Goal: Task Accomplishment & Management: Complete application form

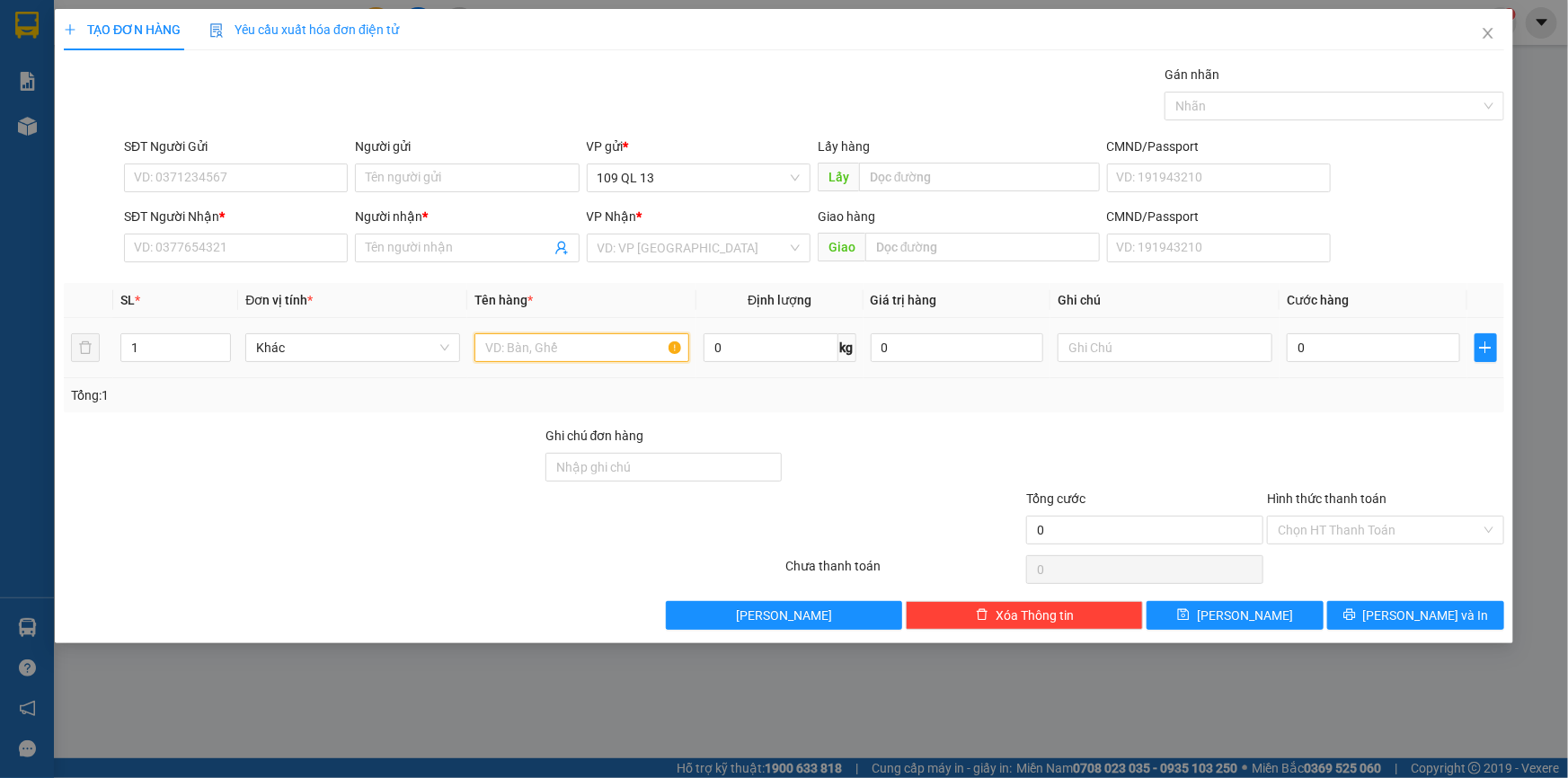
click at [575, 346] on input "text" at bounding box center [582, 348] width 215 height 29
click at [1128, 340] on input "text" at bounding box center [1165, 348] width 215 height 29
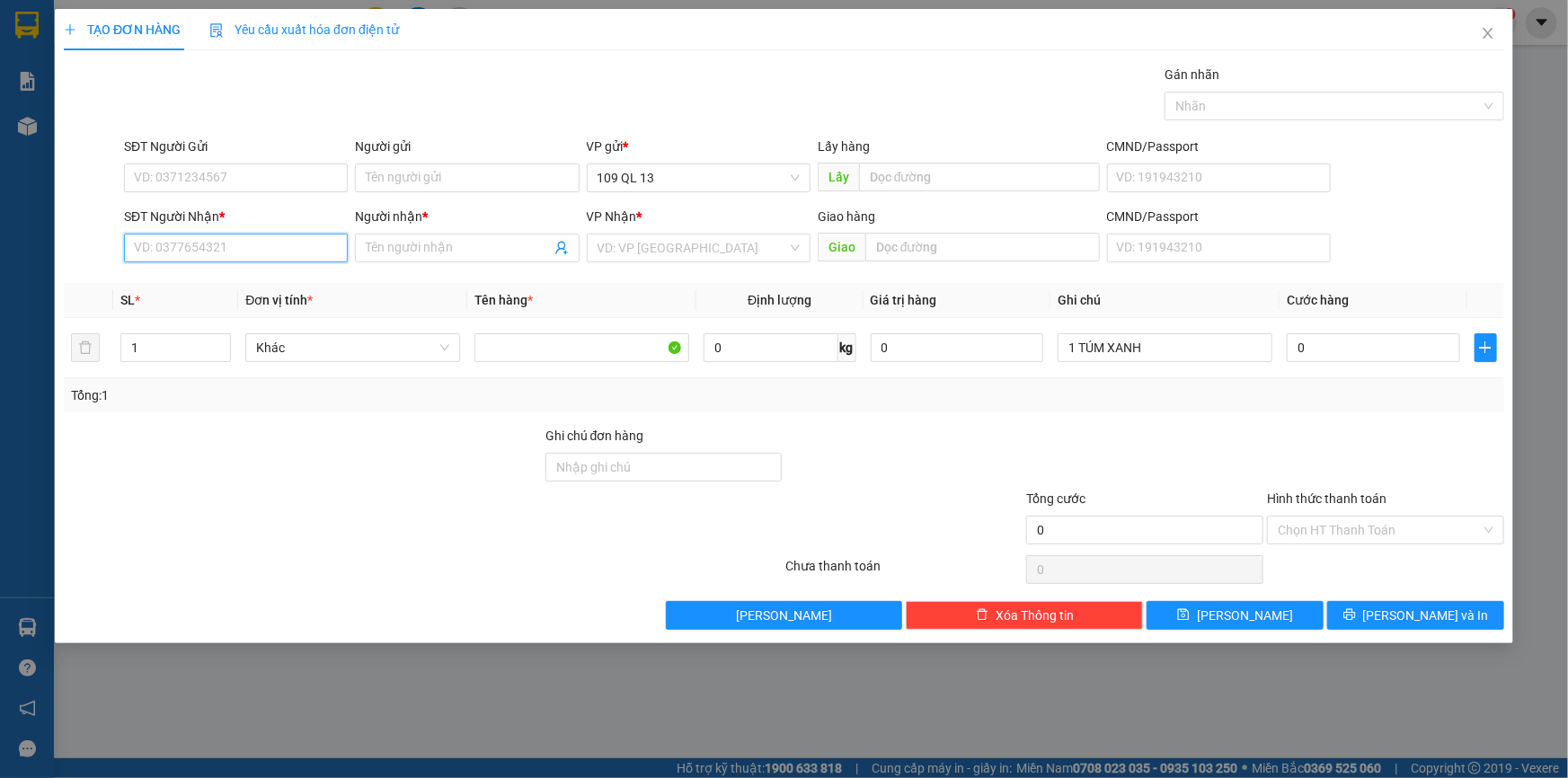
click at [217, 247] on input "SĐT Người Nhận *" at bounding box center [236, 248] width 224 height 29
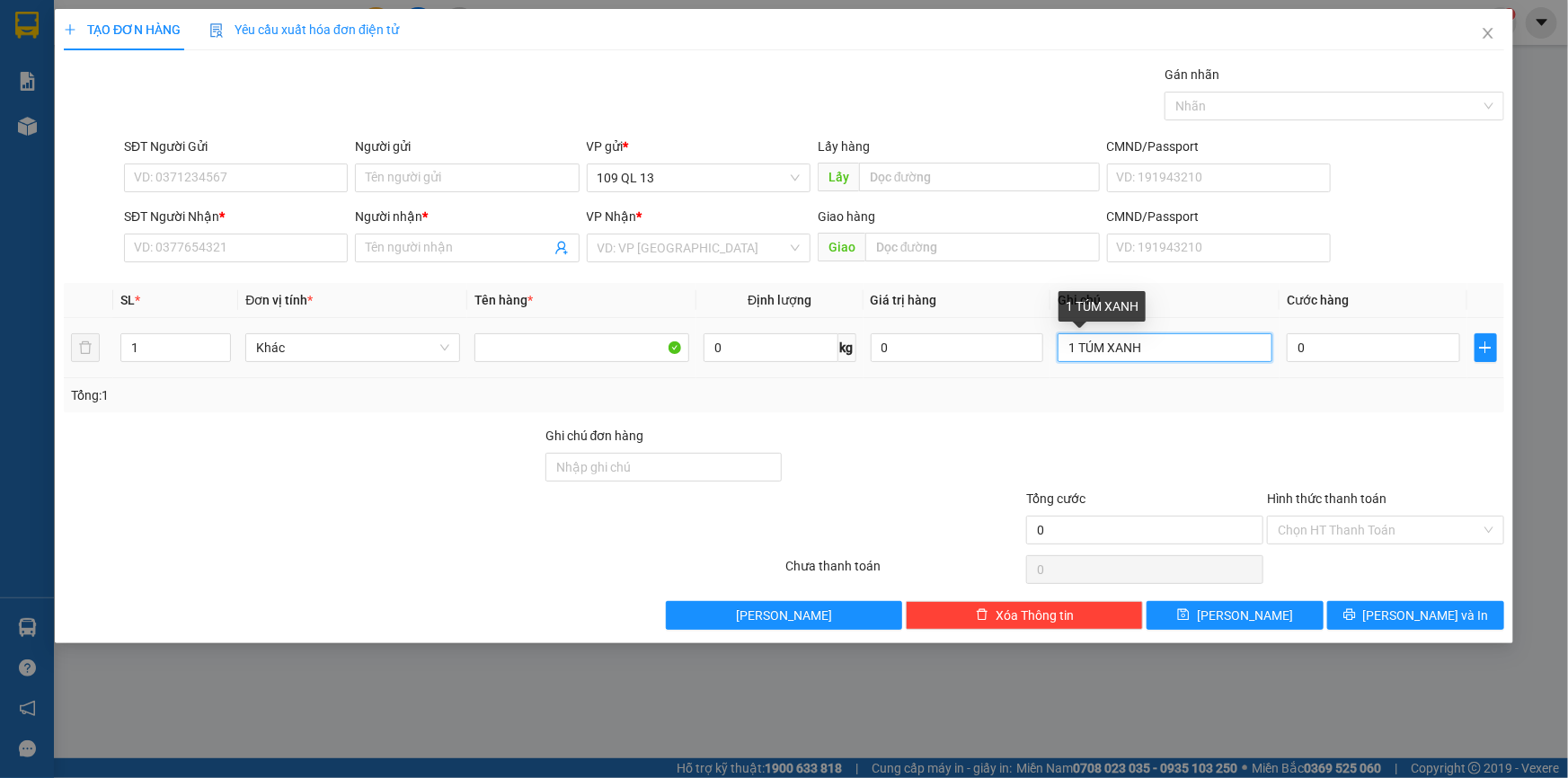
click at [1181, 351] on input "1 TÚM XANH" at bounding box center [1165, 348] width 215 height 29
type input "1 TÚM XANH BÁNH TRÁI"
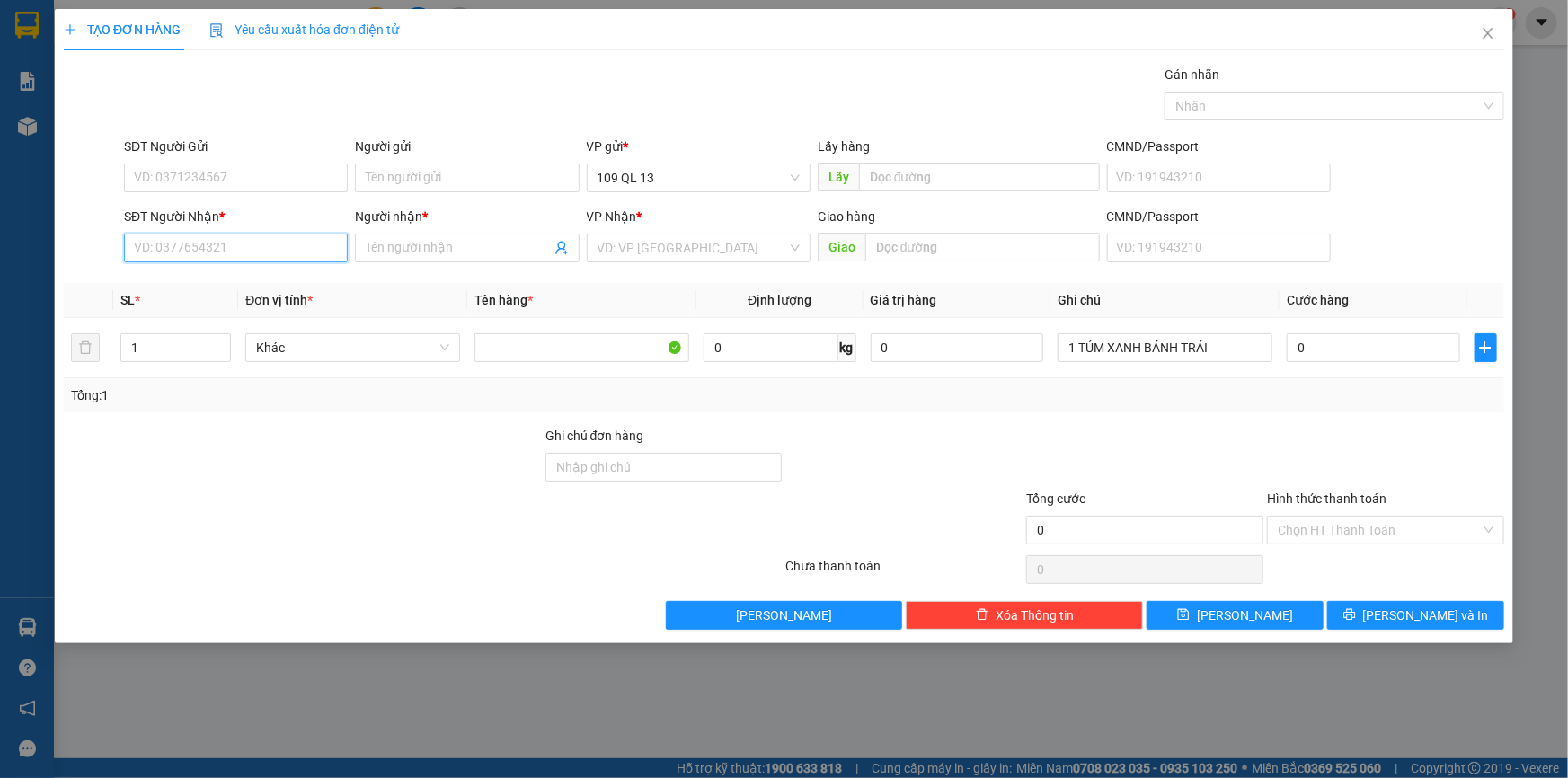
click at [243, 257] on input "SĐT Người Nhận *" at bounding box center [236, 248] width 224 height 29
click at [253, 283] on div "0826501160 - MAI LY" at bounding box center [236, 284] width 202 height 20
type input "0826501160"
type input "MAI LY"
type input "0826501160"
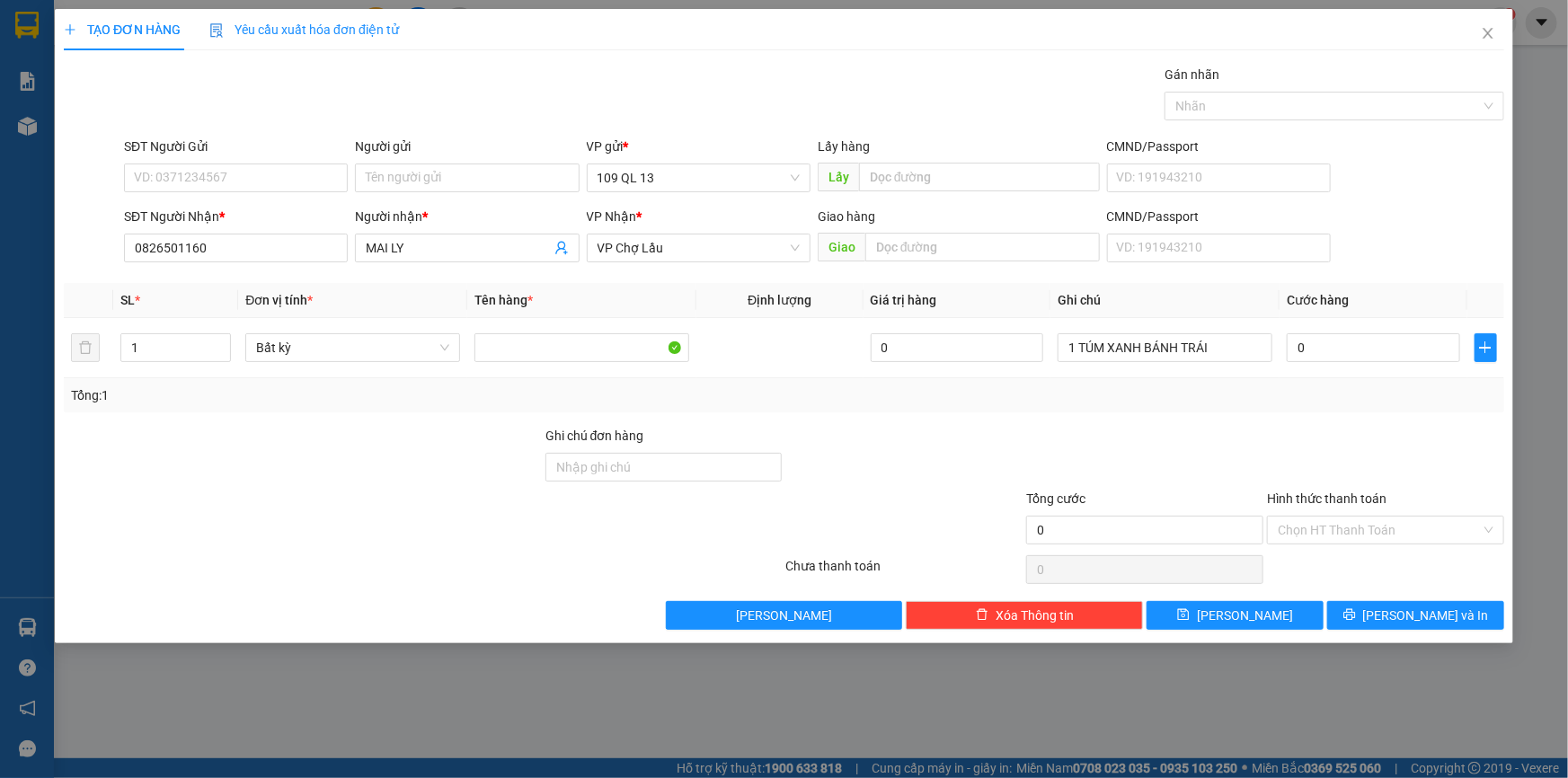
click at [294, 159] on div "SĐT Người Gửi" at bounding box center [236, 150] width 224 height 27
click at [288, 168] on input "SĐT Người Gửi" at bounding box center [236, 178] width 224 height 29
click at [562, 546] on div at bounding box center [664, 520] width 241 height 62
click at [1345, 340] on input "0" at bounding box center [1373, 348] width 173 height 29
type input "3"
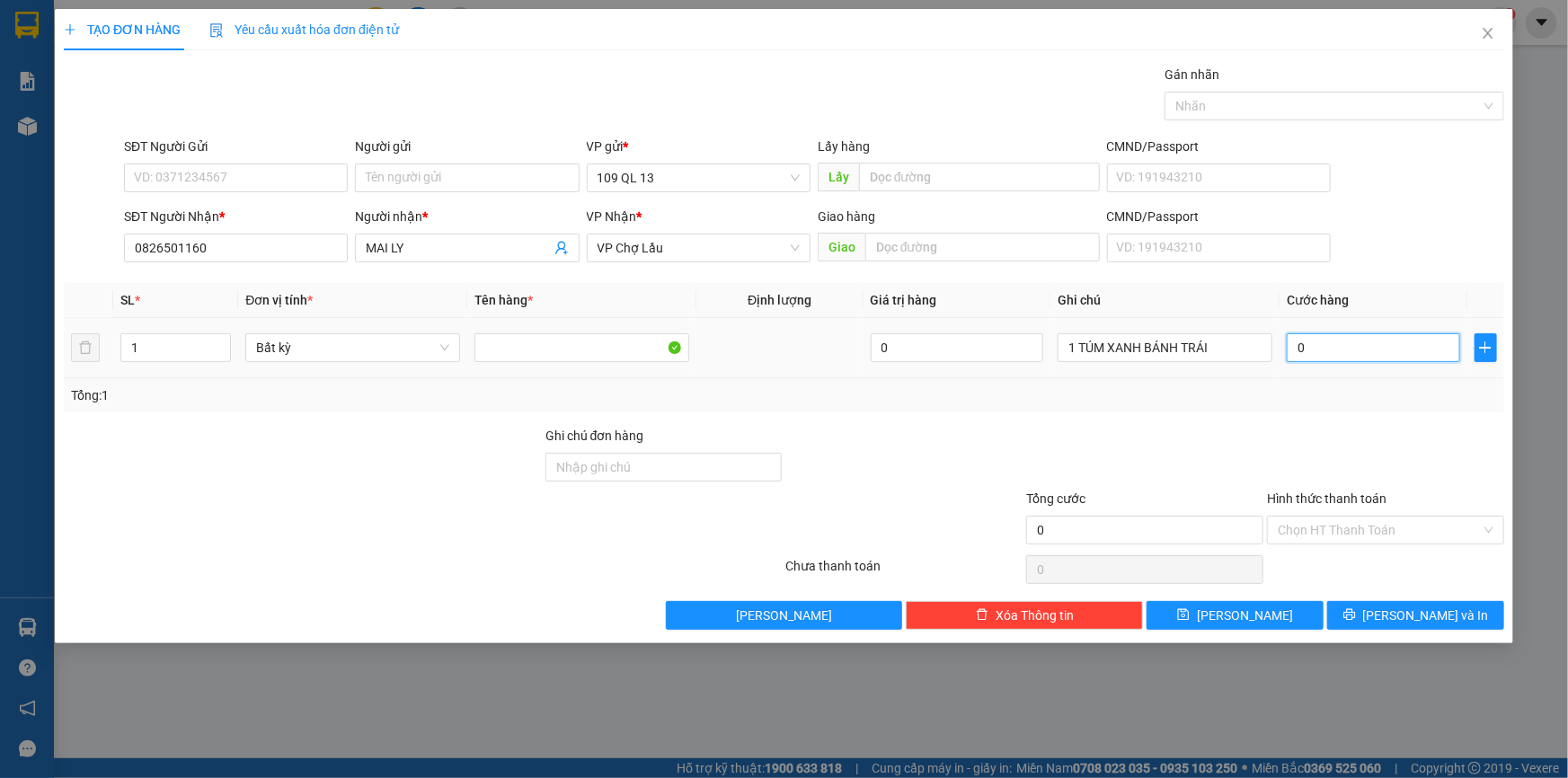
type input "3"
type input "30"
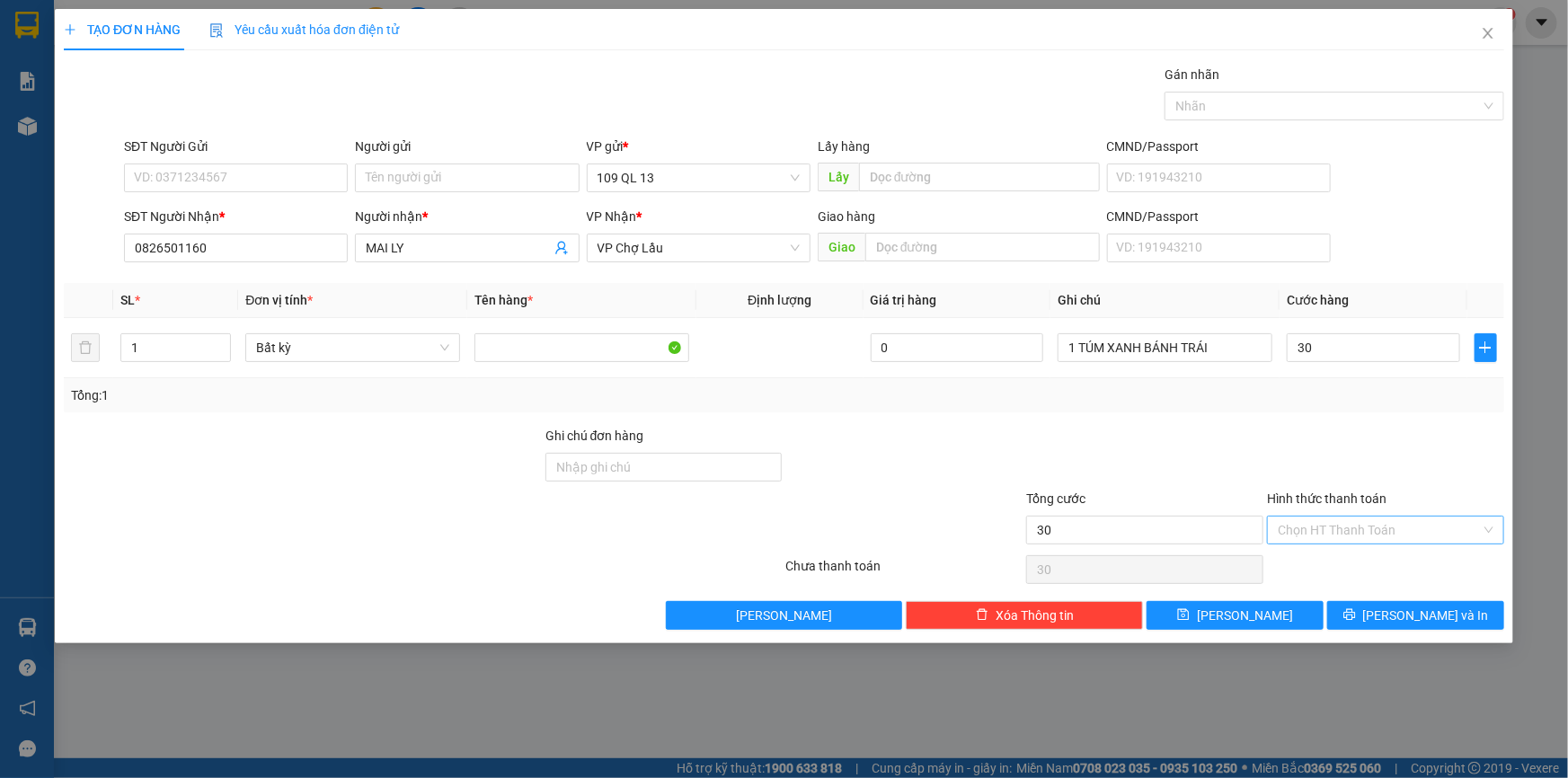
type input "30.000"
click at [1396, 534] on input "Hình thức thanh toán" at bounding box center [1380, 530] width 203 height 27
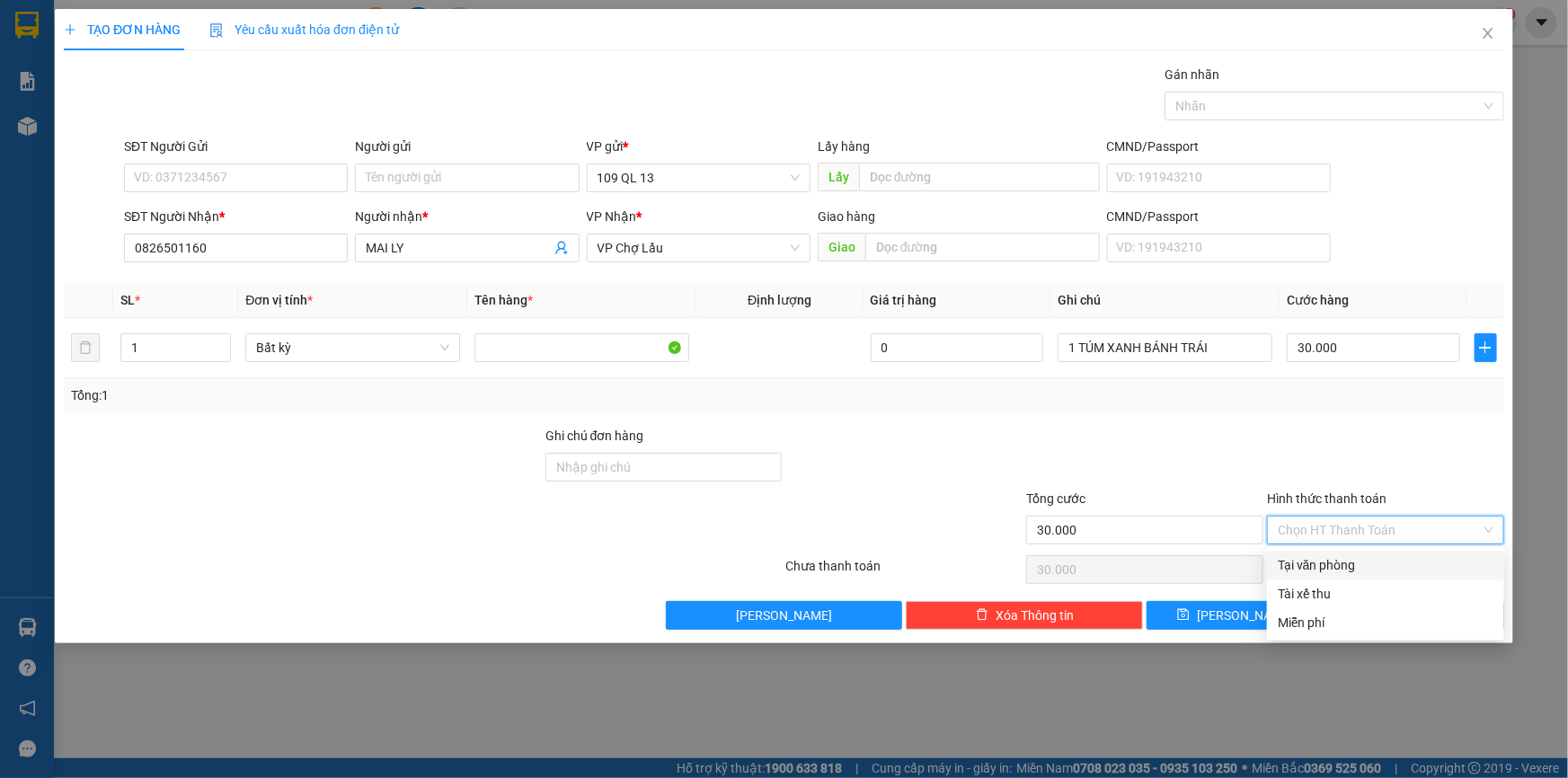
click at [1390, 567] on div "Tại văn phòng" at bounding box center [1386, 565] width 216 height 20
type input "0"
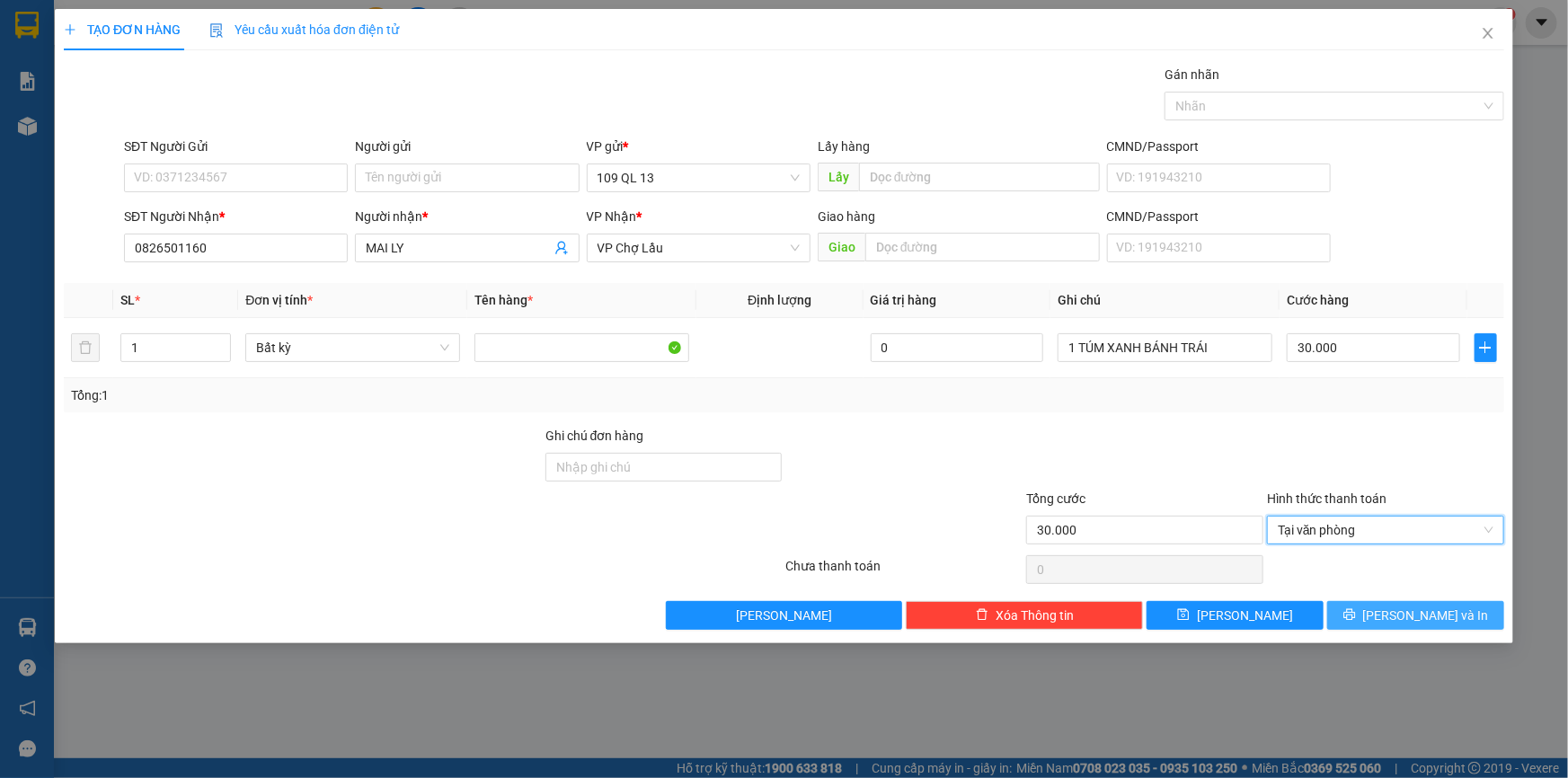
click at [1412, 610] on span "[PERSON_NAME] và In" at bounding box center [1426, 616] width 126 height 20
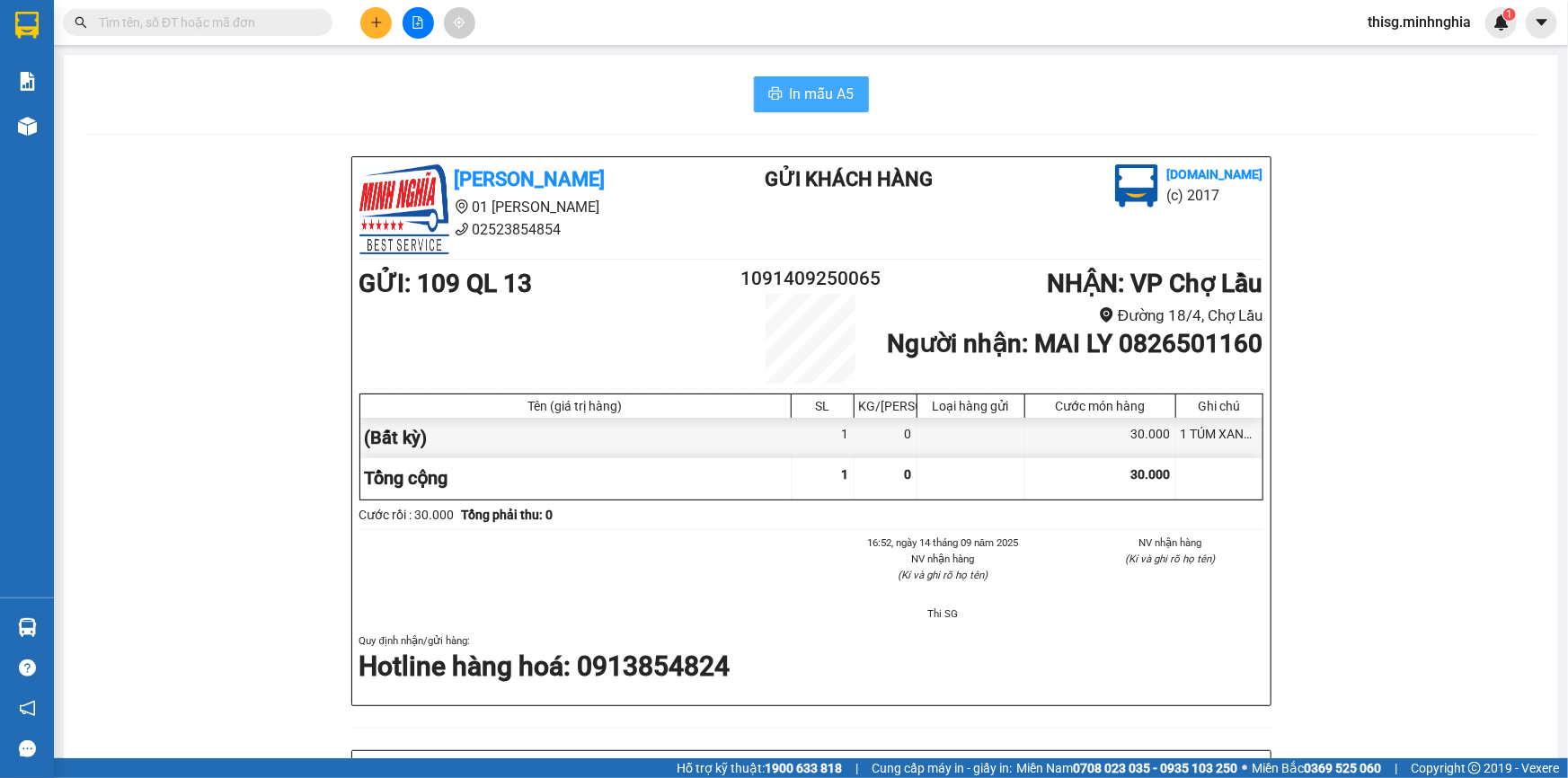
click at [824, 95] on span "In mẫu A5" at bounding box center [822, 93] width 64 height 23
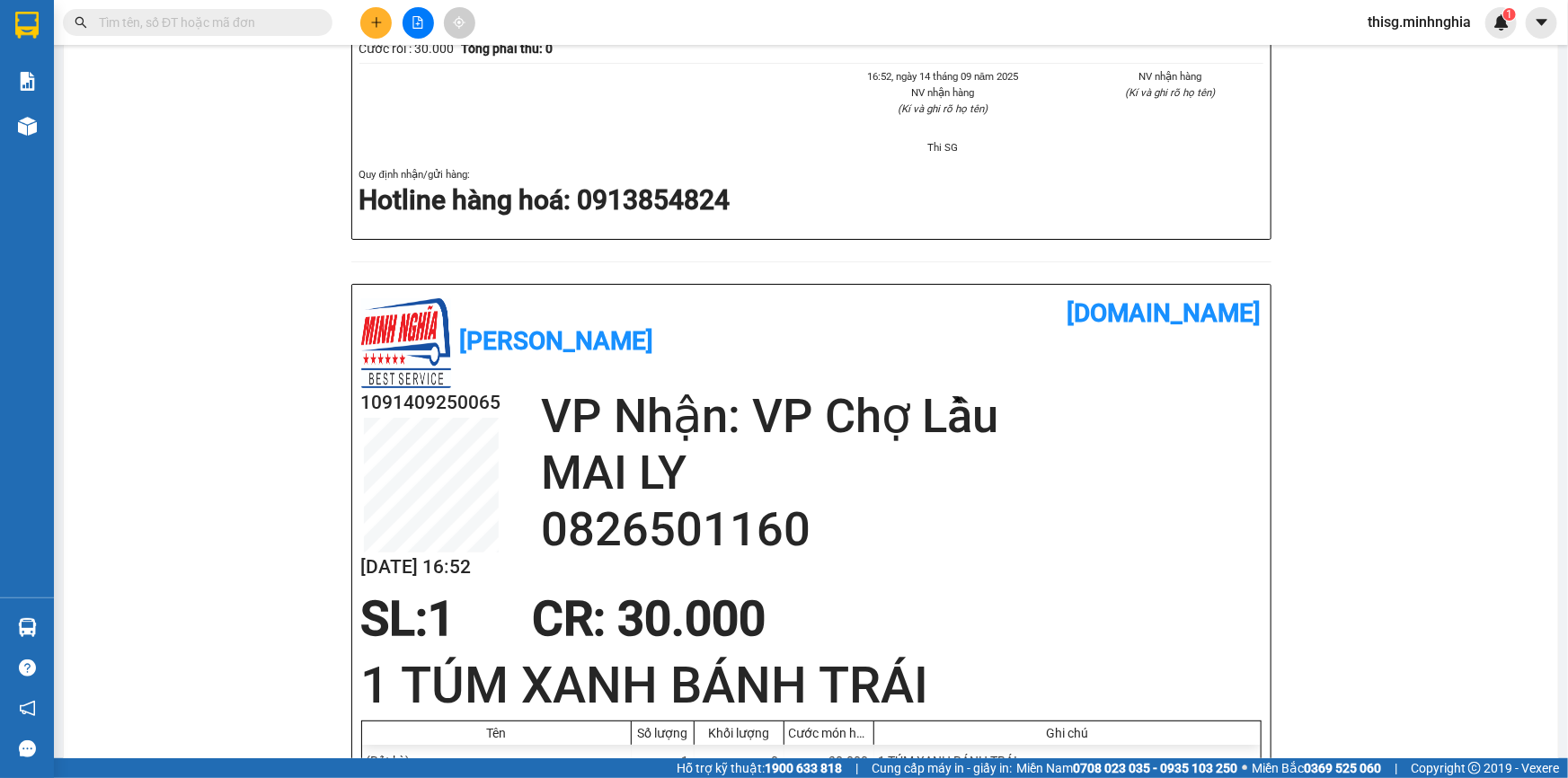
scroll to position [571, 0]
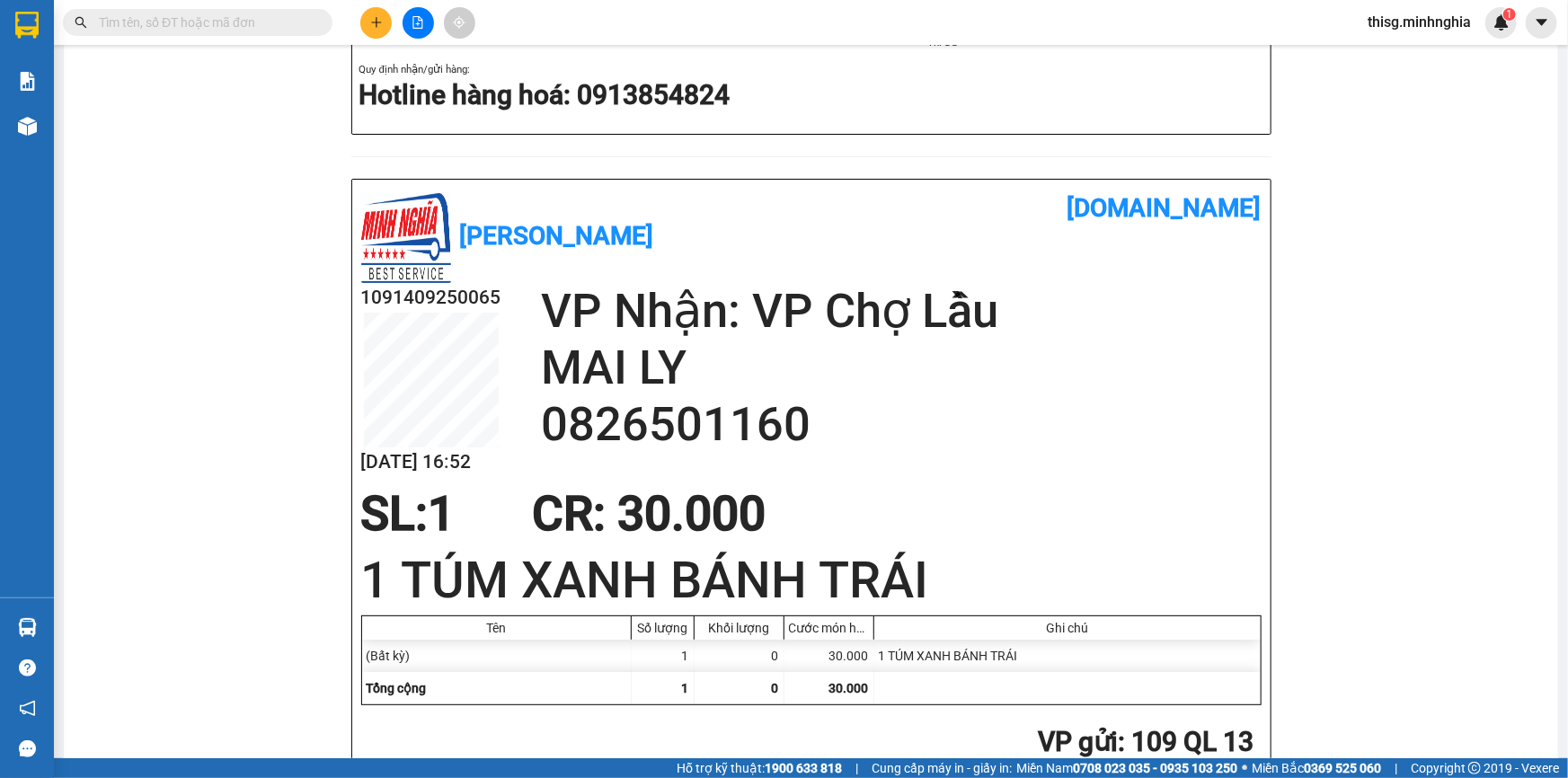
click at [383, 15] on button at bounding box center [376, 23] width 32 height 32
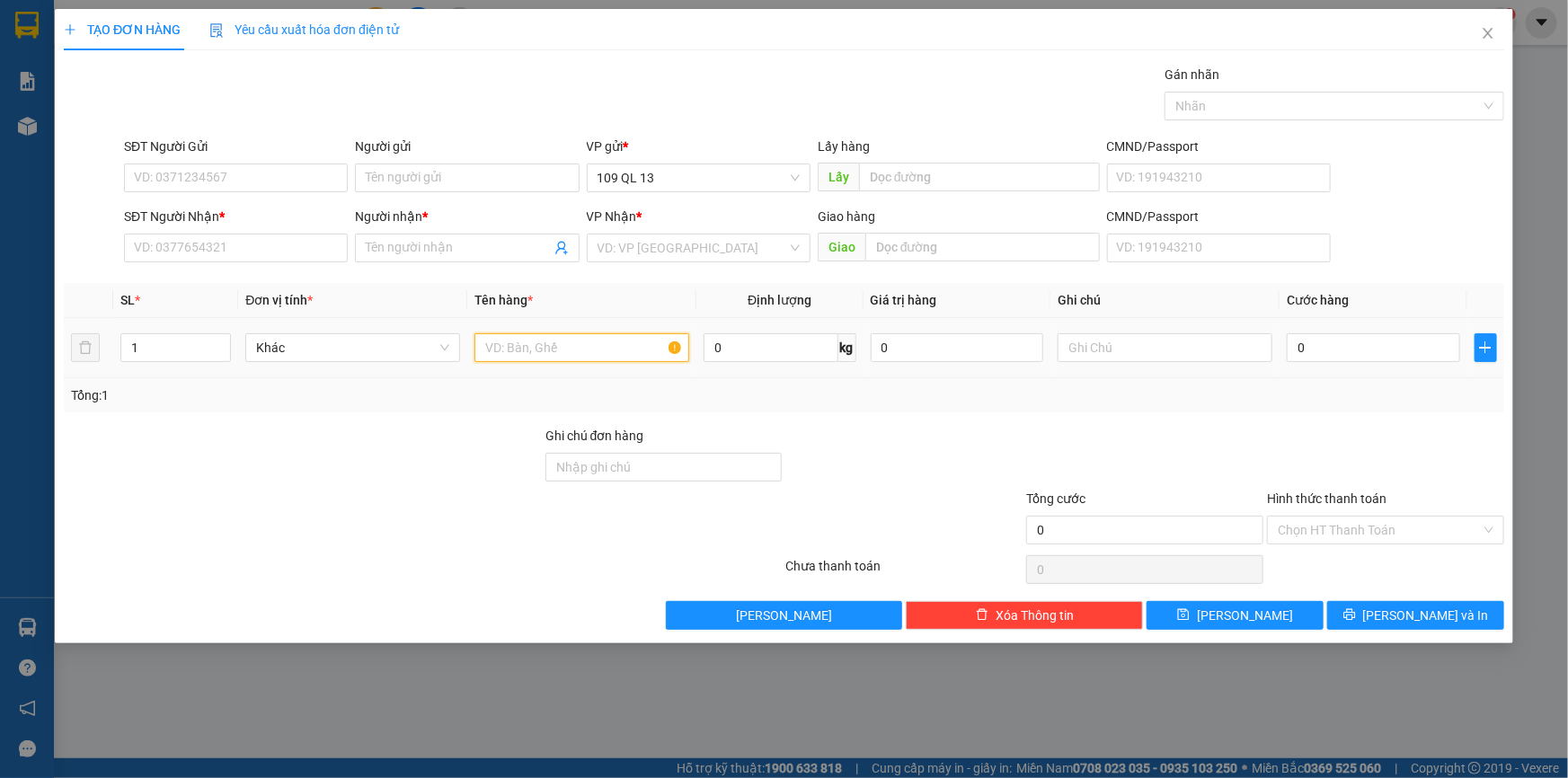
click at [541, 351] on input "text" at bounding box center [582, 348] width 215 height 29
click at [1145, 341] on input "text" at bounding box center [1165, 348] width 215 height 29
type input "1 BỊ HỒNG BÁNH TT"
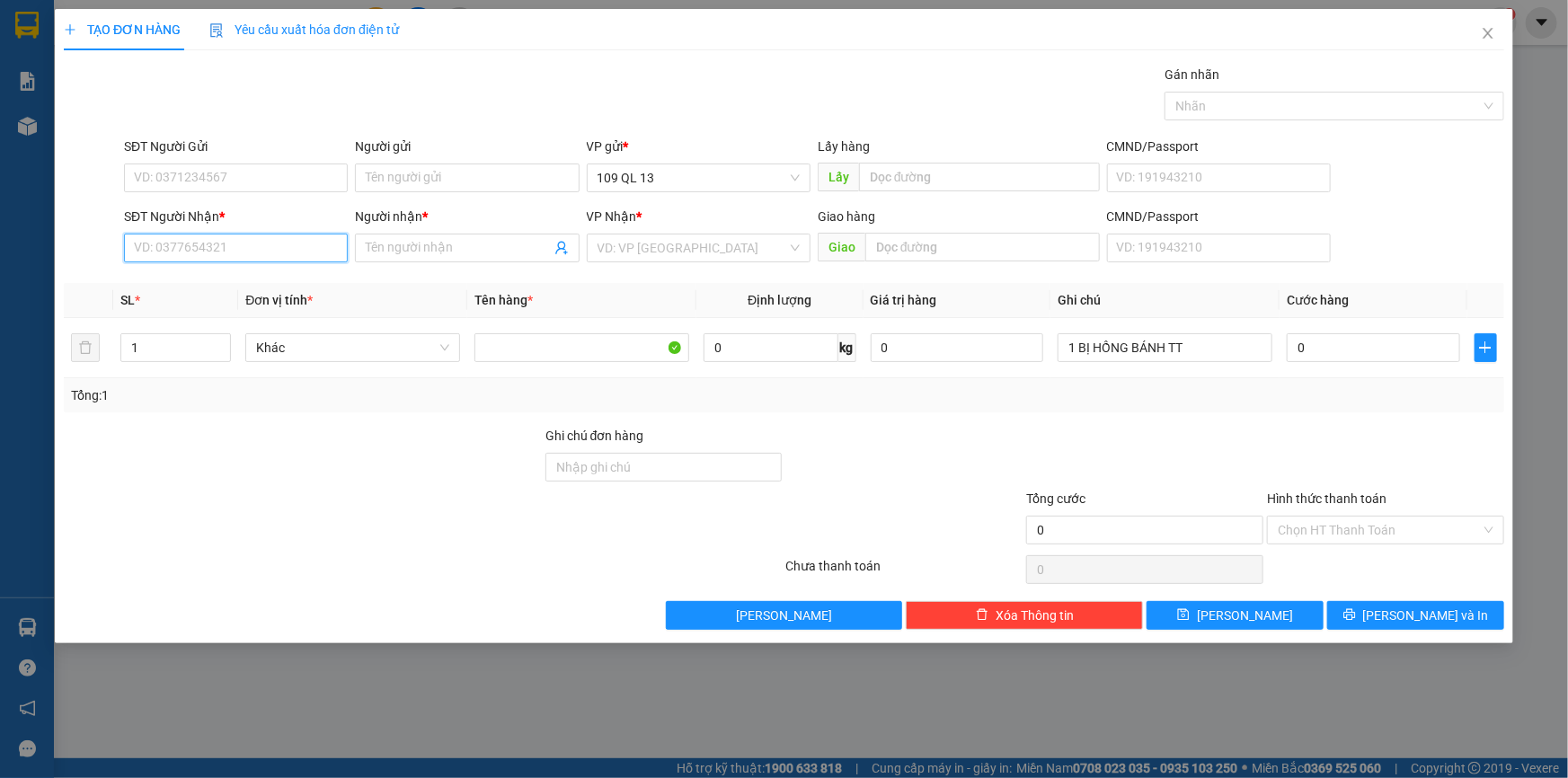
click at [305, 243] on input "SĐT Người Nhận *" at bounding box center [236, 248] width 224 height 29
type input "0973739490"
click at [515, 234] on span at bounding box center [467, 248] width 224 height 29
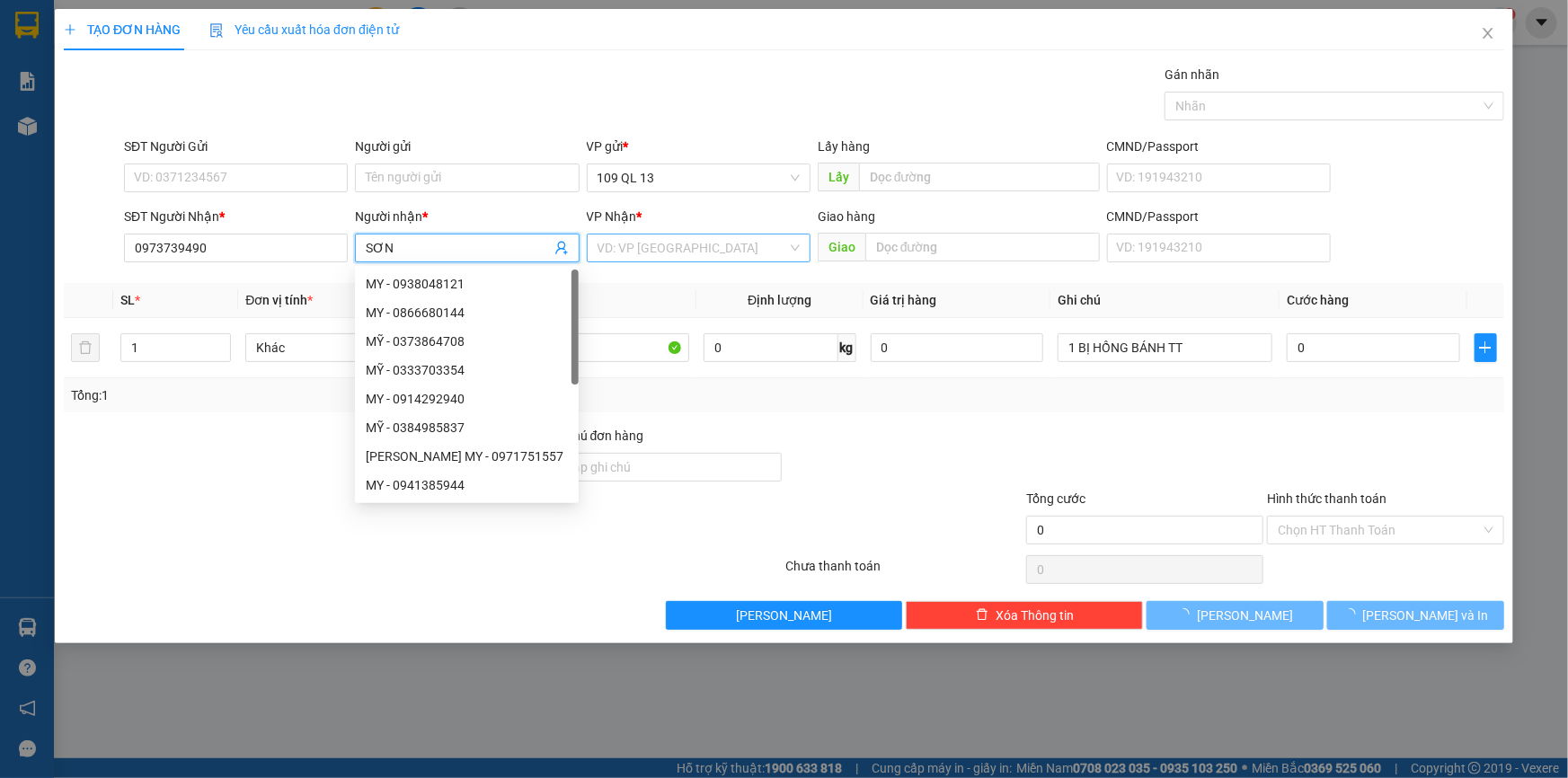
type input "SƠN"
click at [669, 258] on input "search" at bounding box center [692, 248] width 189 height 27
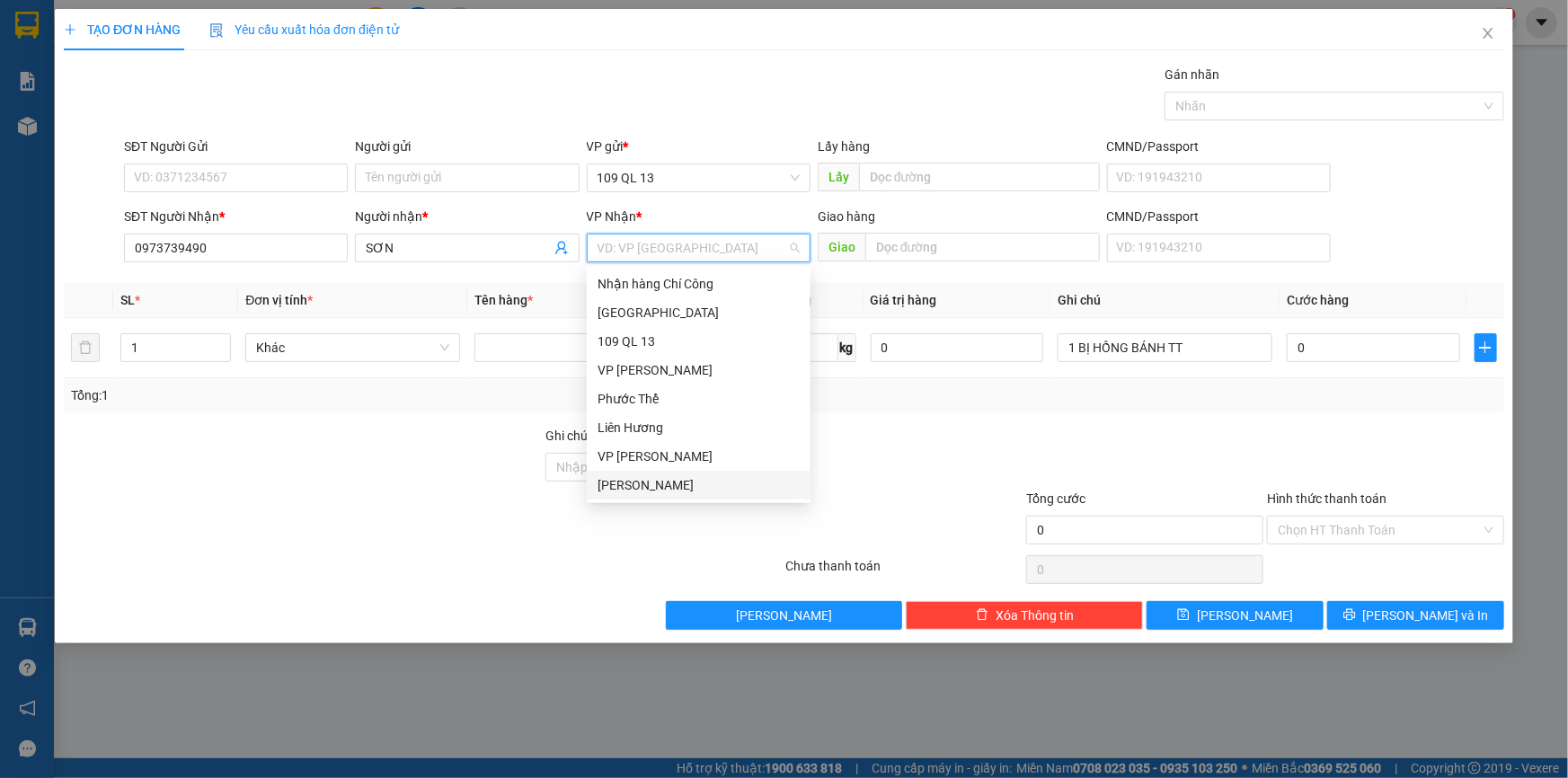
click at [661, 485] on div "[PERSON_NAME]" at bounding box center [698, 485] width 202 height 20
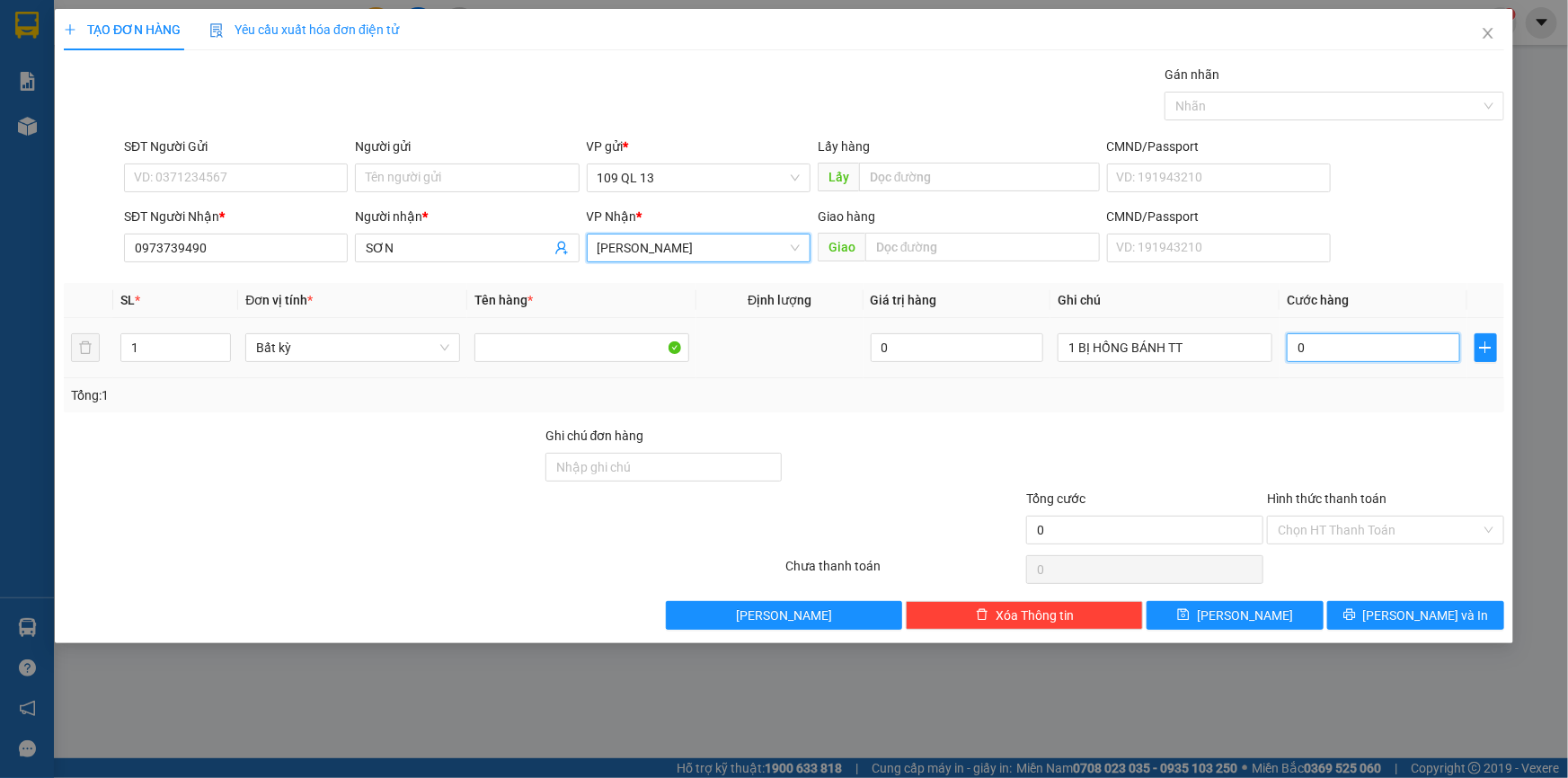
click at [1319, 351] on input "0" at bounding box center [1373, 348] width 173 height 29
type input "4"
type input "40"
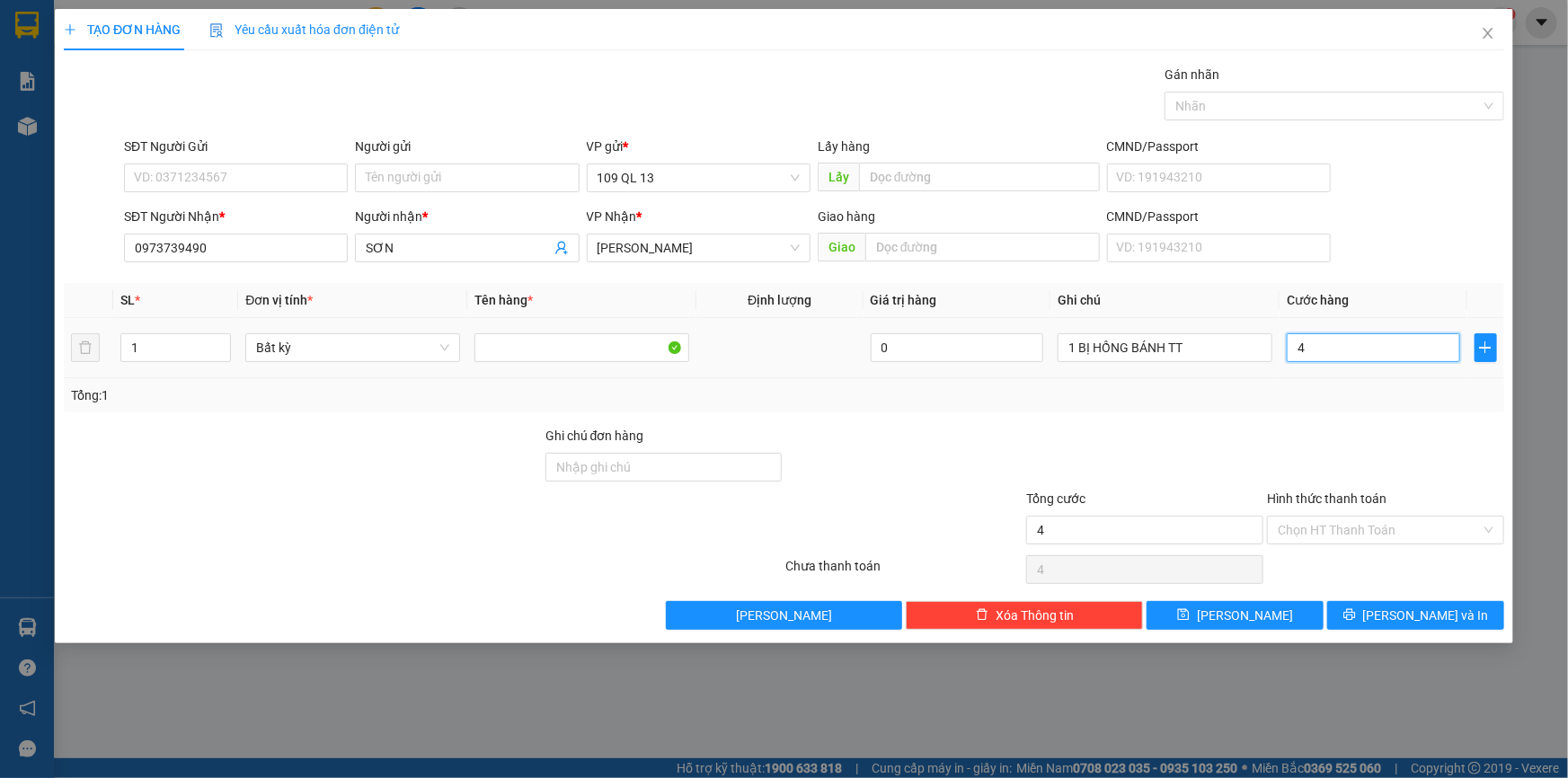
type input "40"
click at [1361, 523] on input "Hình thức thanh toán" at bounding box center [1380, 530] width 203 height 27
type input "40.000"
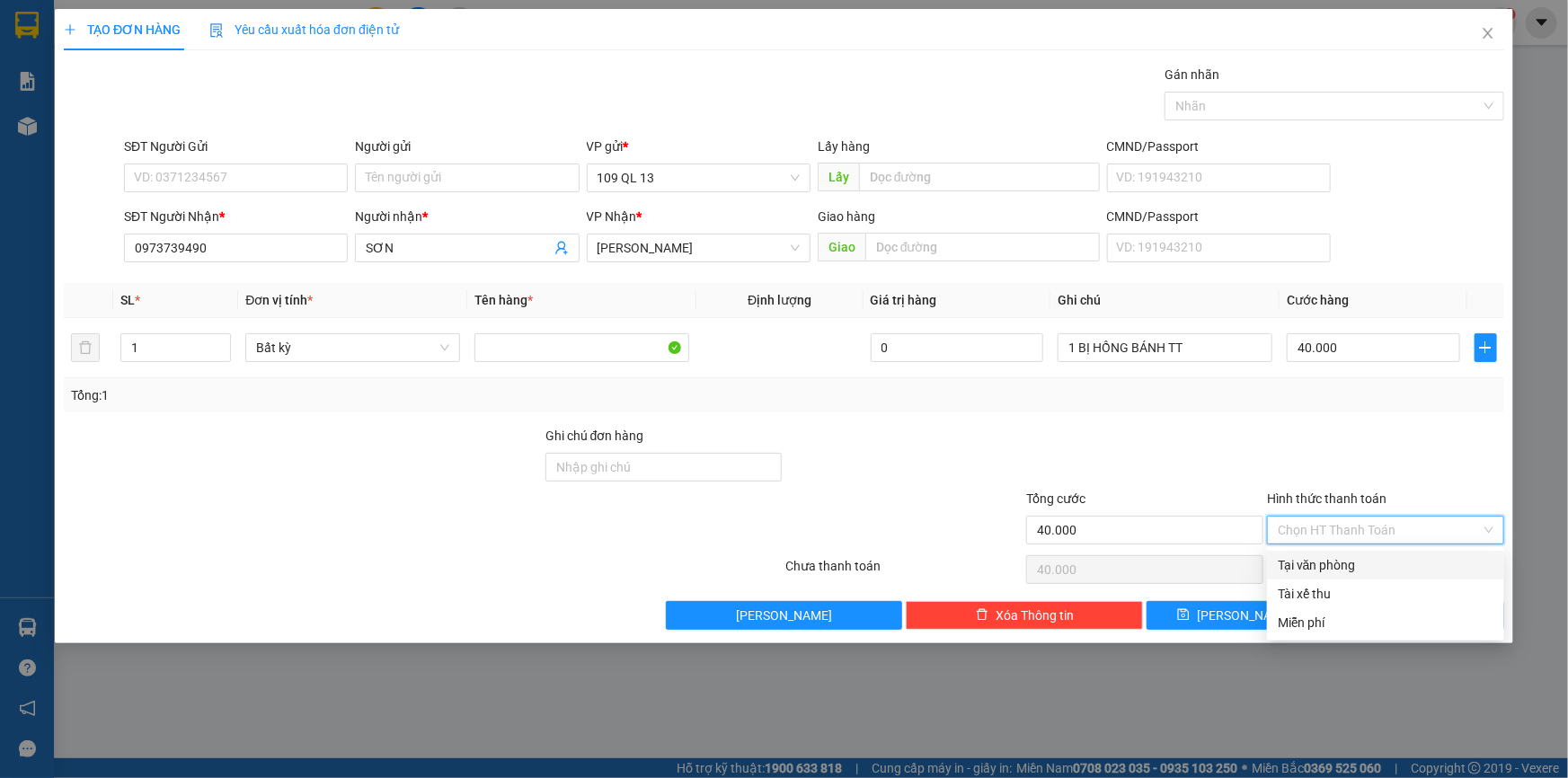
click at [1370, 560] on div "Tại văn phòng" at bounding box center [1386, 565] width 216 height 20
type input "0"
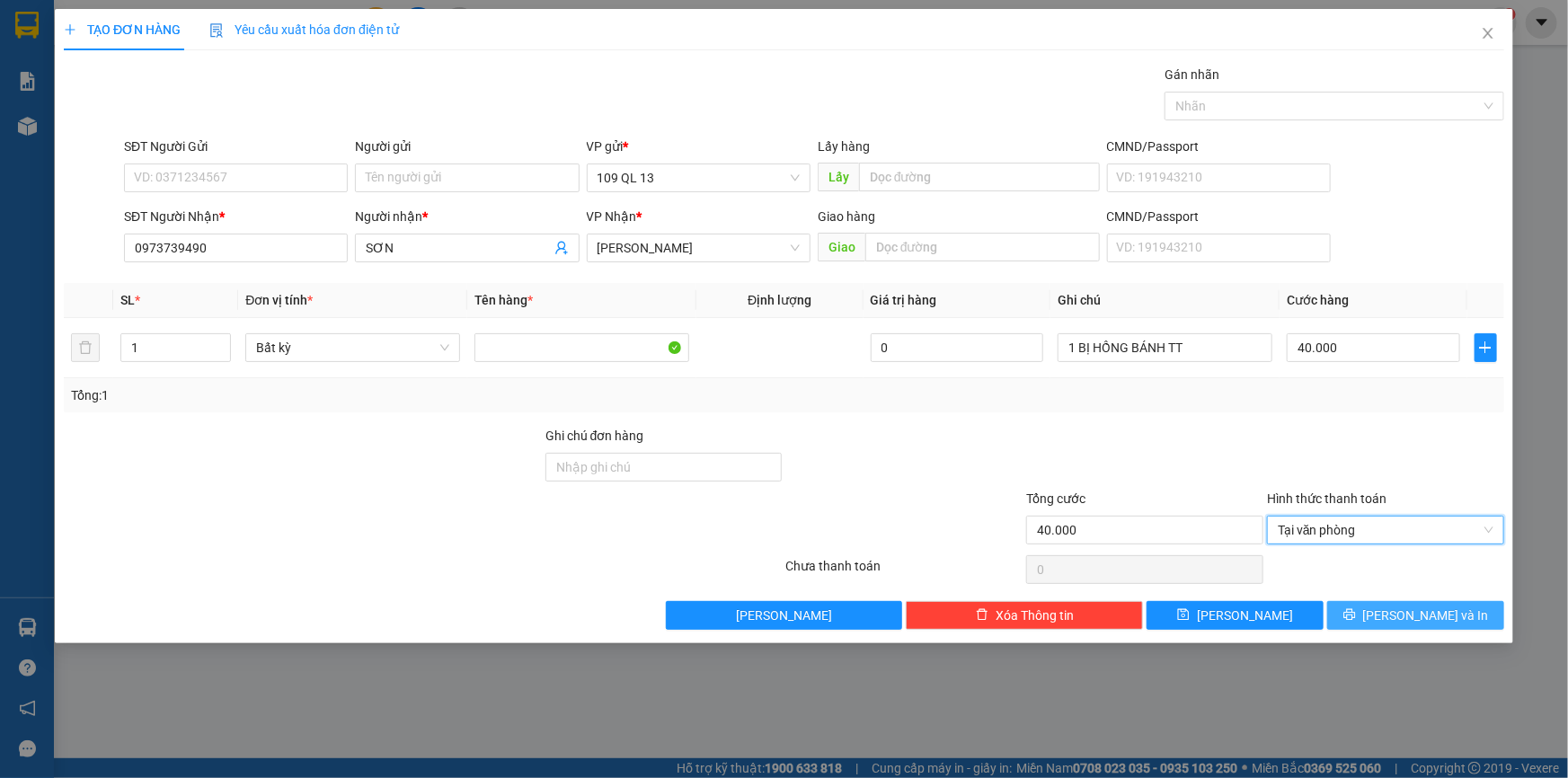
click at [1453, 613] on button "[PERSON_NAME] và In" at bounding box center [1415, 616] width 177 height 29
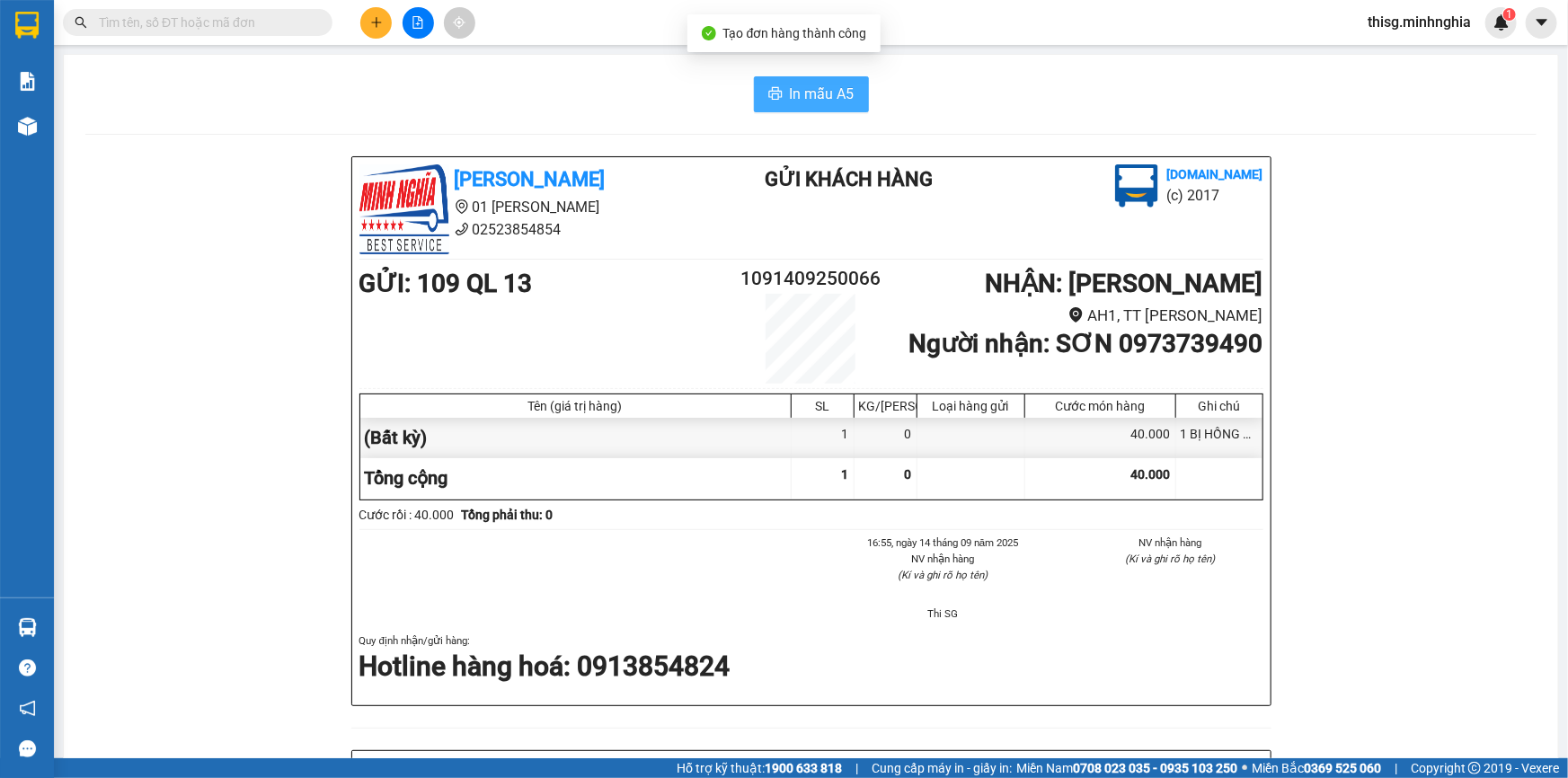
click at [790, 85] on span "In mẫu A5" at bounding box center [822, 93] width 64 height 23
click at [507, 60] on div "In mẫu A5 [PERSON_NAME] 01 Đinh Tiên Hoàng 02523854854 Gửi khách hàng [DOMAIN_N…" at bounding box center [811, 731] width 1495 height 1352
click at [375, 18] on icon "plus" at bounding box center [377, 23] width 13 height 13
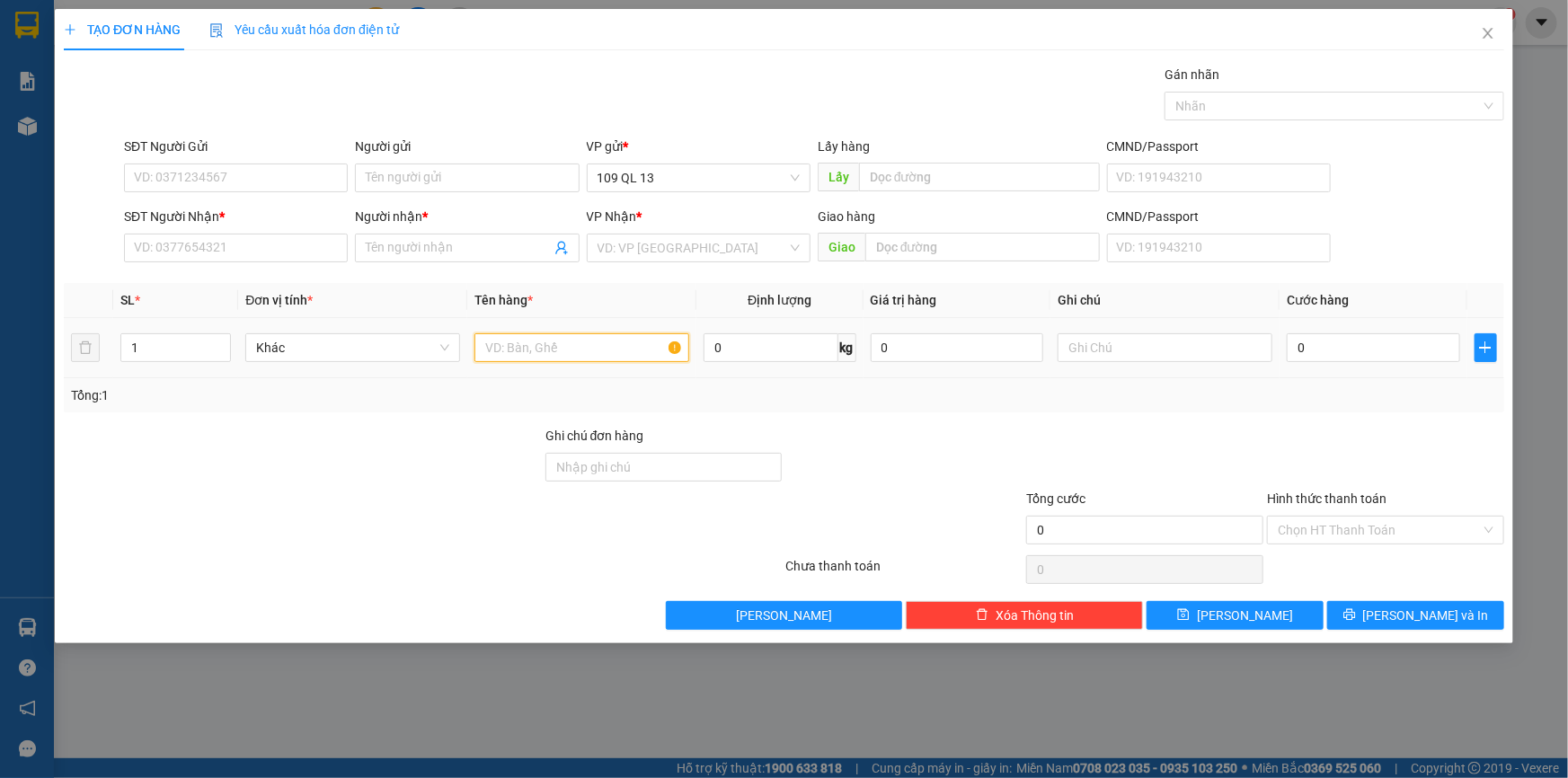
click at [609, 343] on input "text" at bounding box center [582, 348] width 215 height 29
click at [1217, 349] on input "text" at bounding box center [1165, 348] width 215 height 29
type input "1 CỤC VÀNG GỐI"
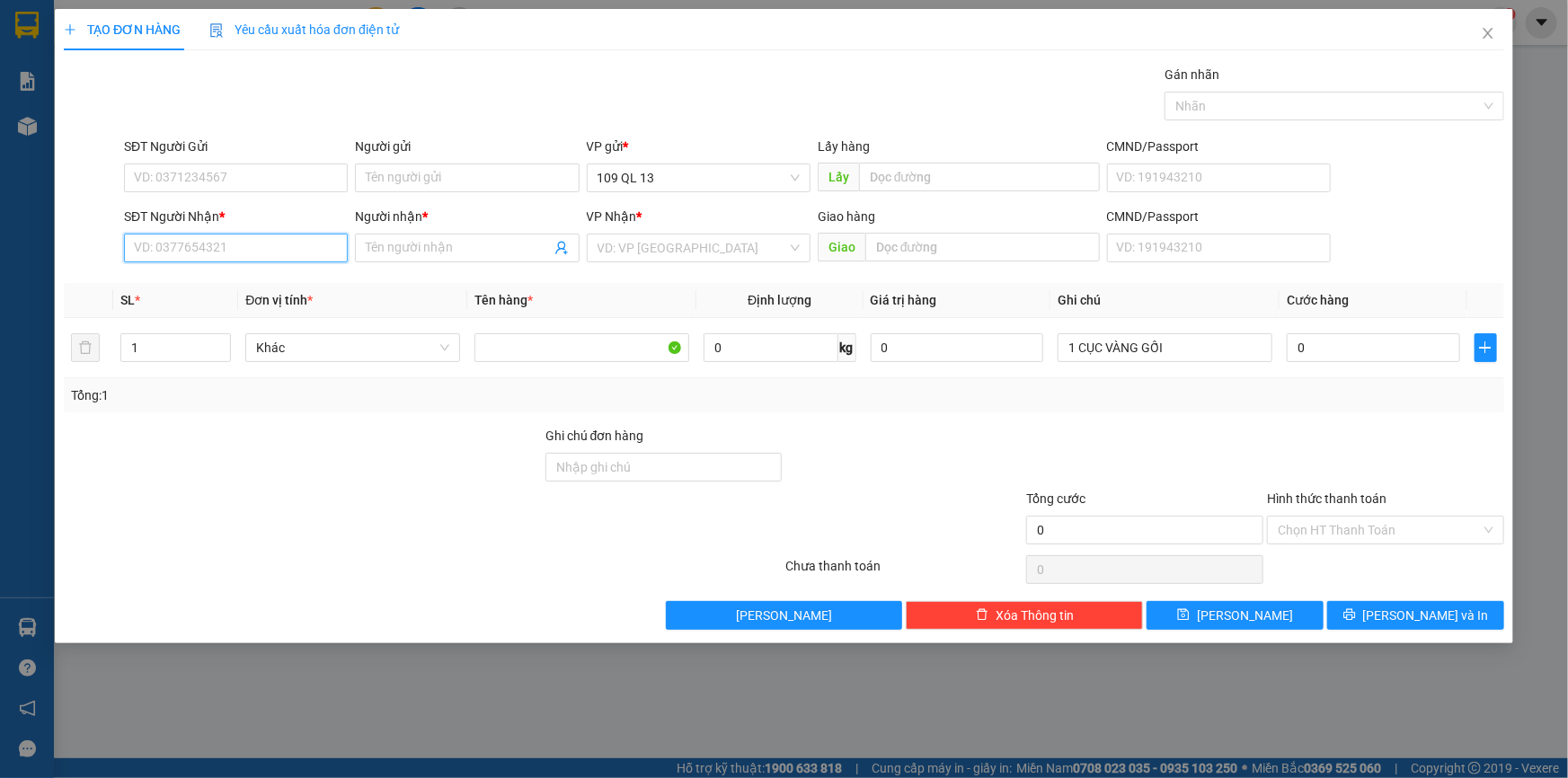
click at [130, 240] on input "SĐT Người Nhận *" at bounding box center [236, 248] width 224 height 29
type input "0965994451"
click at [215, 285] on div "0965994451 - A.TÁM" at bounding box center [236, 284] width 202 height 20
type input "A.TÁM"
type input "0965994451"
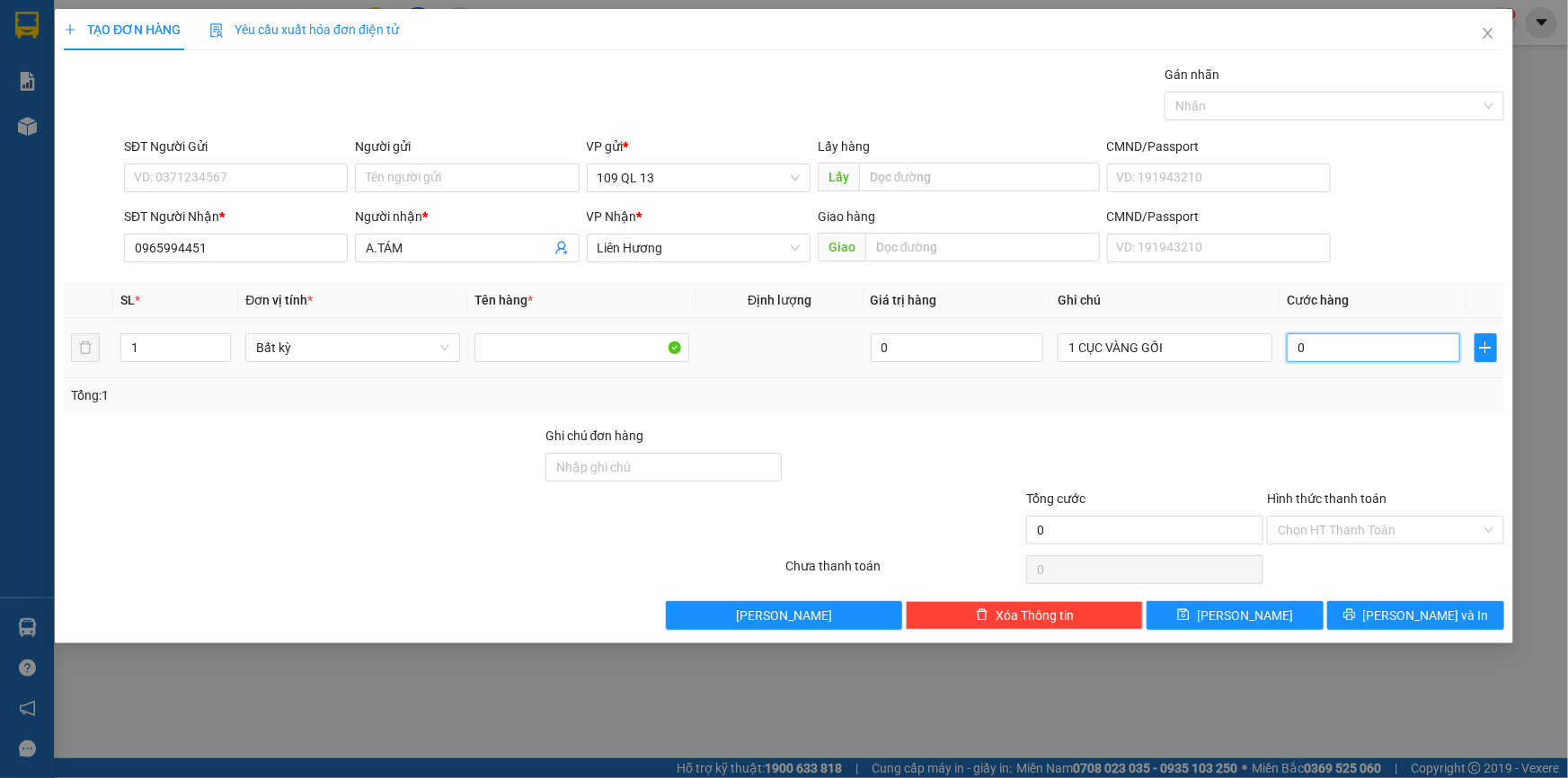
click at [1336, 341] on input "0" at bounding box center [1373, 348] width 173 height 29
type input "3"
type input "30"
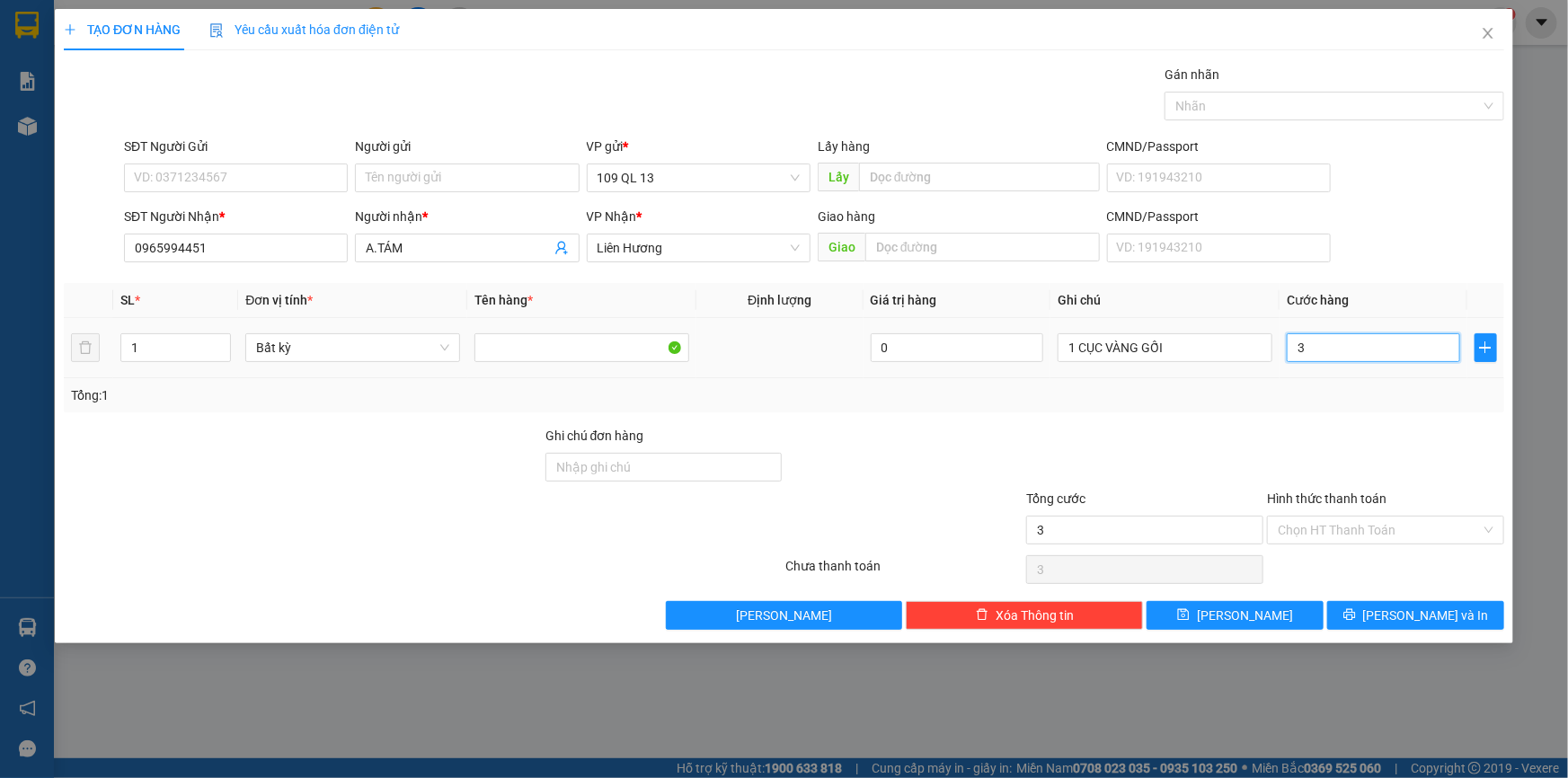
type input "30"
click at [1375, 523] on input "Hình thức thanh toán" at bounding box center [1380, 530] width 203 height 27
type input "30.000"
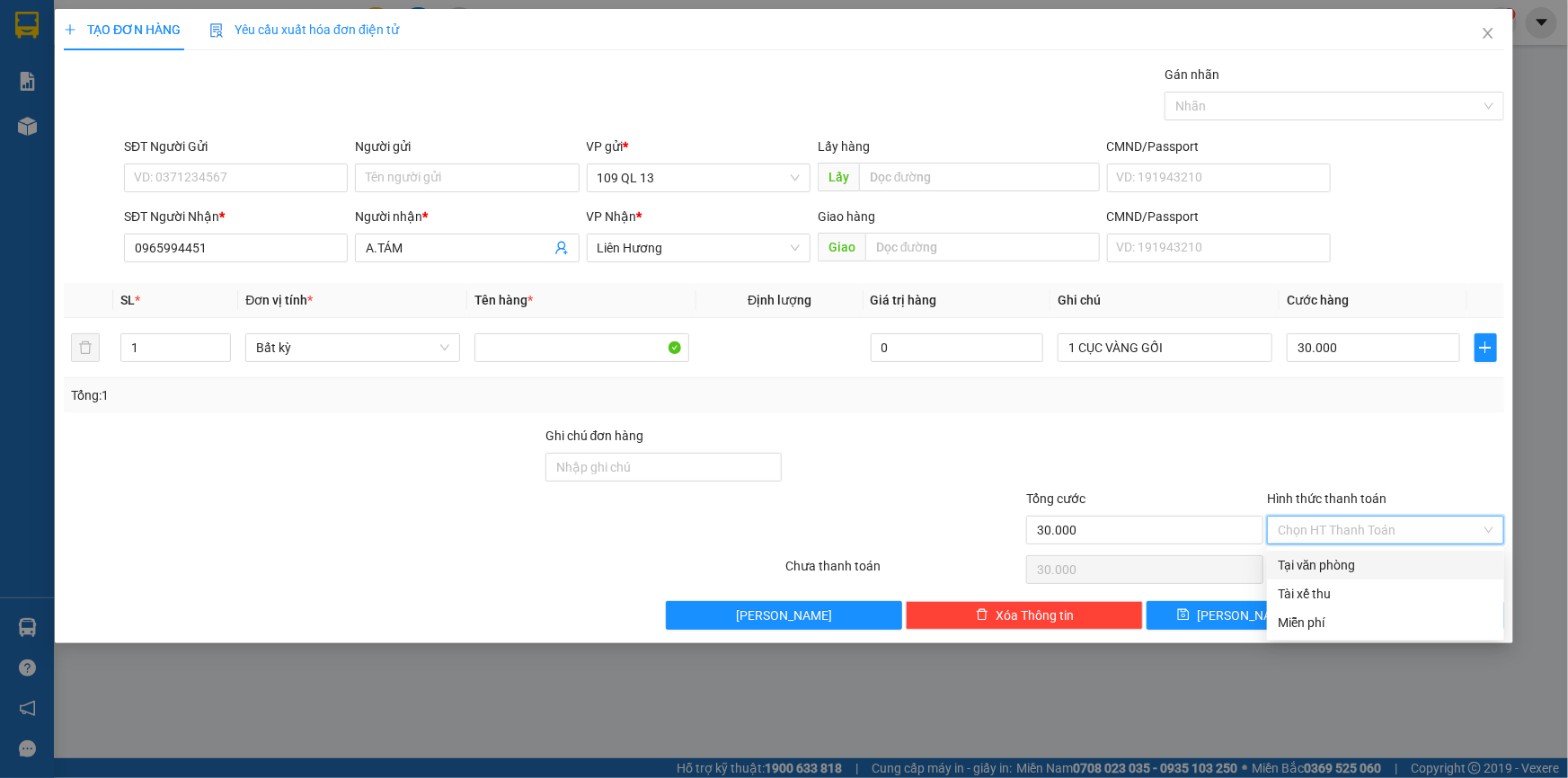
click at [1412, 568] on div "Tại văn phòng" at bounding box center [1386, 565] width 216 height 20
type input "0"
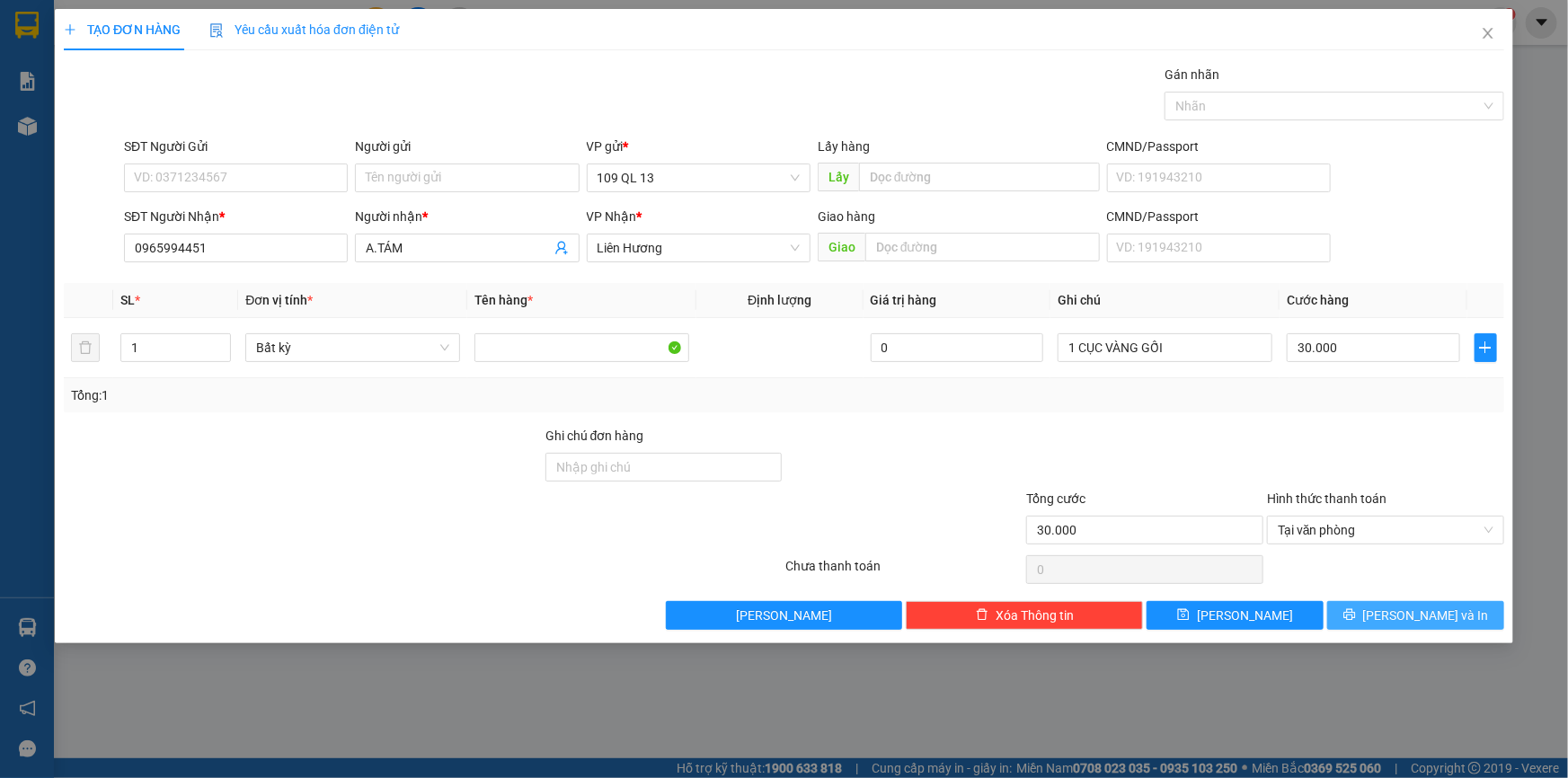
click at [1418, 617] on span "[PERSON_NAME] và In" at bounding box center [1426, 616] width 126 height 20
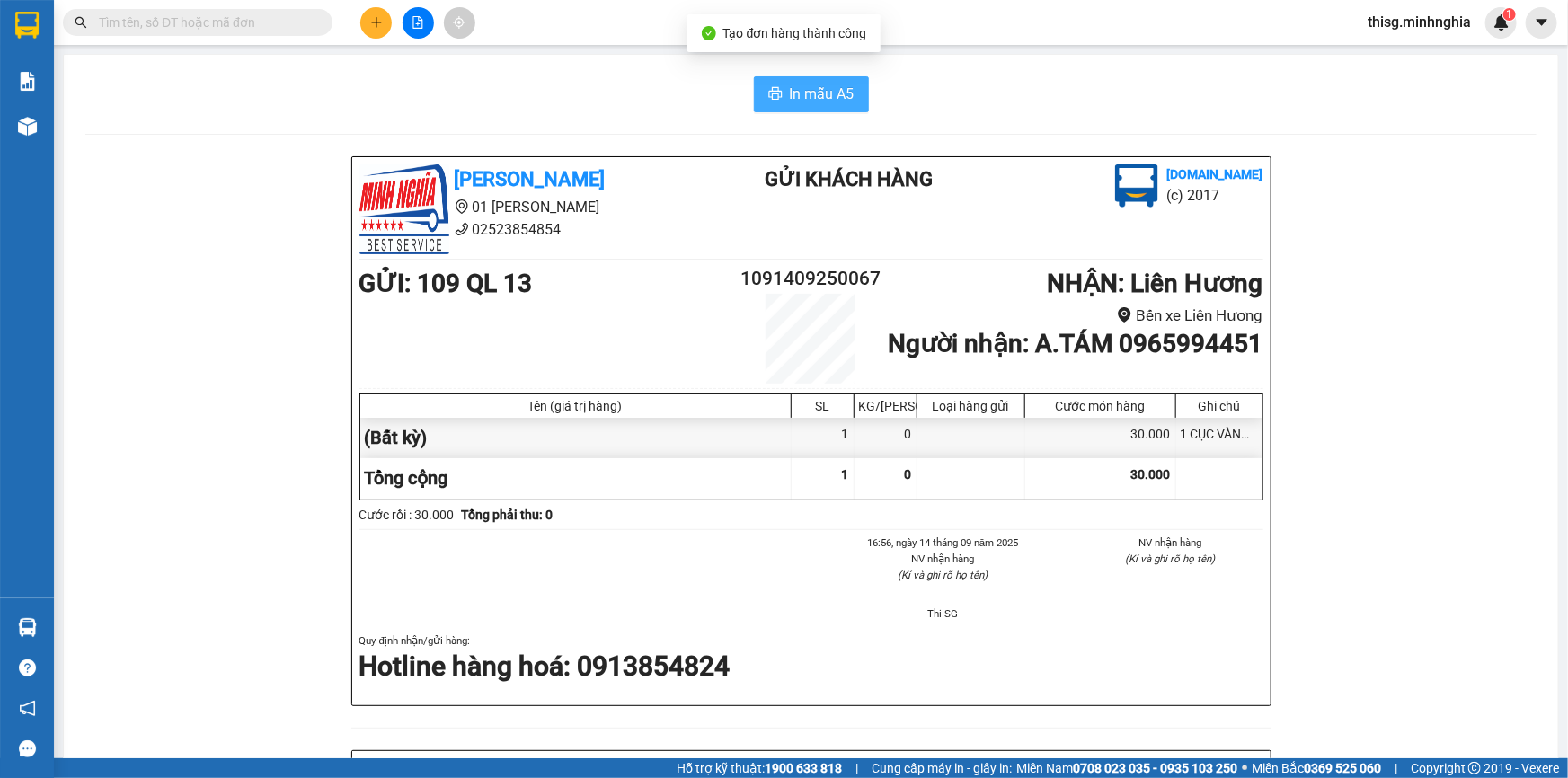
click at [809, 101] on span "In mẫu A5" at bounding box center [822, 93] width 64 height 23
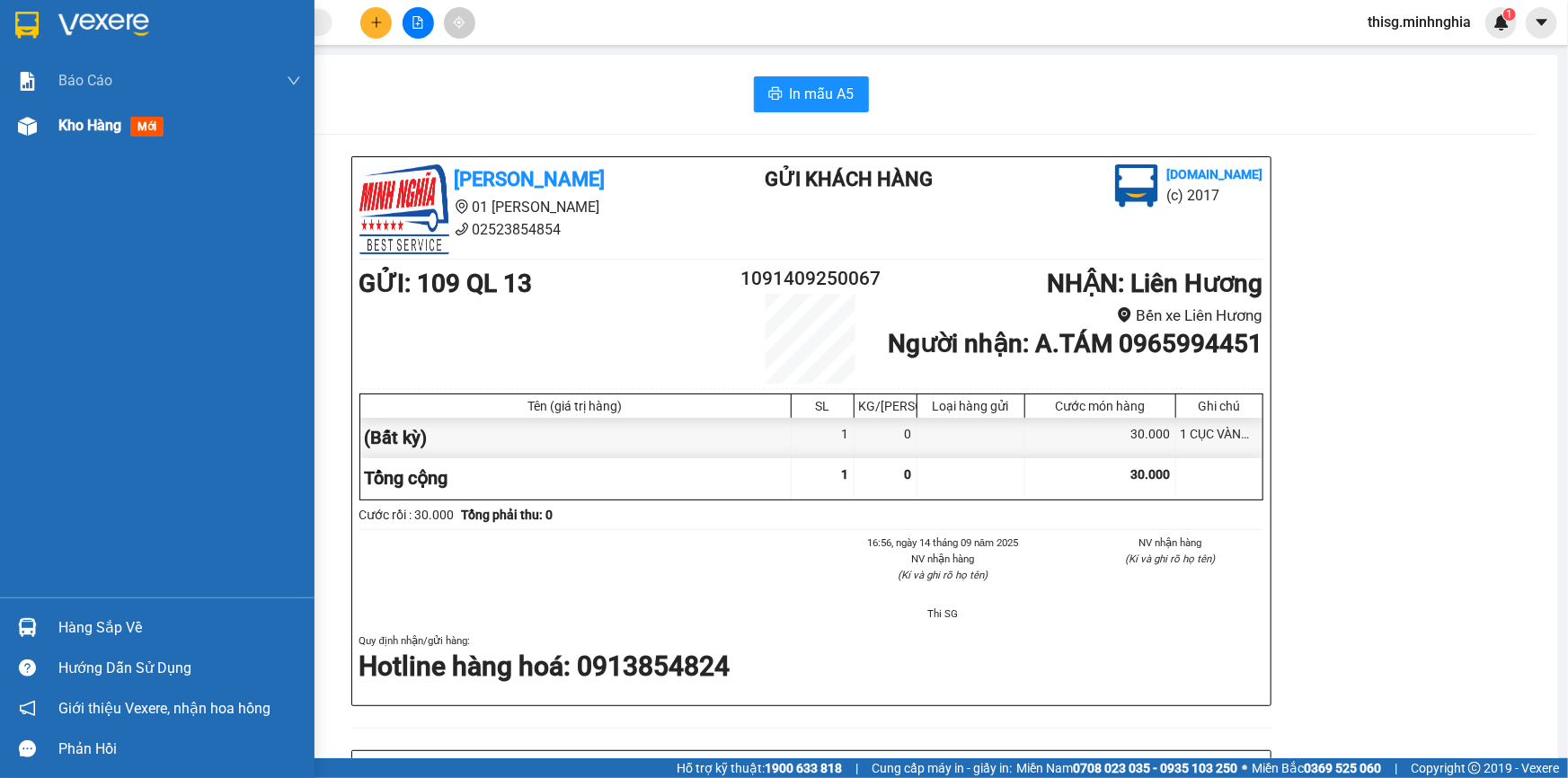
click at [84, 123] on span "Kho hàng" at bounding box center [89, 125] width 63 height 17
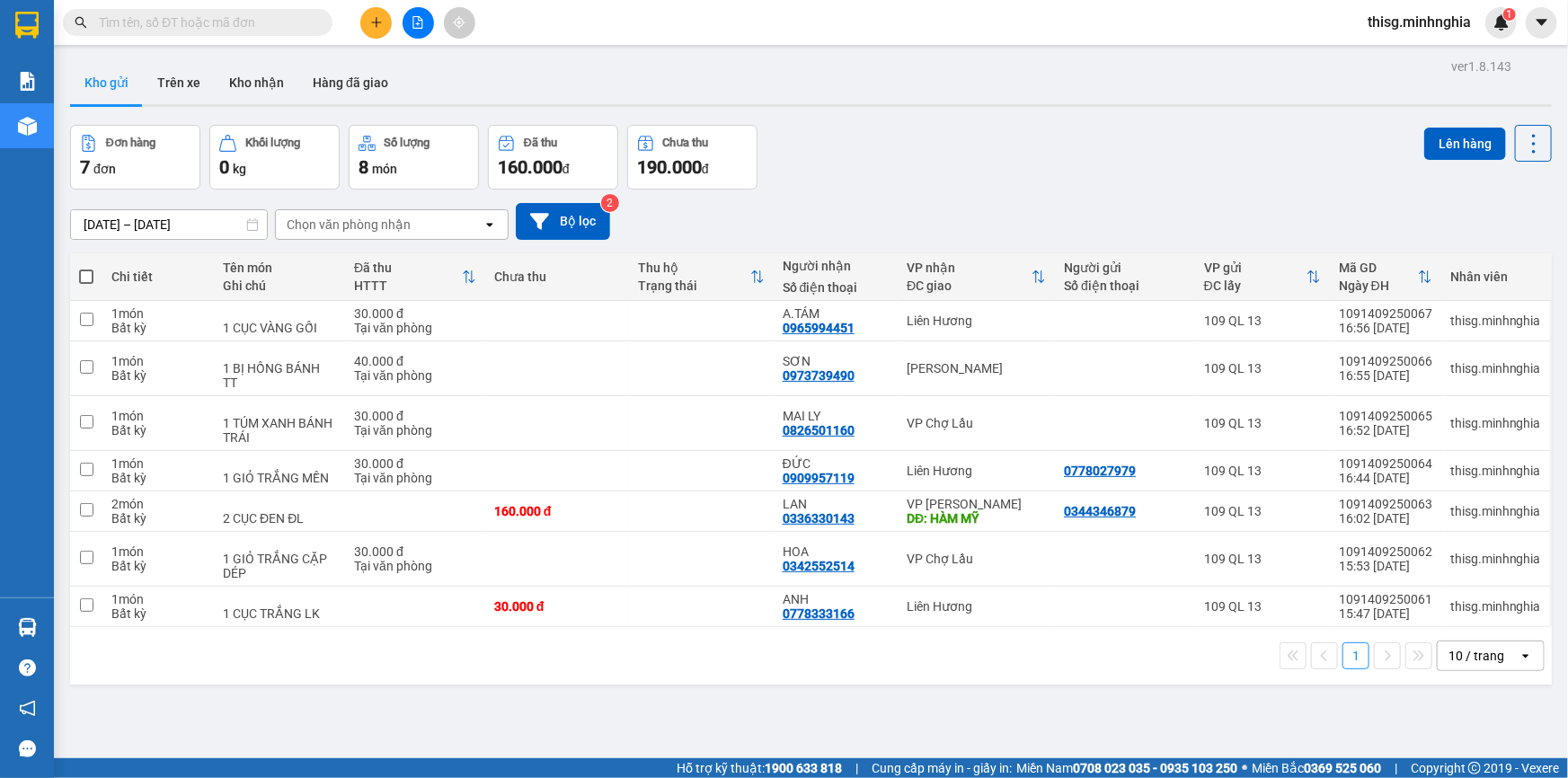
click at [381, 25] on icon "plus" at bounding box center [377, 23] width 13 height 13
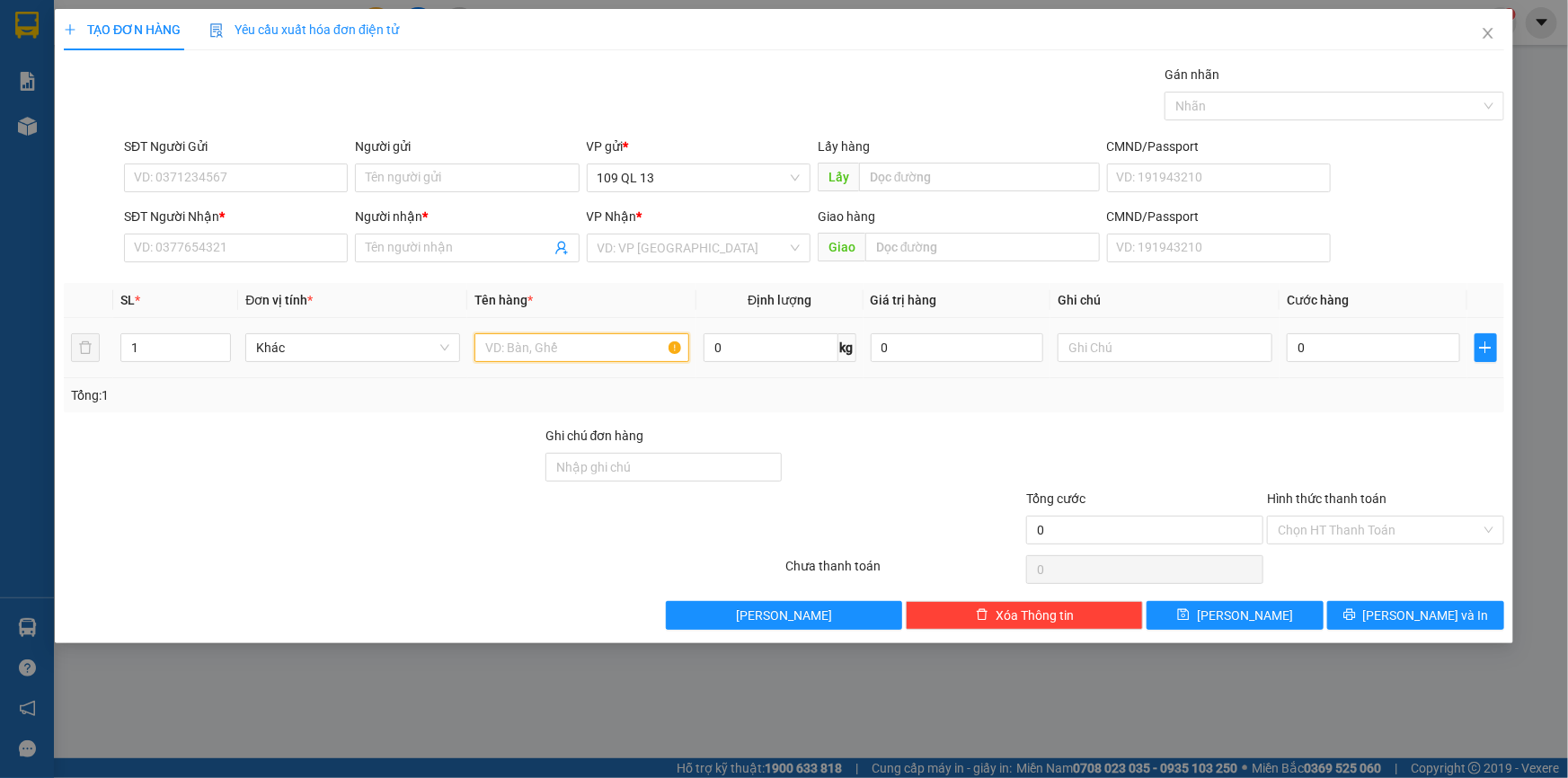
click at [584, 356] on input "text" at bounding box center [582, 348] width 215 height 29
click at [1086, 340] on input "text" at bounding box center [1165, 348] width 215 height 29
type input "1 TX"
click at [287, 264] on div "SĐT Người Nhận * VD: 0377654321" at bounding box center [236, 237] width 224 height 62
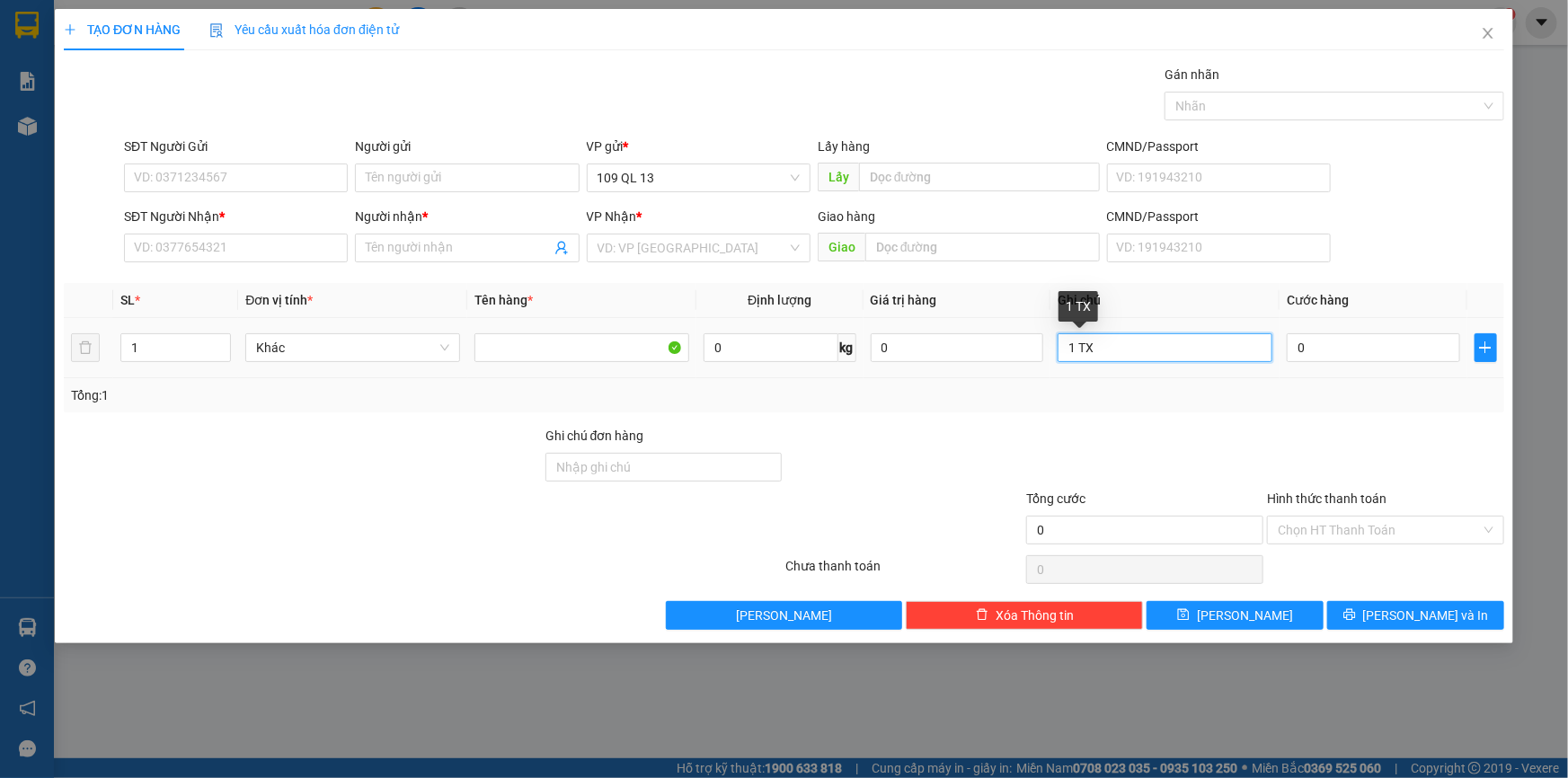
click at [1116, 357] on input "1 TX" at bounding box center [1165, 348] width 215 height 29
click at [1121, 354] on input "1 TX" at bounding box center [1165, 348] width 215 height 29
click at [736, 256] on input "search" at bounding box center [692, 248] width 189 height 27
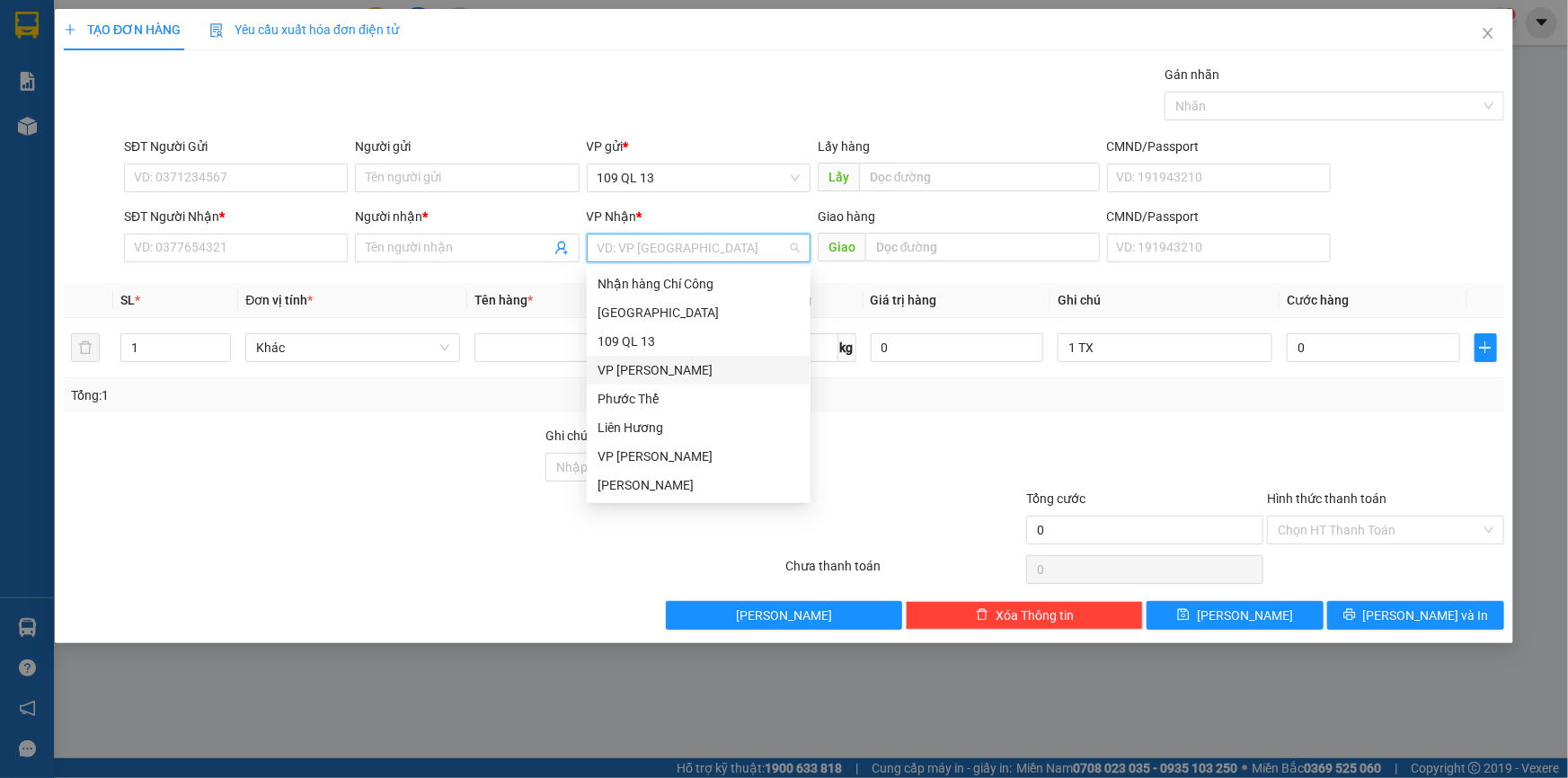
scroll to position [85, 0]
click at [656, 485] on div "VP [PERSON_NAME]" at bounding box center [698, 486] width 202 height 20
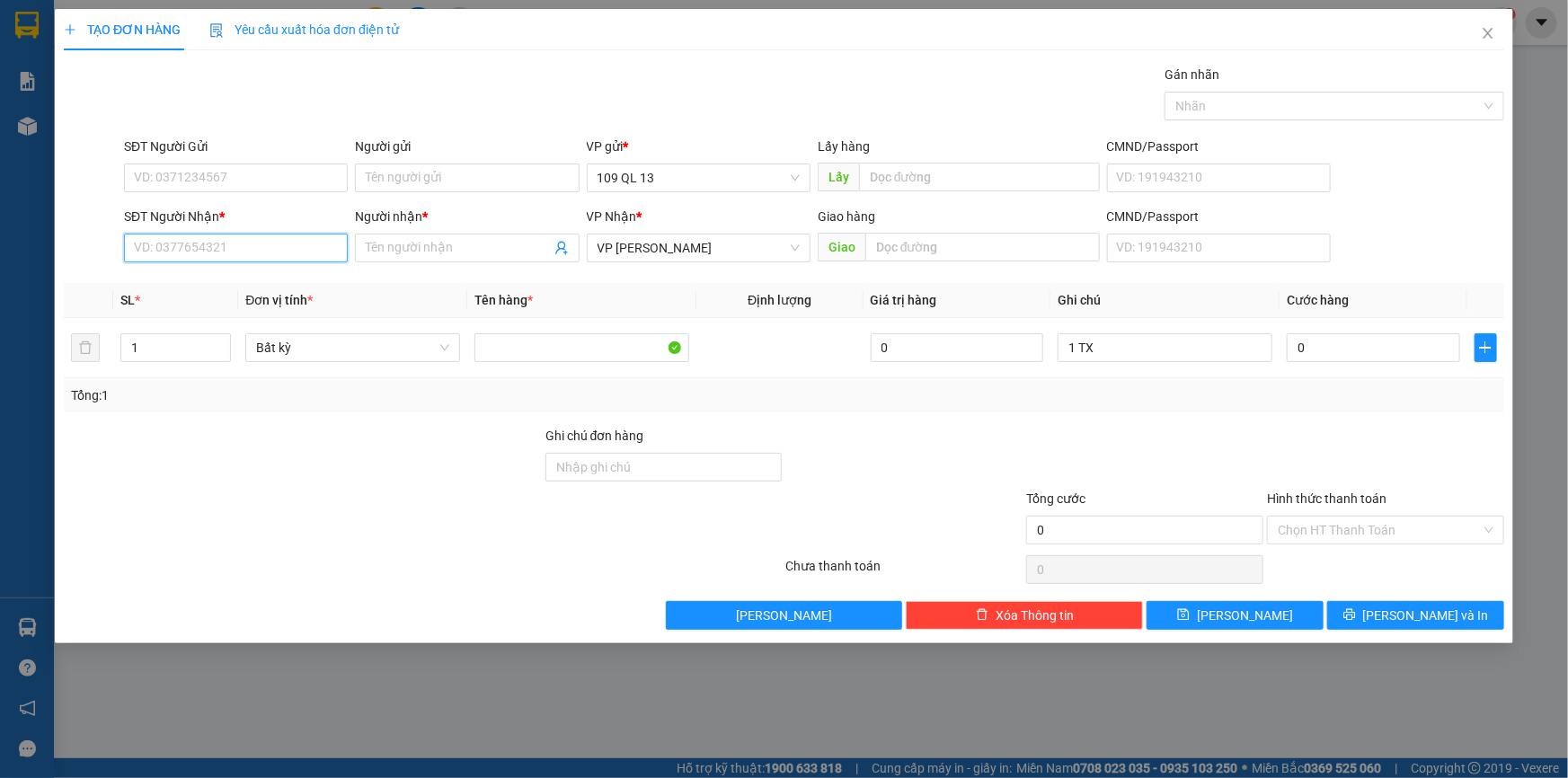
click at [256, 253] on input "SĐT Người Nhận *" at bounding box center [236, 248] width 224 height 29
type input "0978470587"
click at [436, 243] on input "Người nhận *" at bounding box center [457, 248] width 184 height 20
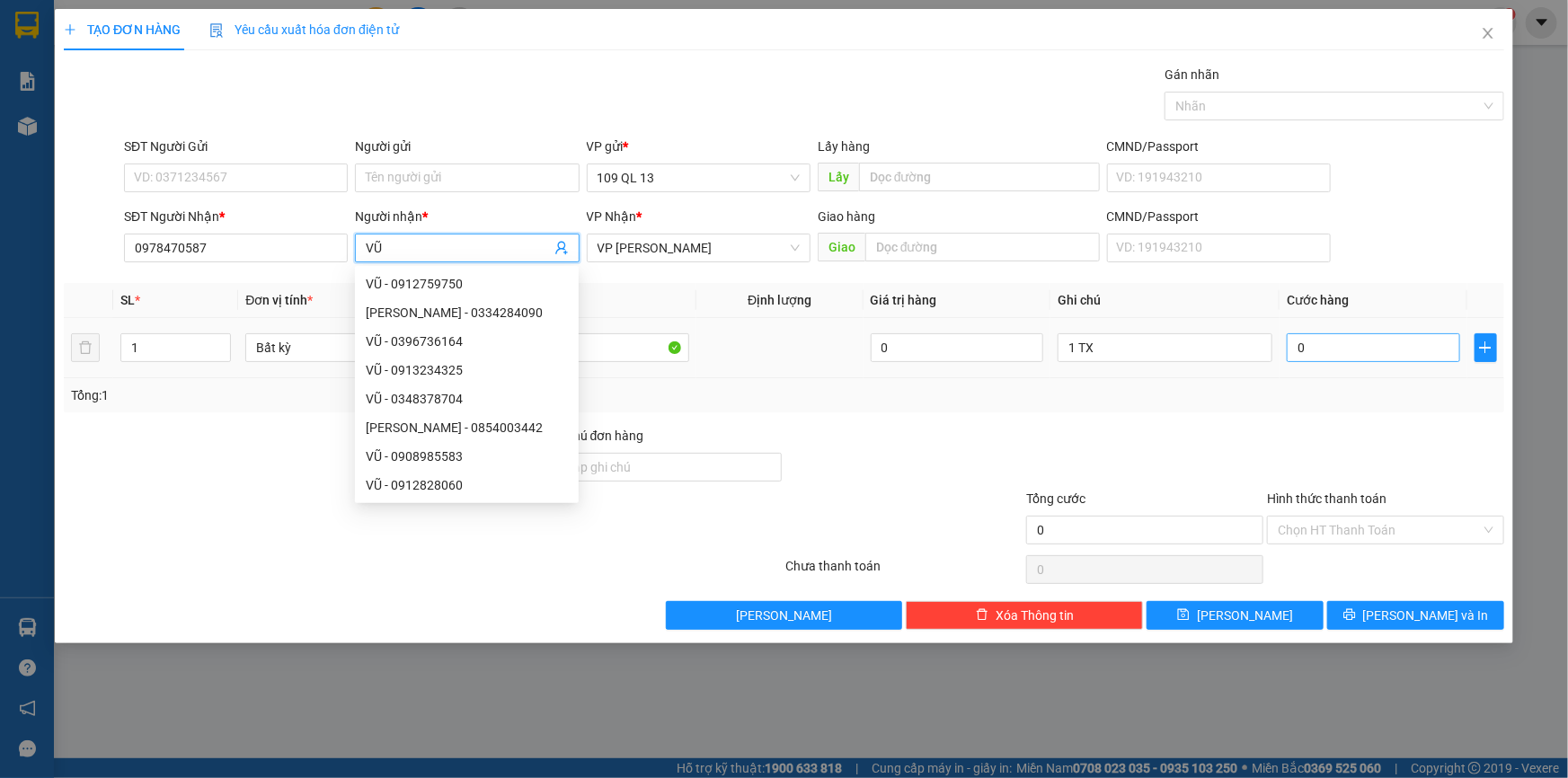
type input "VŨ"
click at [1365, 351] on input "0" at bounding box center [1373, 348] width 173 height 29
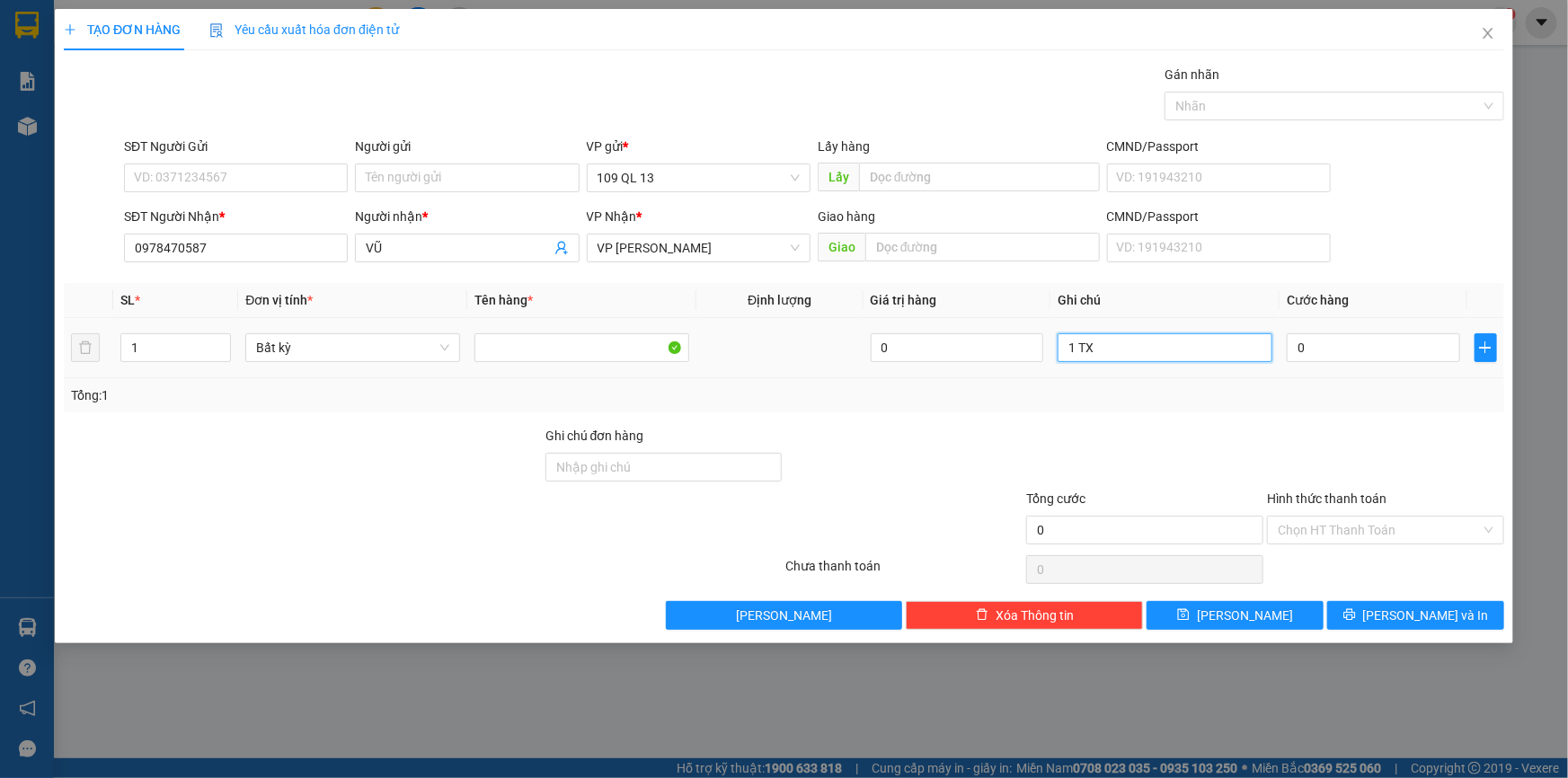
click at [1179, 348] on input "1 TX" at bounding box center [1165, 348] width 215 height 29
type input "1 TX ĐỒ DÙNG GD"
click at [1312, 348] on input "0" at bounding box center [1373, 348] width 173 height 29
type input "4"
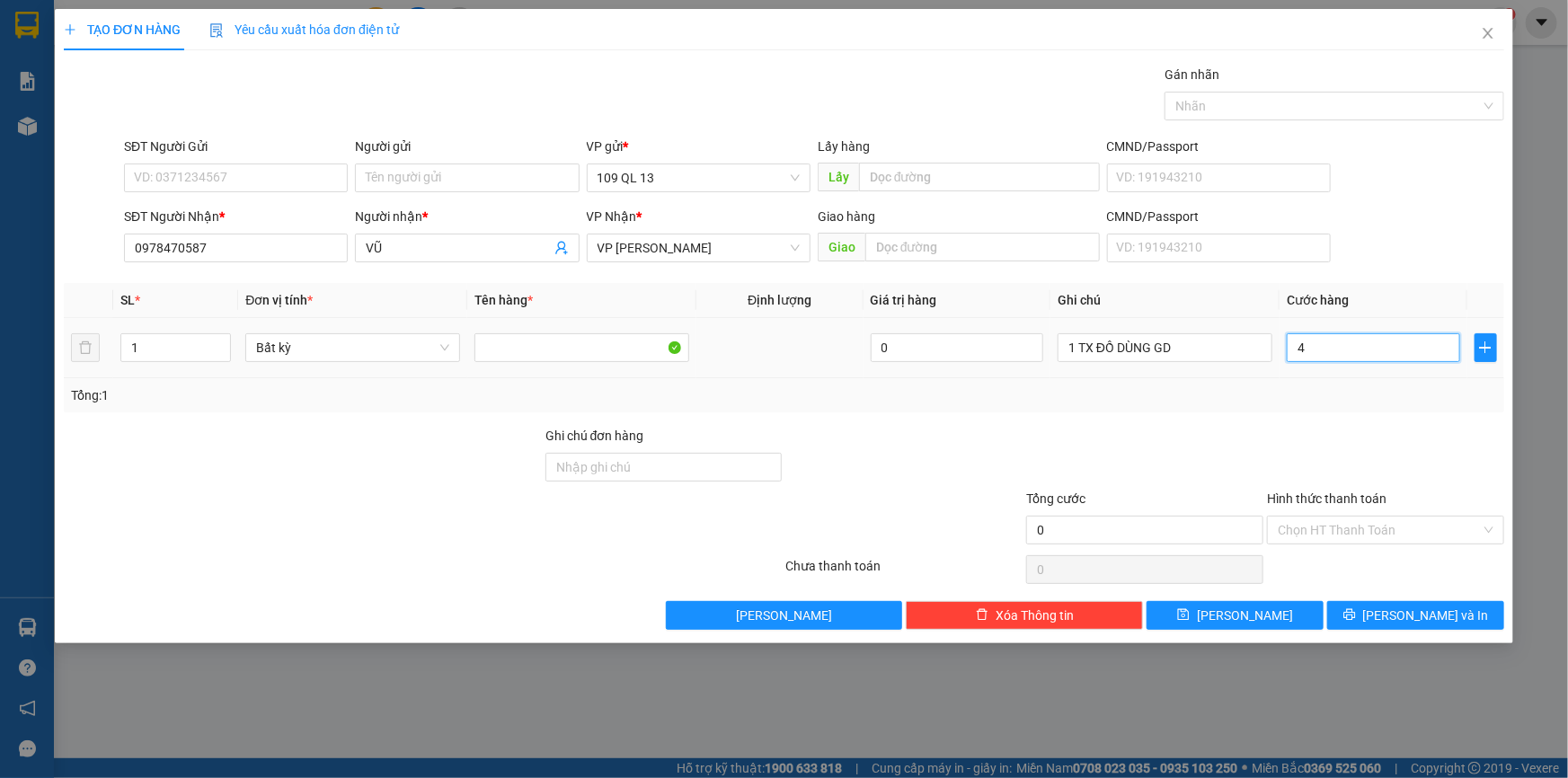
type input "4"
type input "40"
type input "40.000"
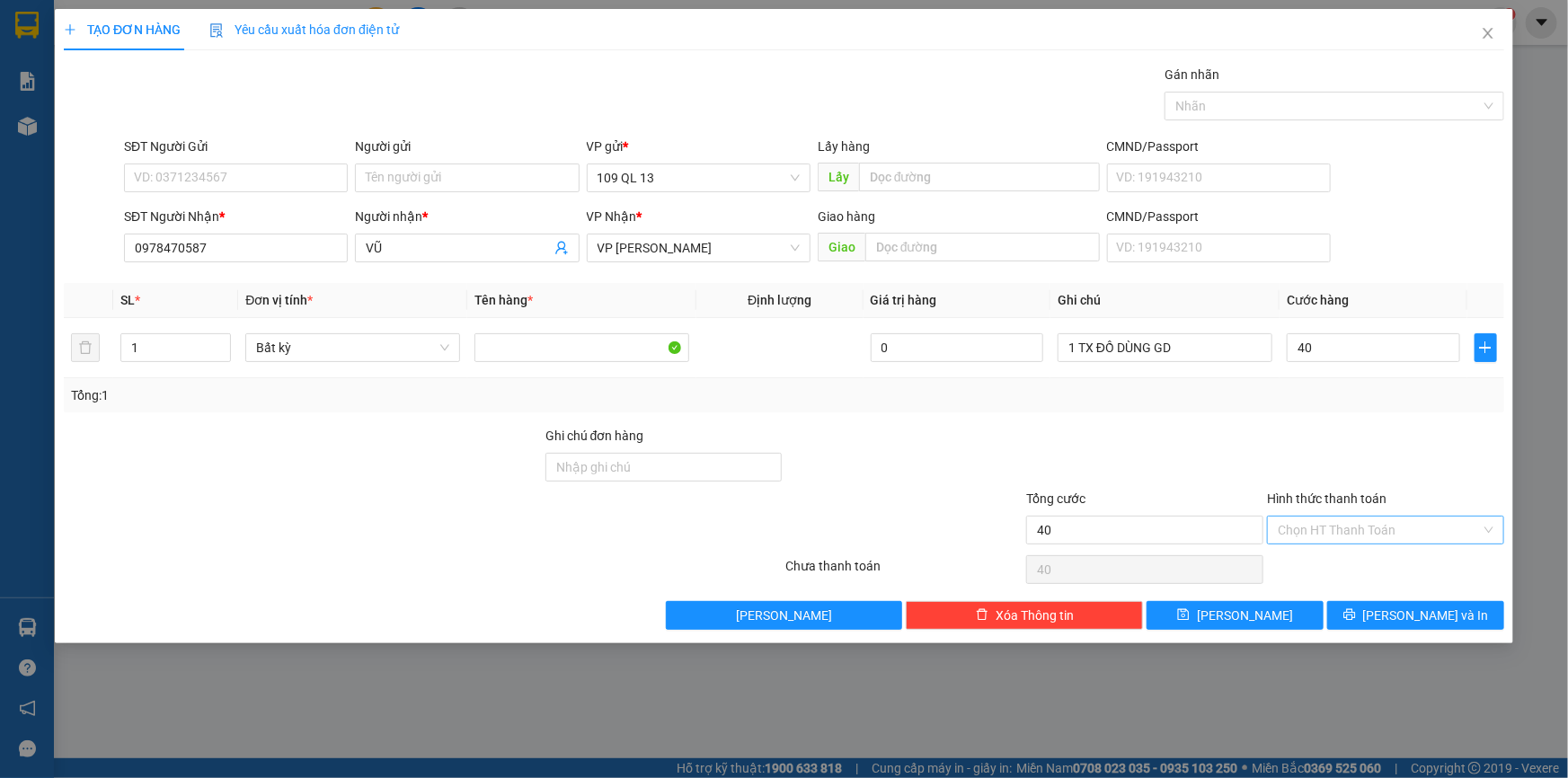
type input "40.000"
click at [1393, 533] on input "Hình thức thanh toán" at bounding box center [1380, 530] width 203 height 27
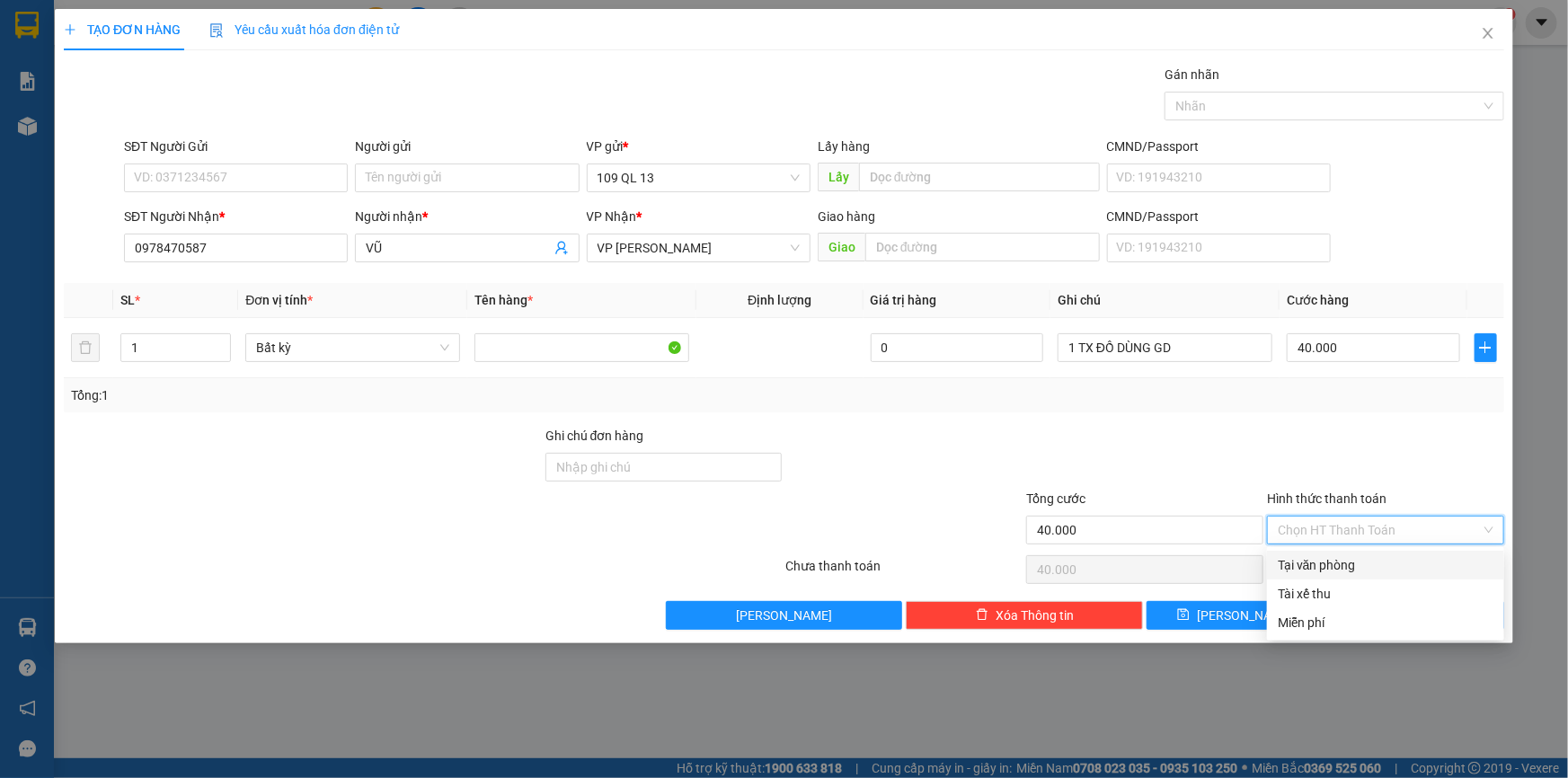
click at [1384, 568] on div "Tại văn phòng" at bounding box center [1386, 565] width 216 height 20
type input "0"
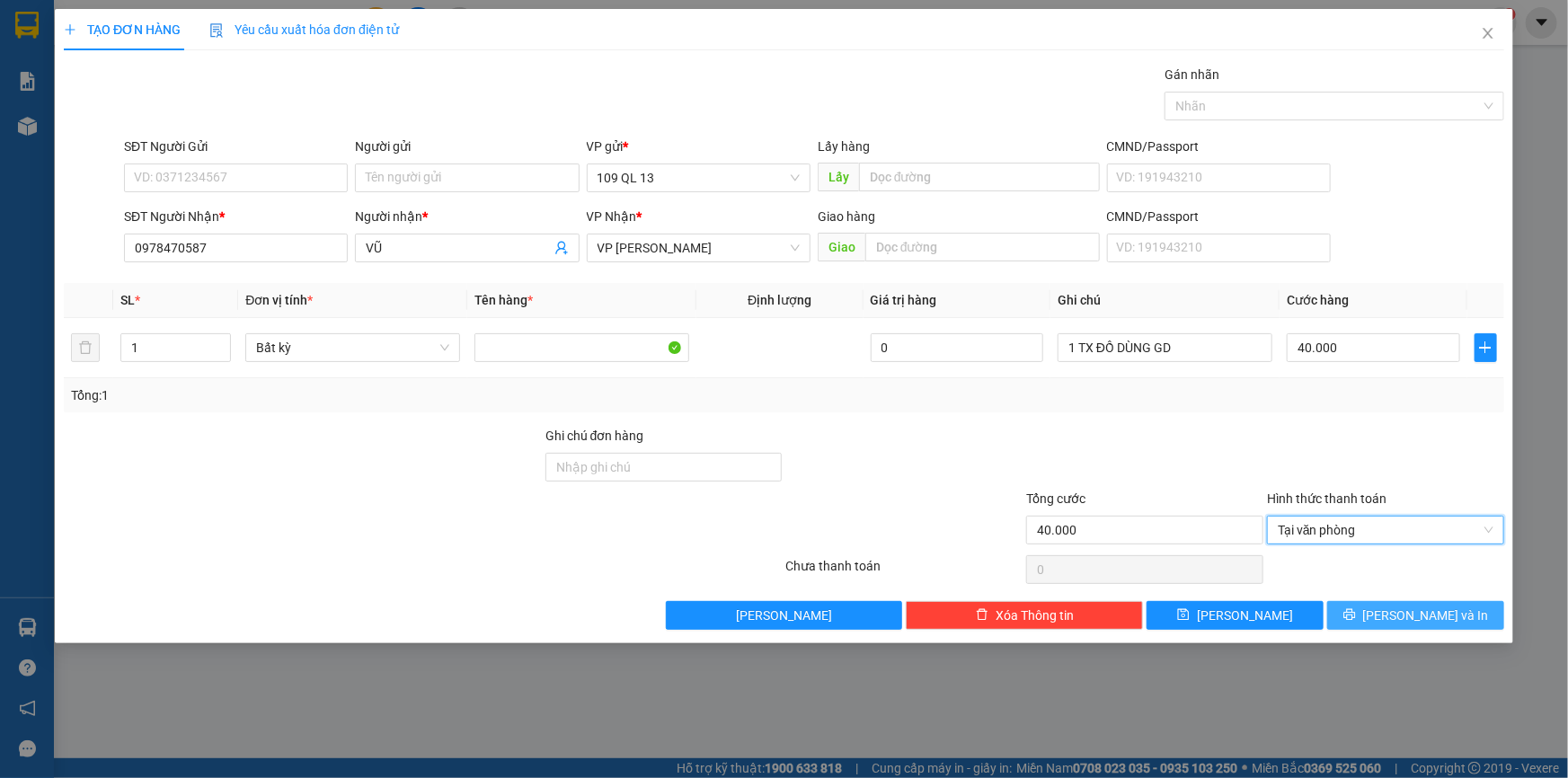
click at [1429, 614] on span "[PERSON_NAME] và In" at bounding box center [1426, 616] width 126 height 20
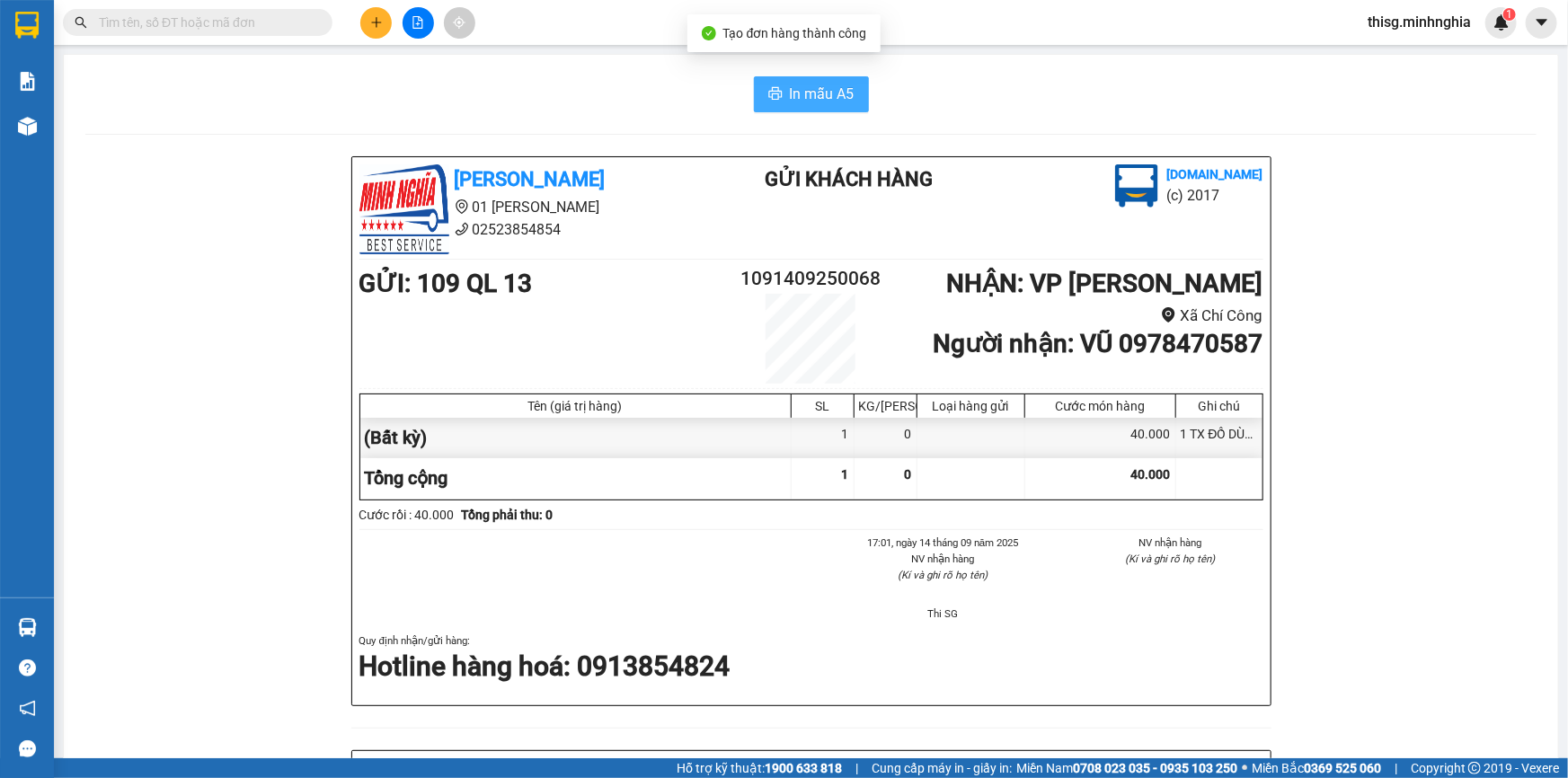
click at [807, 81] on button "In mẫu A5" at bounding box center [811, 94] width 115 height 36
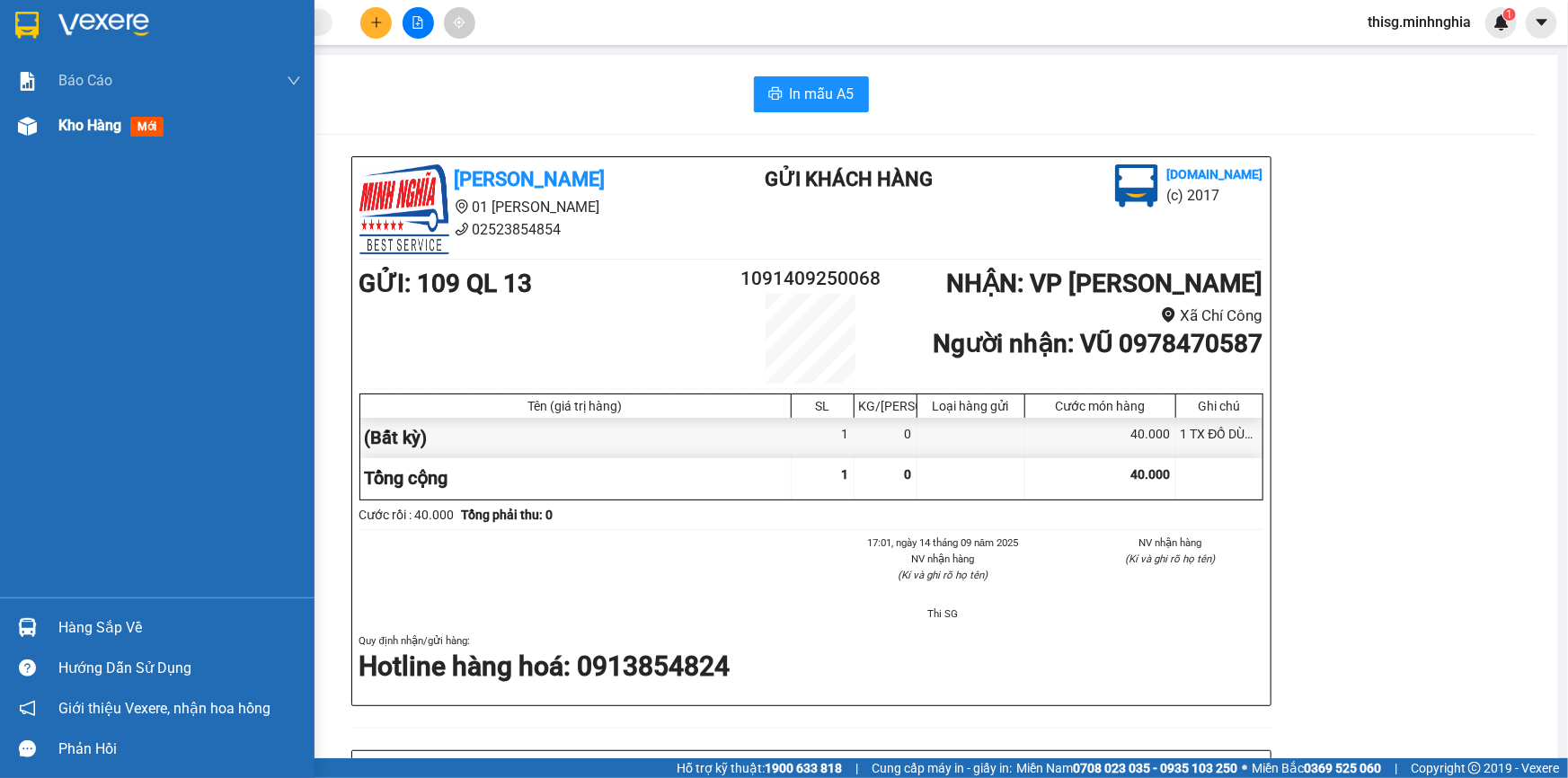
click at [96, 128] on span "Kho hàng" at bounding box center [89, 125] width 63 height 17
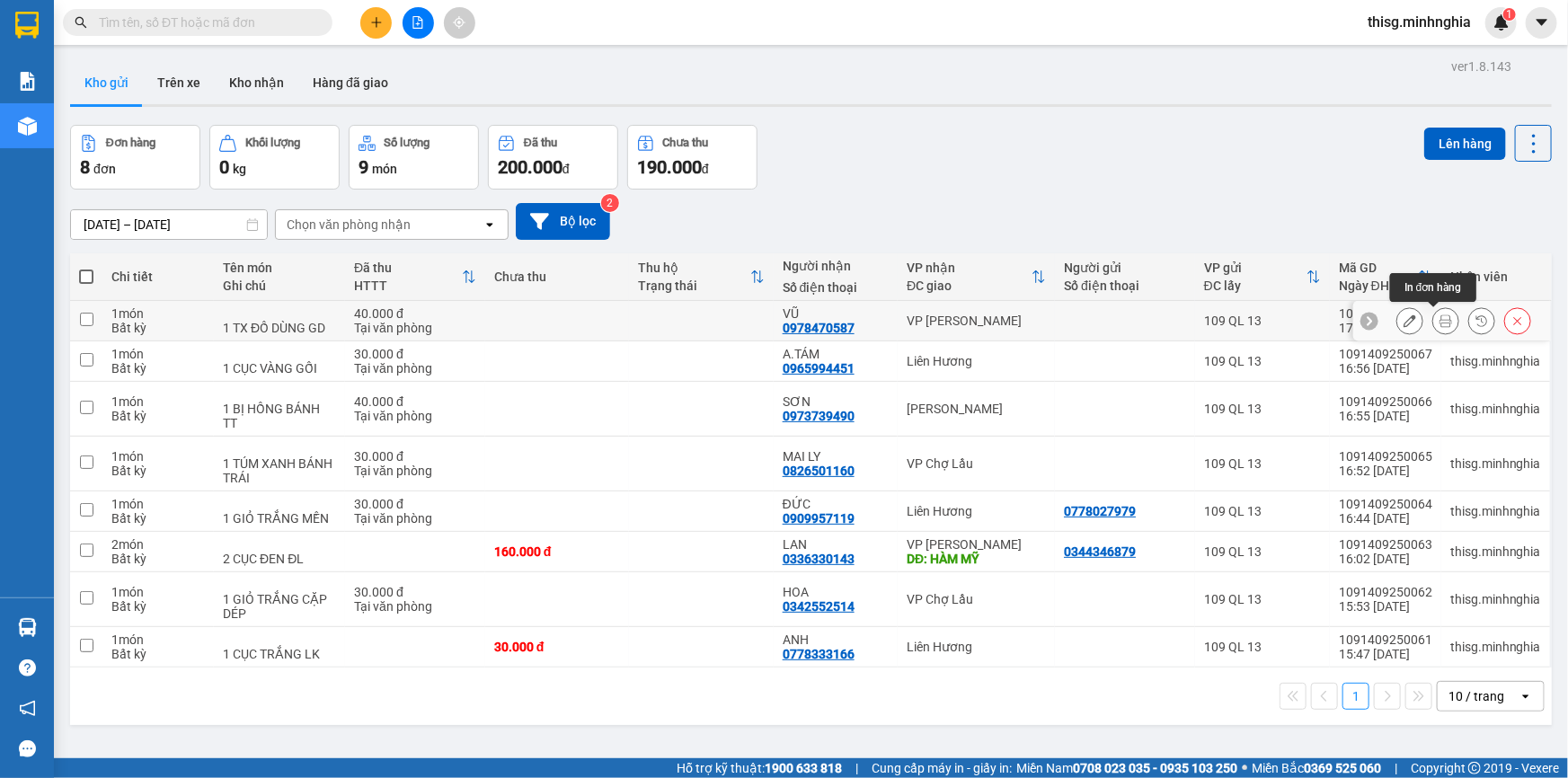
click at [1405, 322] on button at bounding box center [1410, 321] width 25 height 32
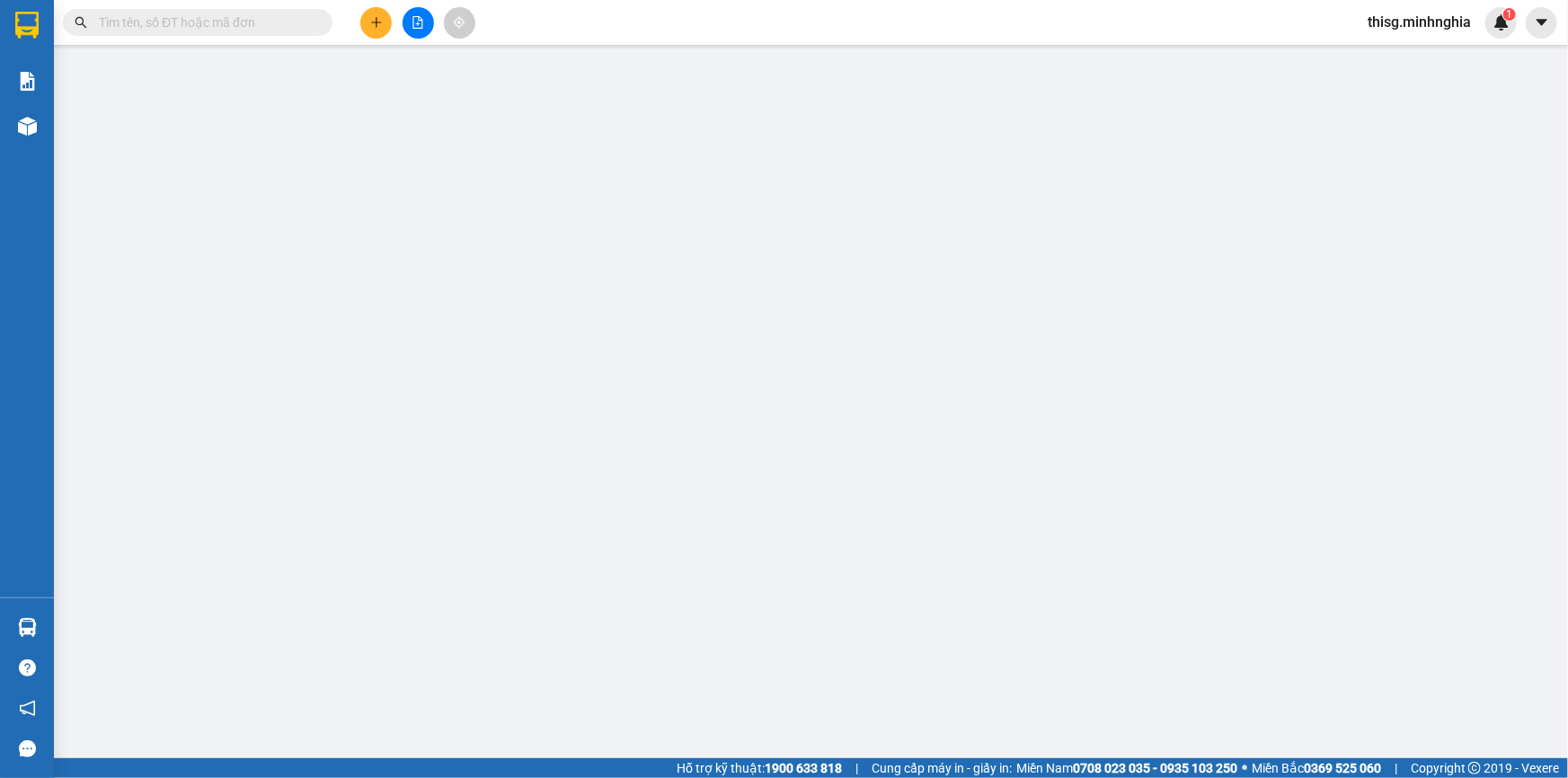
type input "0978470587"
type input "40.000"
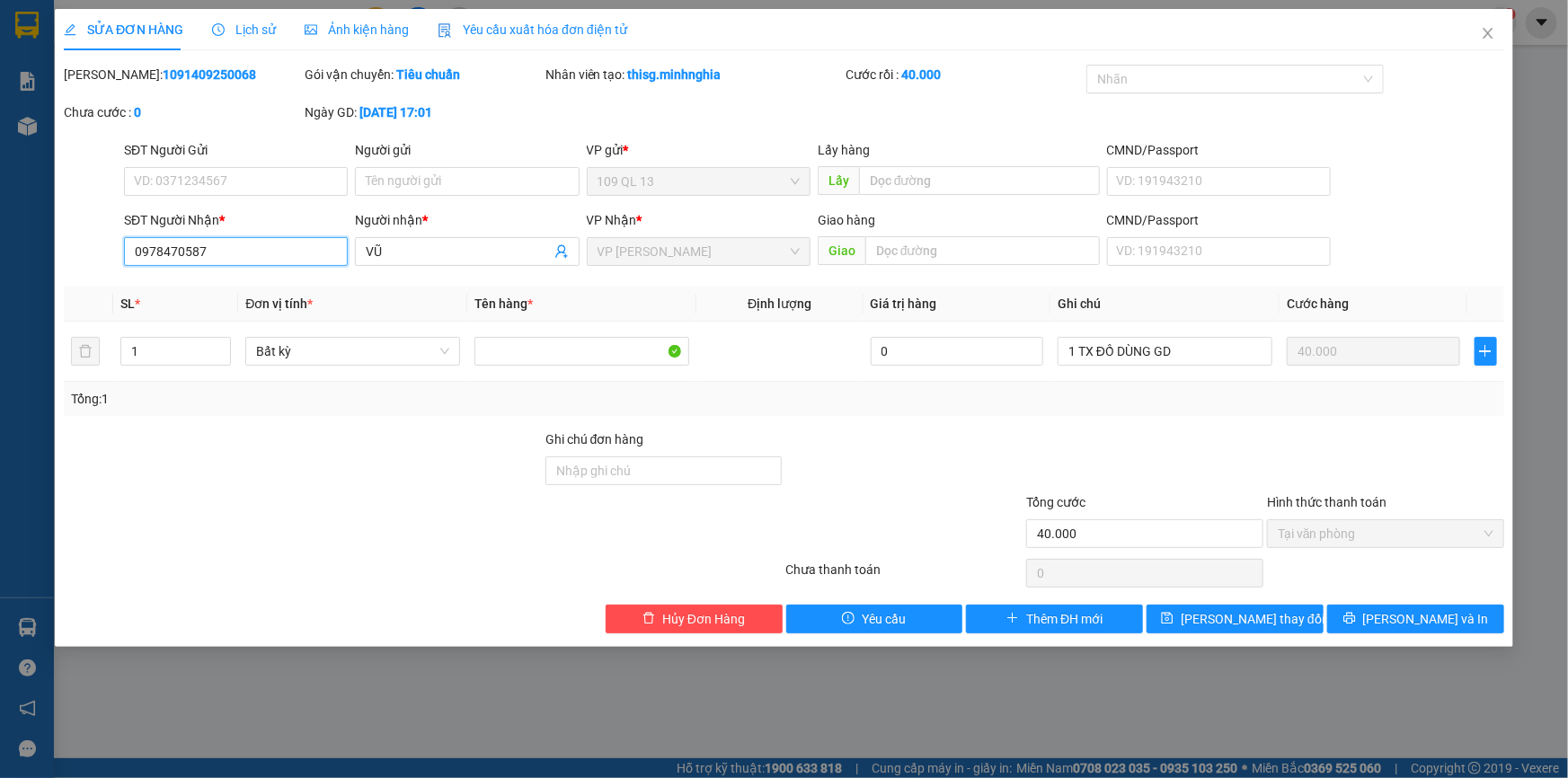
drag, startPoint x: 126, startPoint y: 256, endPoint x: 236, endPoint y: 249, distance: 110.2
click at [236, 249] on input "0978470587" at bounding box center [236, 252] width 224 height 29
click at [697, 620] on span "Hủy Đơn Hàng" at bounding box center [703, 620] width 82 height 20
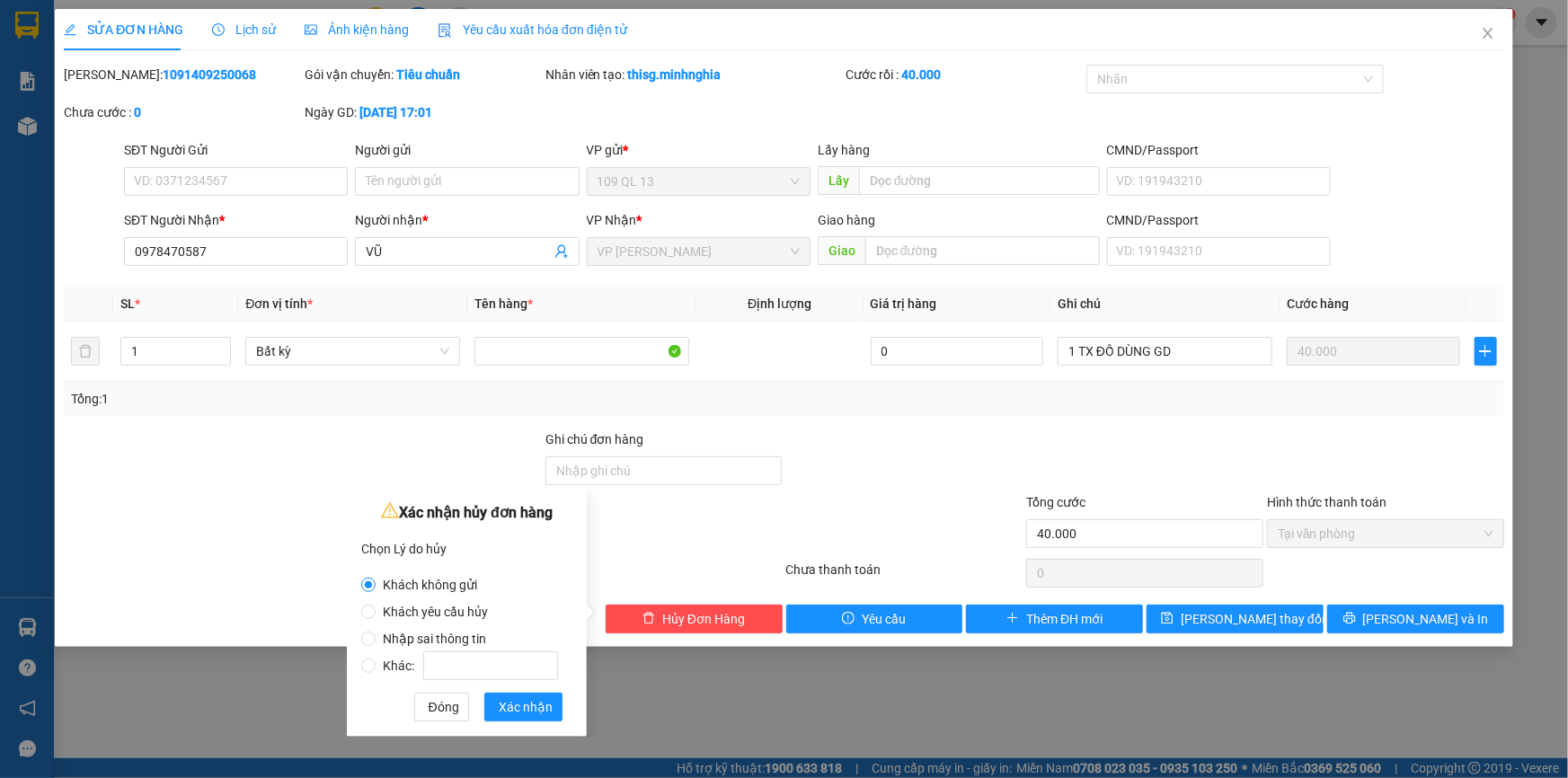
click at [468, 641] on span "Nhập sai thông tin" at bounding box center [435, 639] width 118 height 14
click at [376, 641] on input "Nhập sai thông tin" at bounding box center [369, 639] width 14 height 14
radio input "true"
radio input "false"
click at [515, 705] on span "Xác nhận" at bounding box center [526, 707] width 54 height 20
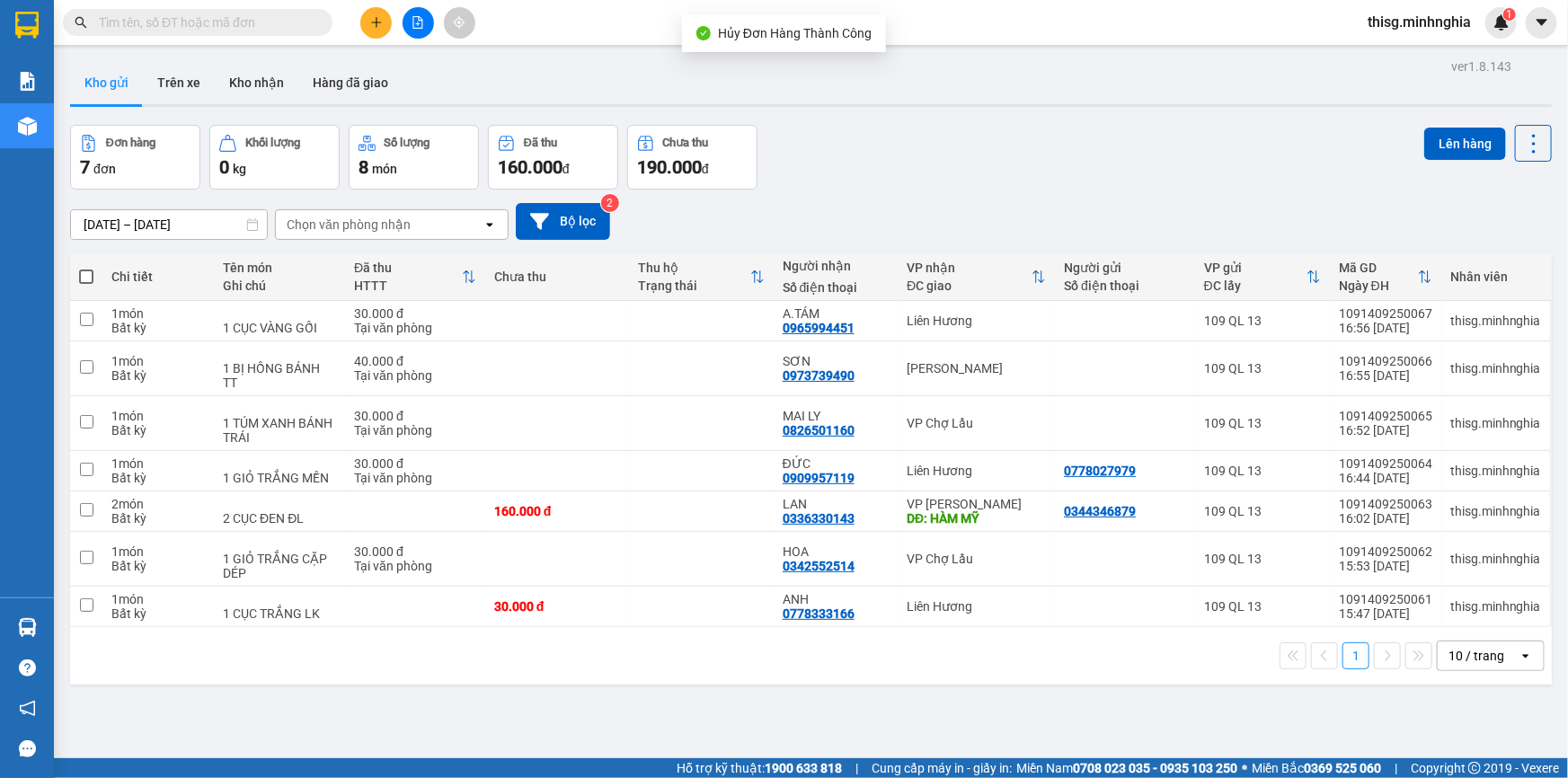
click at [371, 18] on icon "plus" at bounding box center [377, 23] width 13 height 13
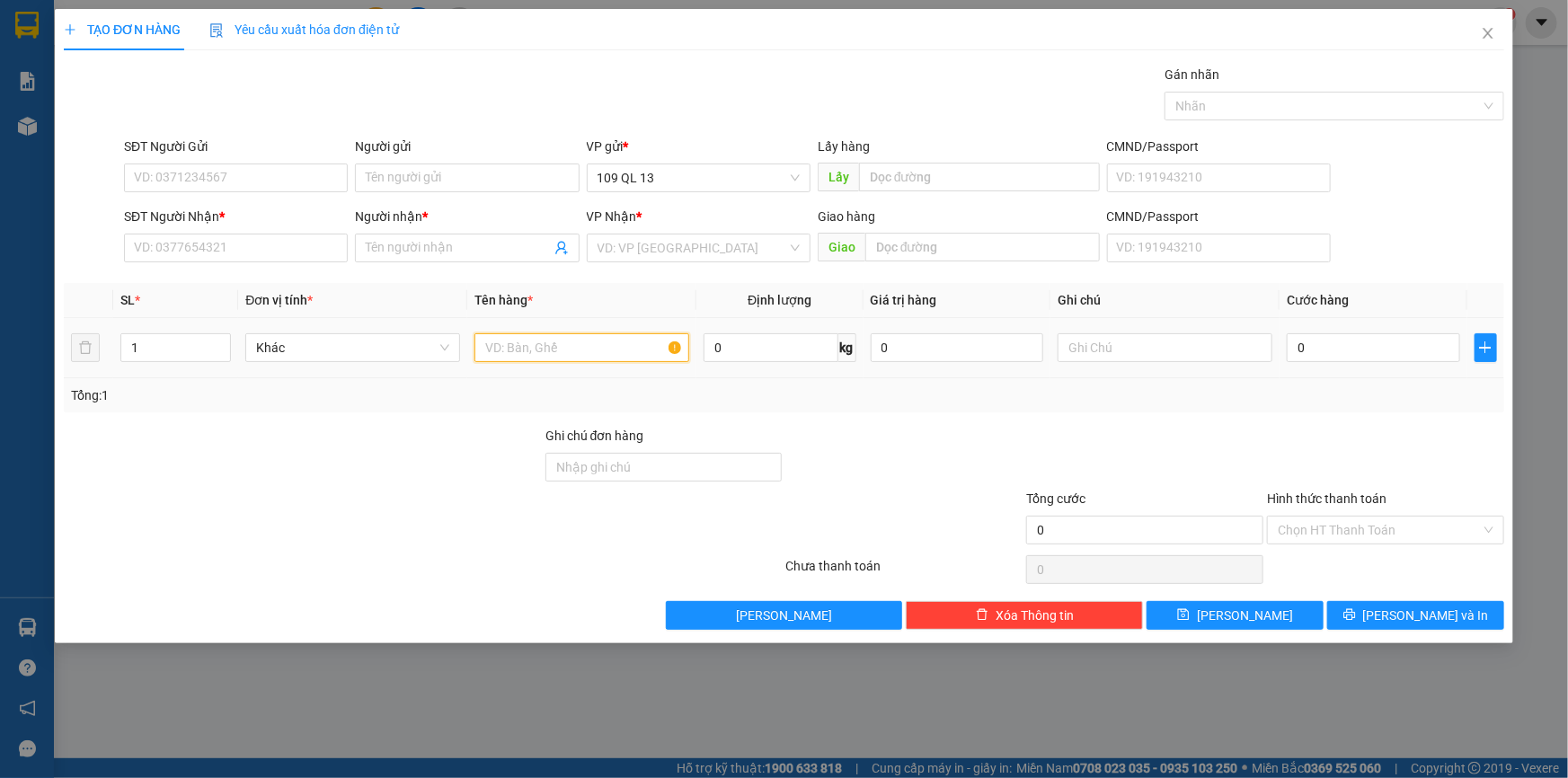
click at [533, 341] on input "text" at bounding box center [582, 348] width 215 height 29
paste input "0978470587"
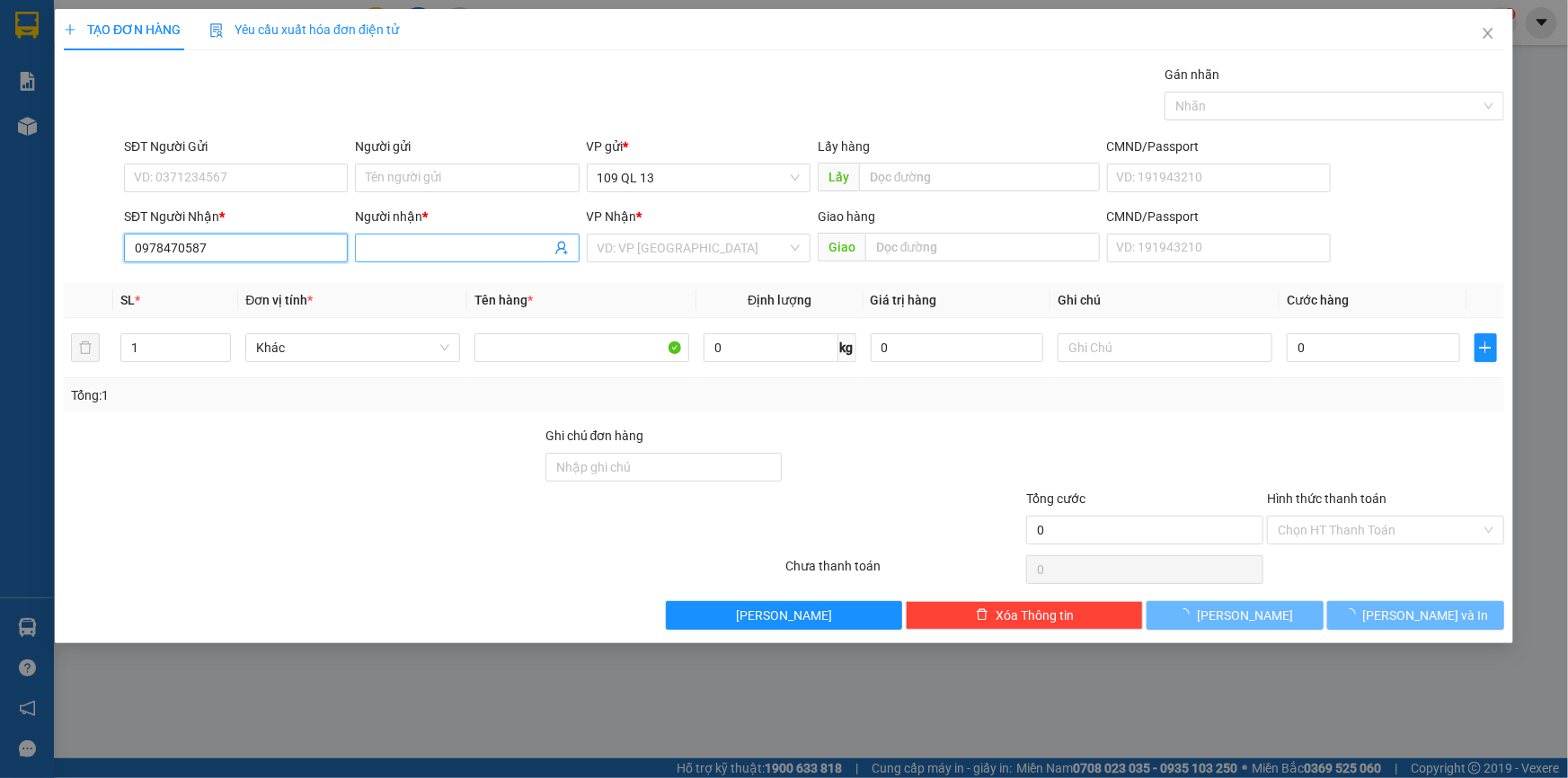
type input "0978470587"
click at [402, 246] on input "Người nhận *" at bounding box center [457, 248] width 184 height 20
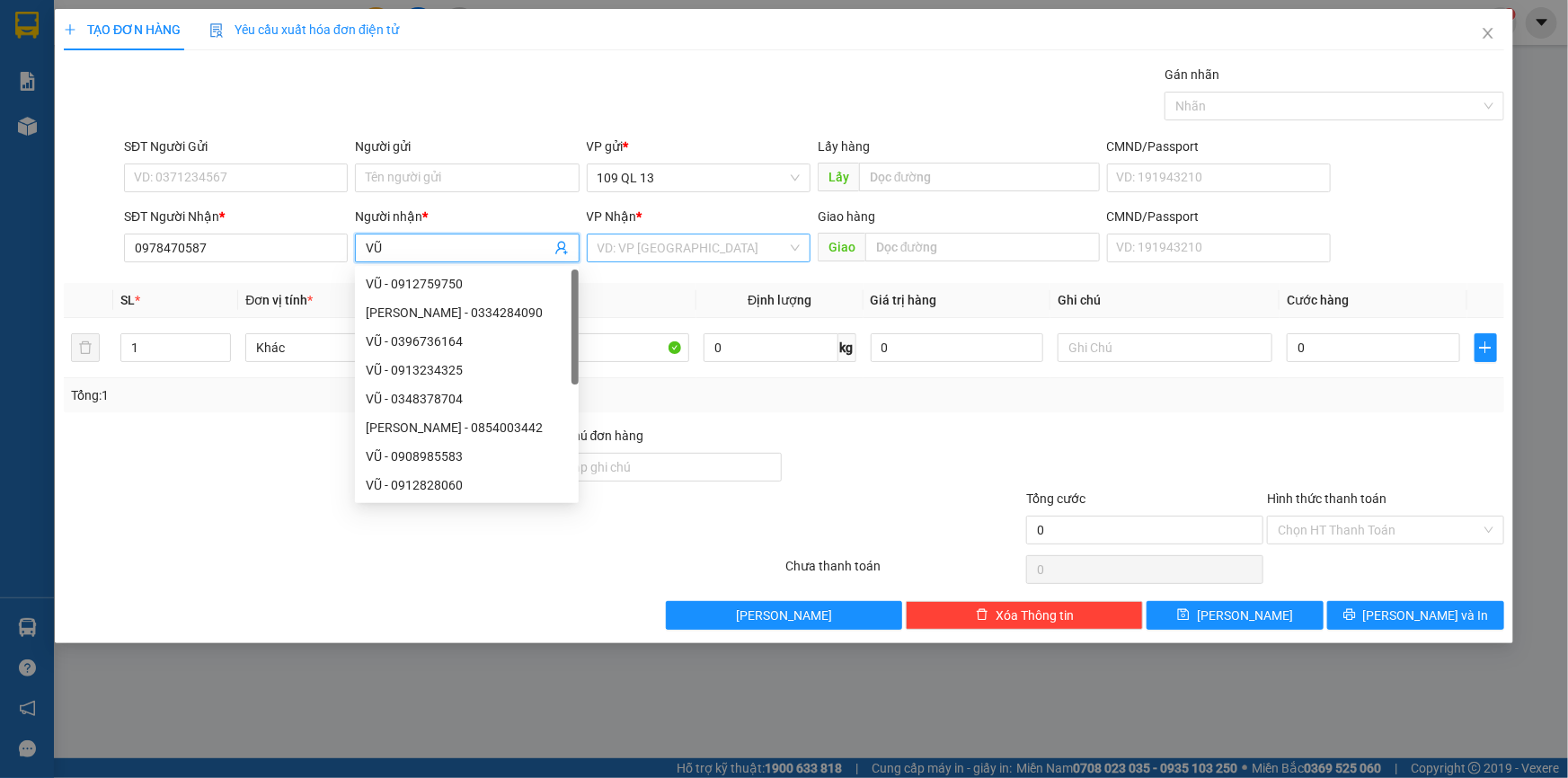
type input "VŨ"
click at [636, 248] on input "search" at bounding box center [692, 248] width 189 height 27
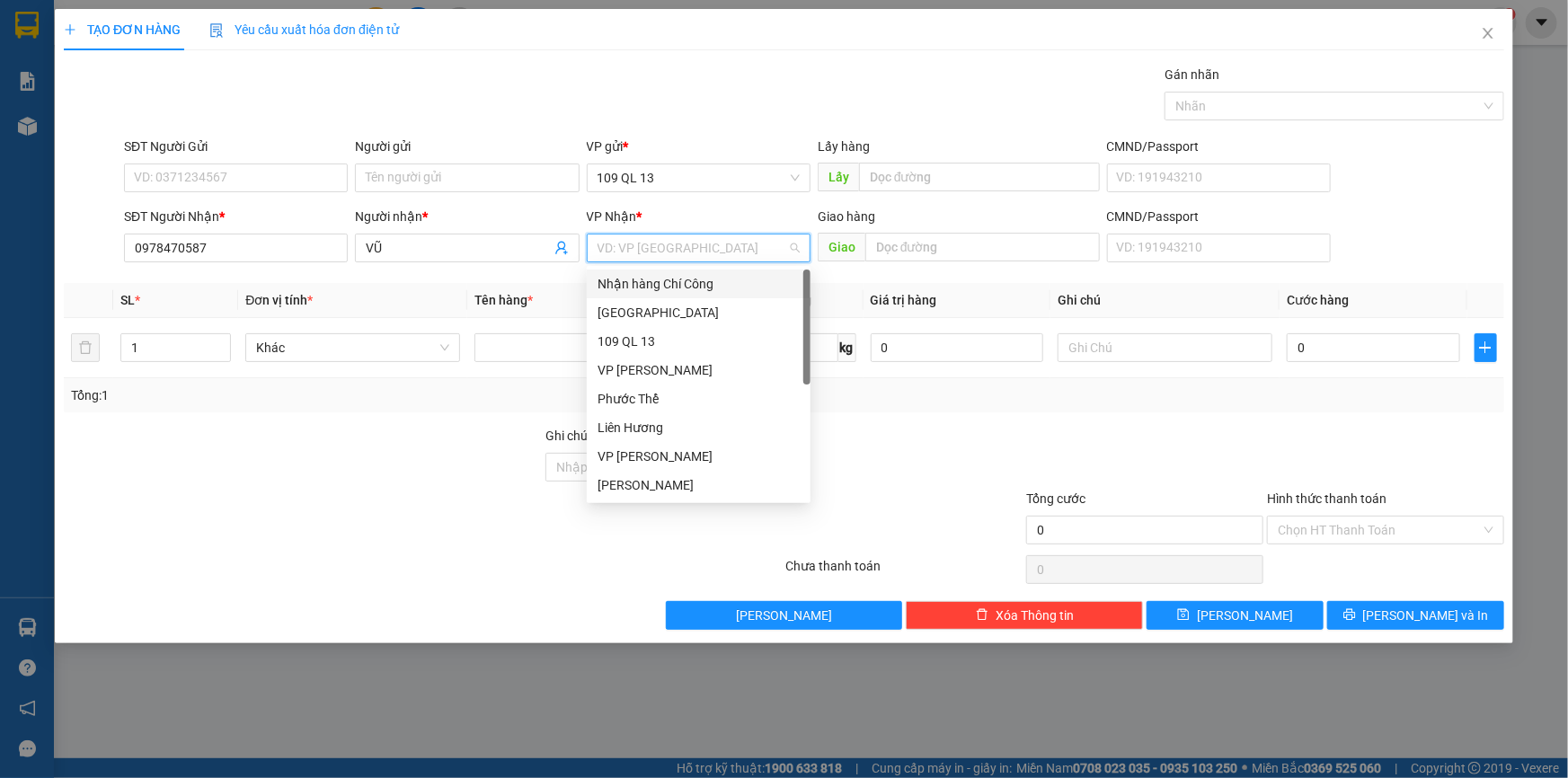
scroll to position [85, 0]
click at [654, 478] on div "VP [PERSON_NAME]" at bounding box center [698, 486] width 202 height 20
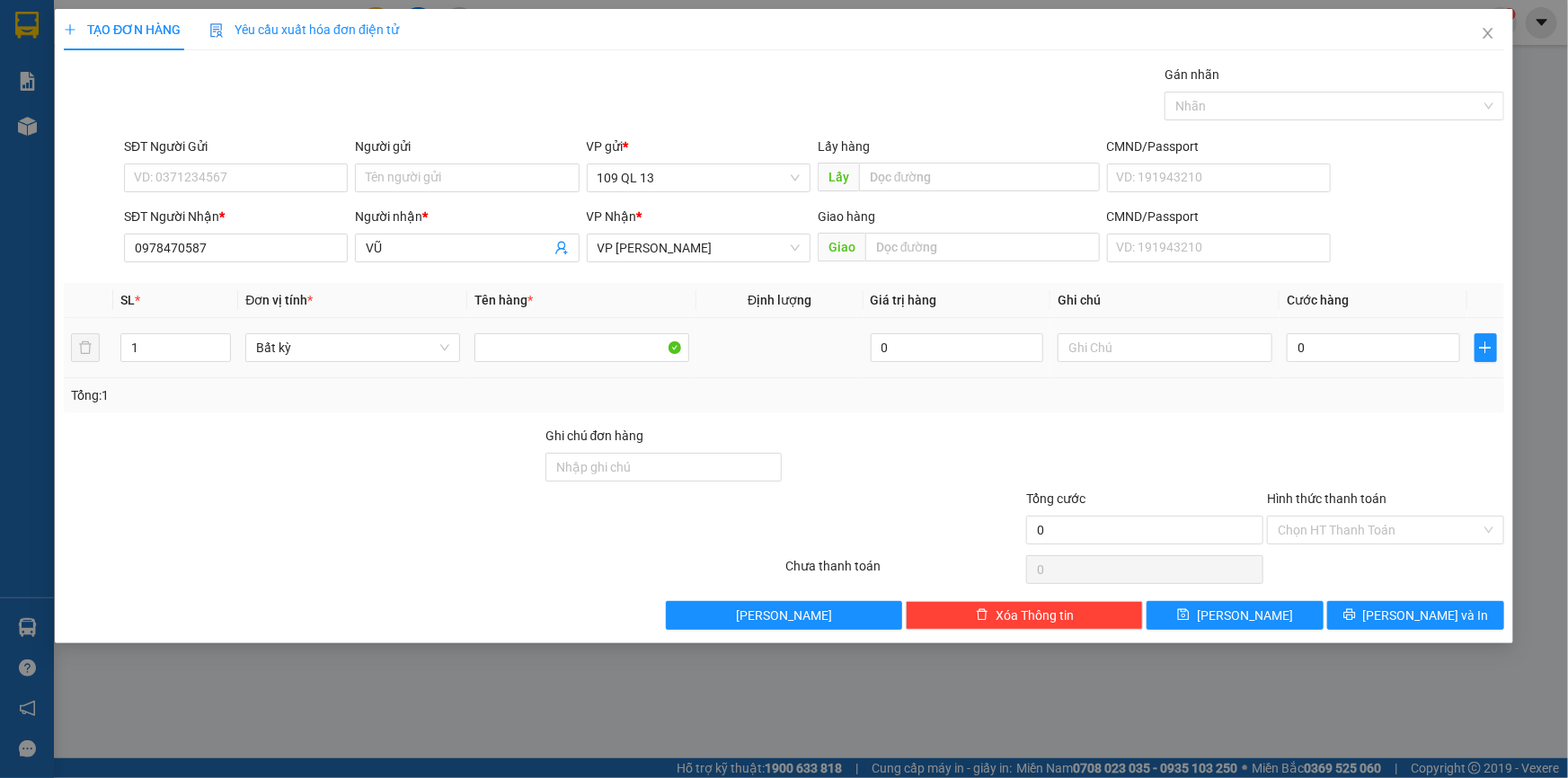
click at [1188, 366] on td at bounding box center [1165, 348] width 229 height 60
click at [1184, 341] on input "text" at bounding box center [1165, 348] width 215 height 29
type input "1 TX ĐỒ DÙNG GĐ"
click at [1335, 344] on input "0" at bounding box center [1373, 348] width 173 height 29
type input "6"
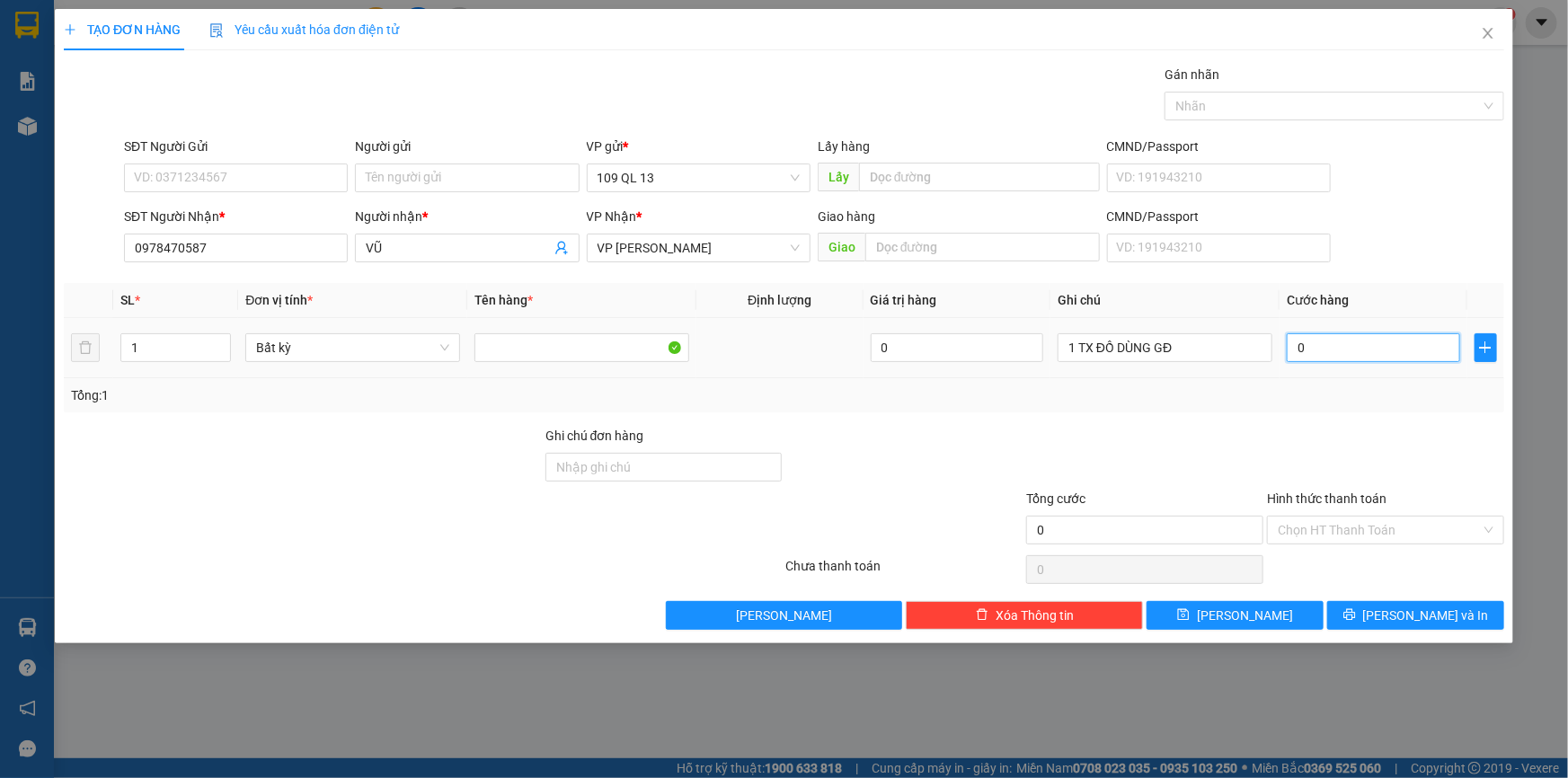
type input "6"
type input "620"
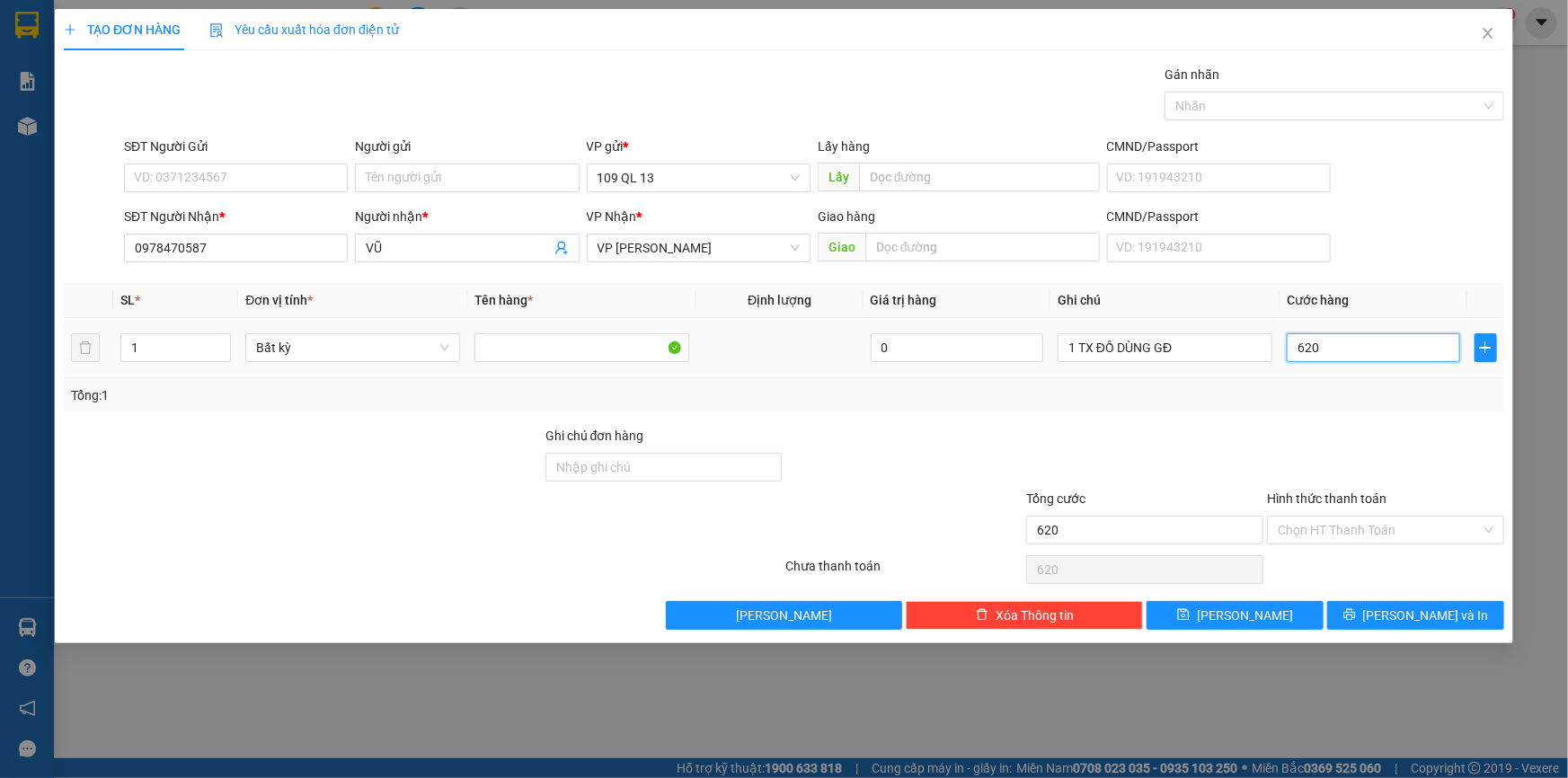
type input "62"
type input "6"
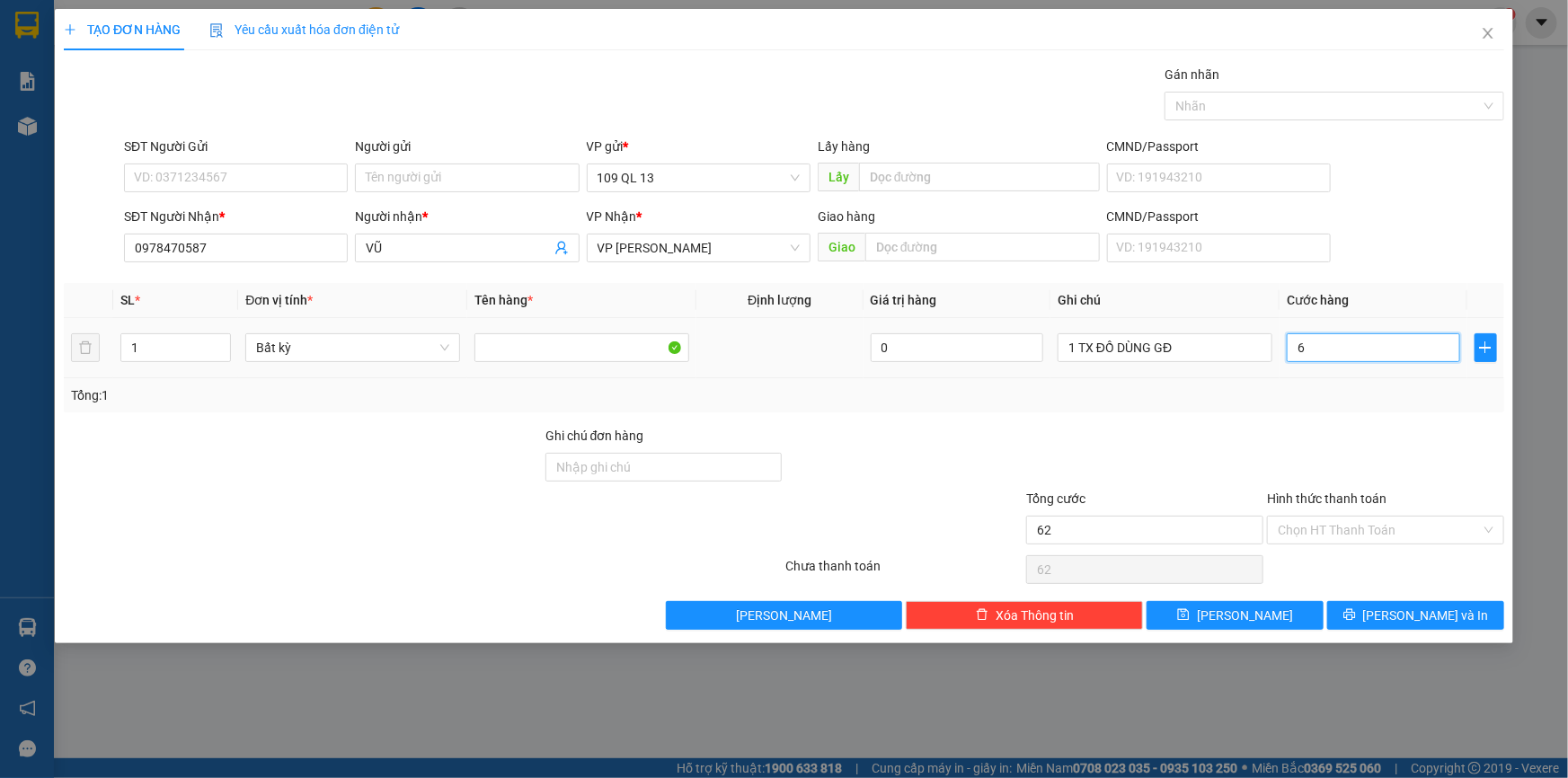
type input "6"
type input "60"
click at [1429, 523] on input "Hình thức thanh toán" at bounding box center [1380, 530] width 203 height 27
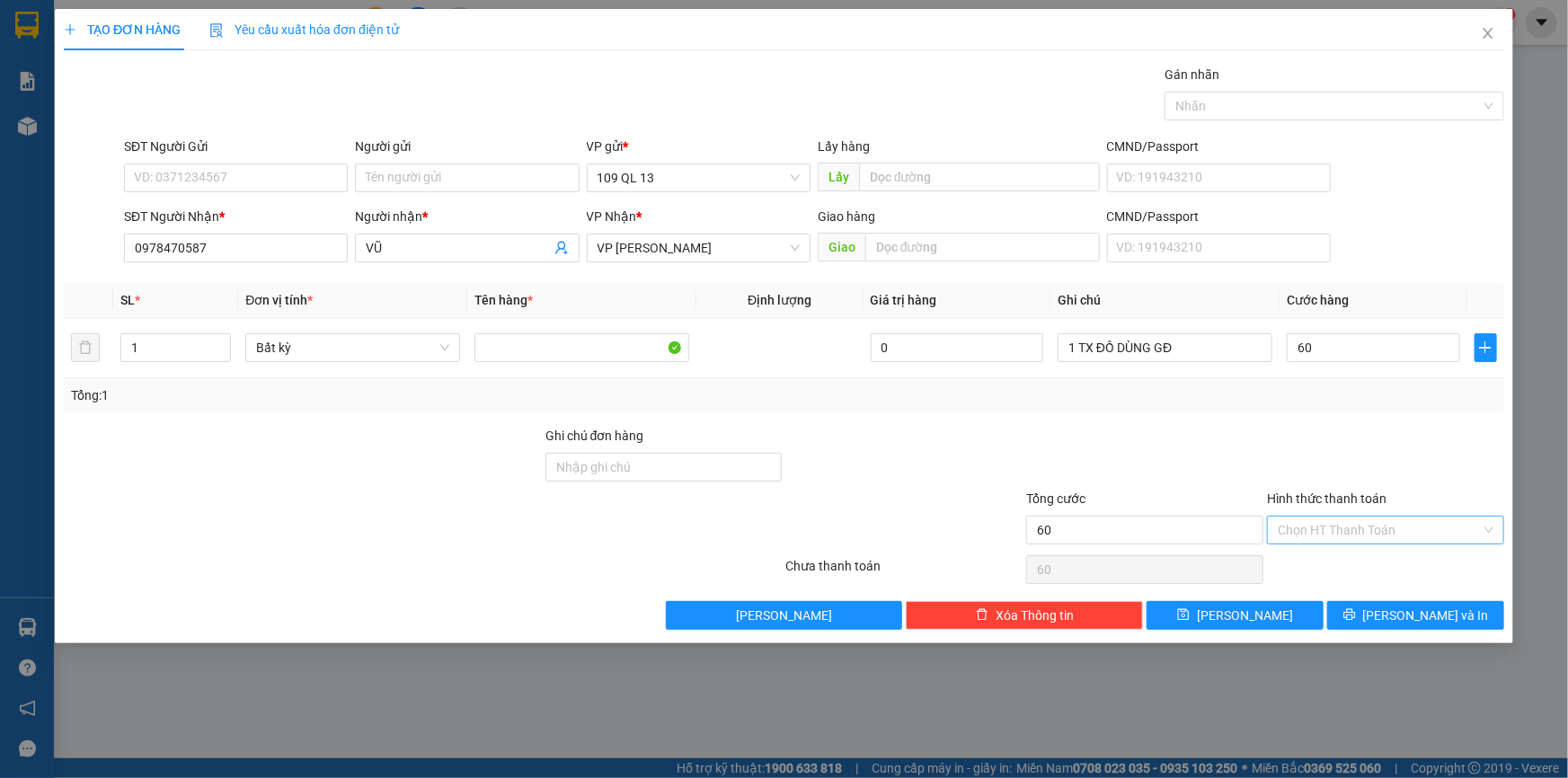
type input "60.000"
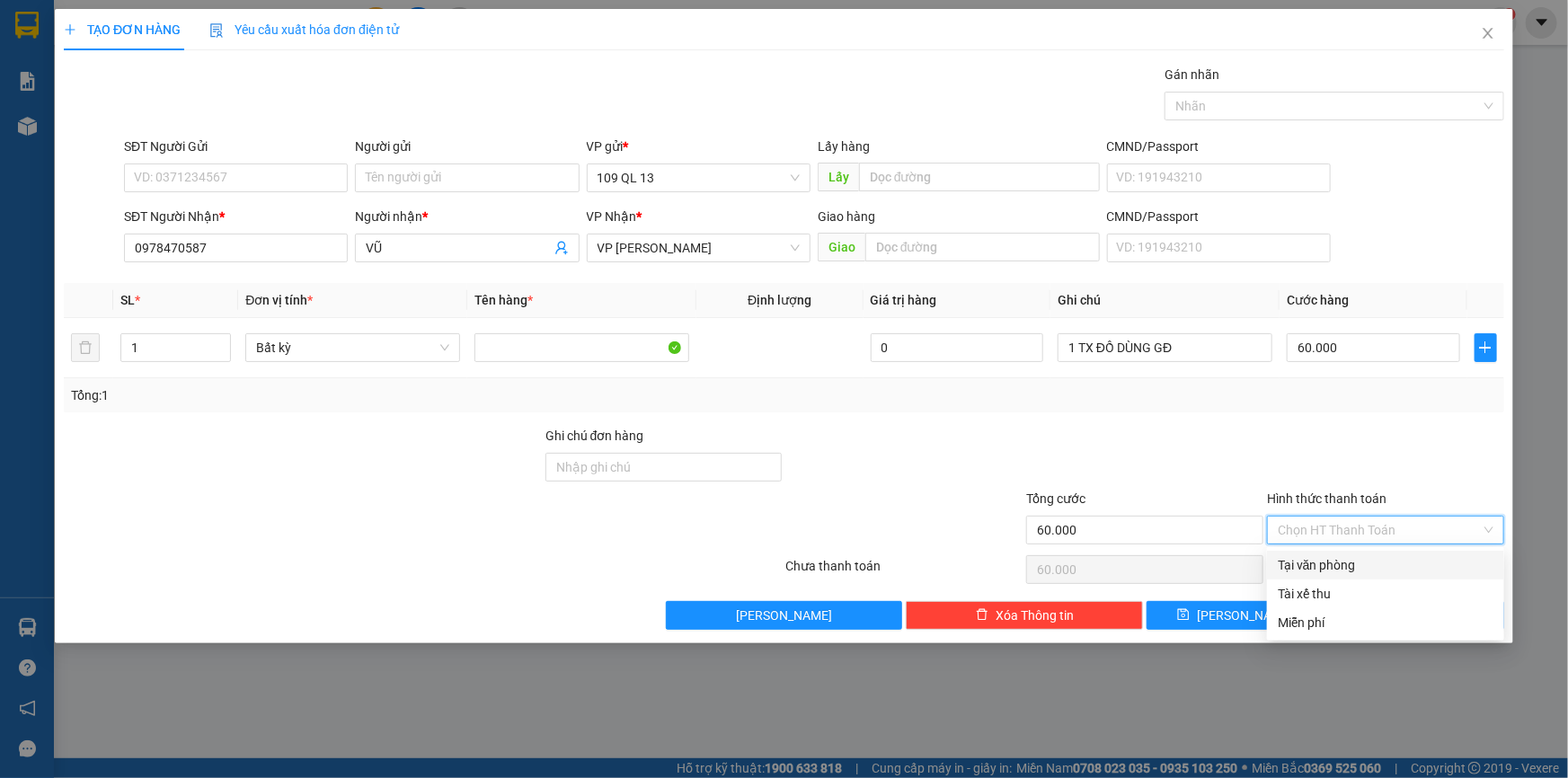
click at [1420, 558] on div "Tại văn phòng" at bounding box center [1386, 565] width 216 height 20
type input "0"
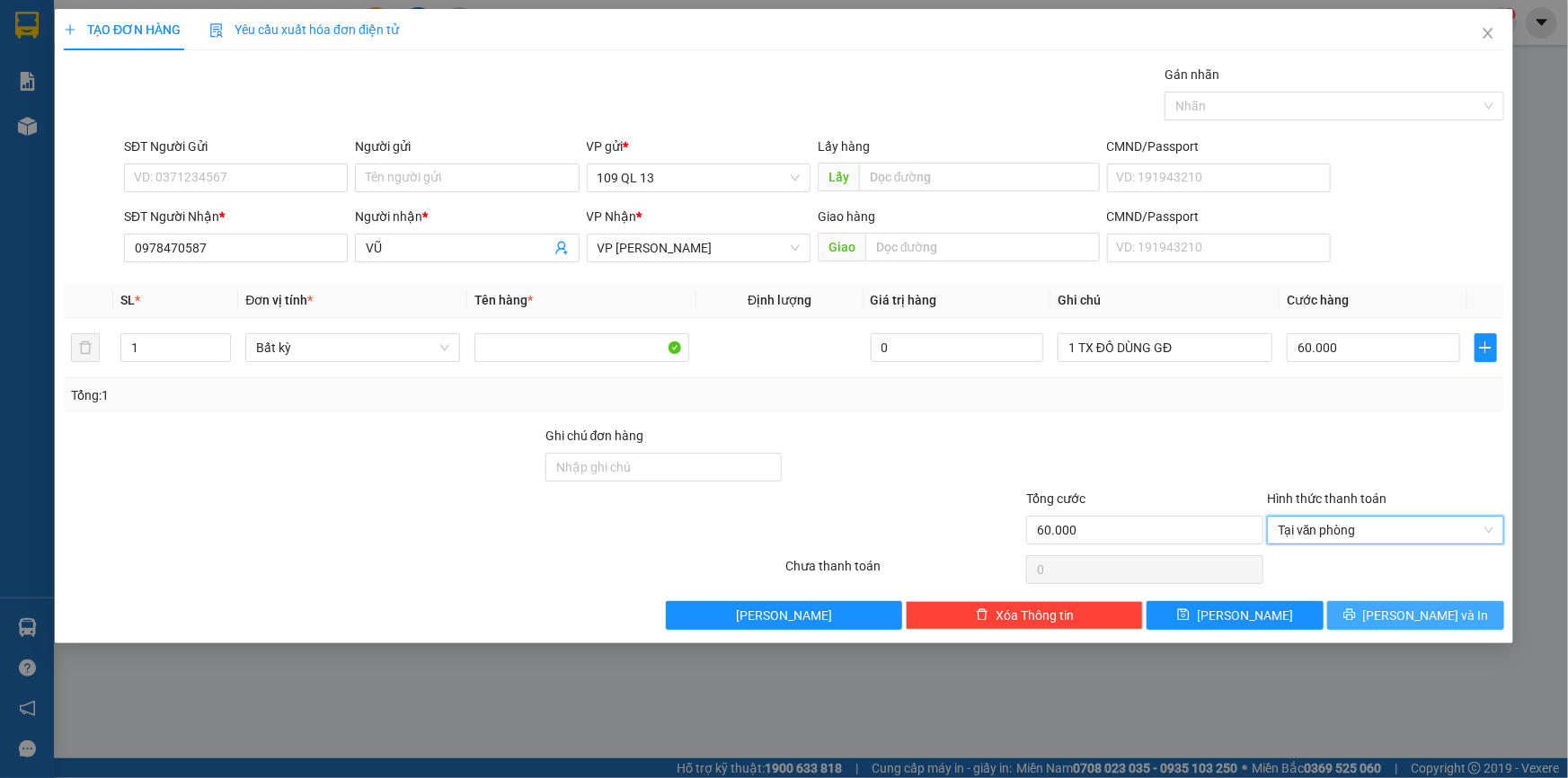
click at [1434, 611] on span "[PERSON_NAME] và In" at bounding box center [1426, 616] width 126 height 20
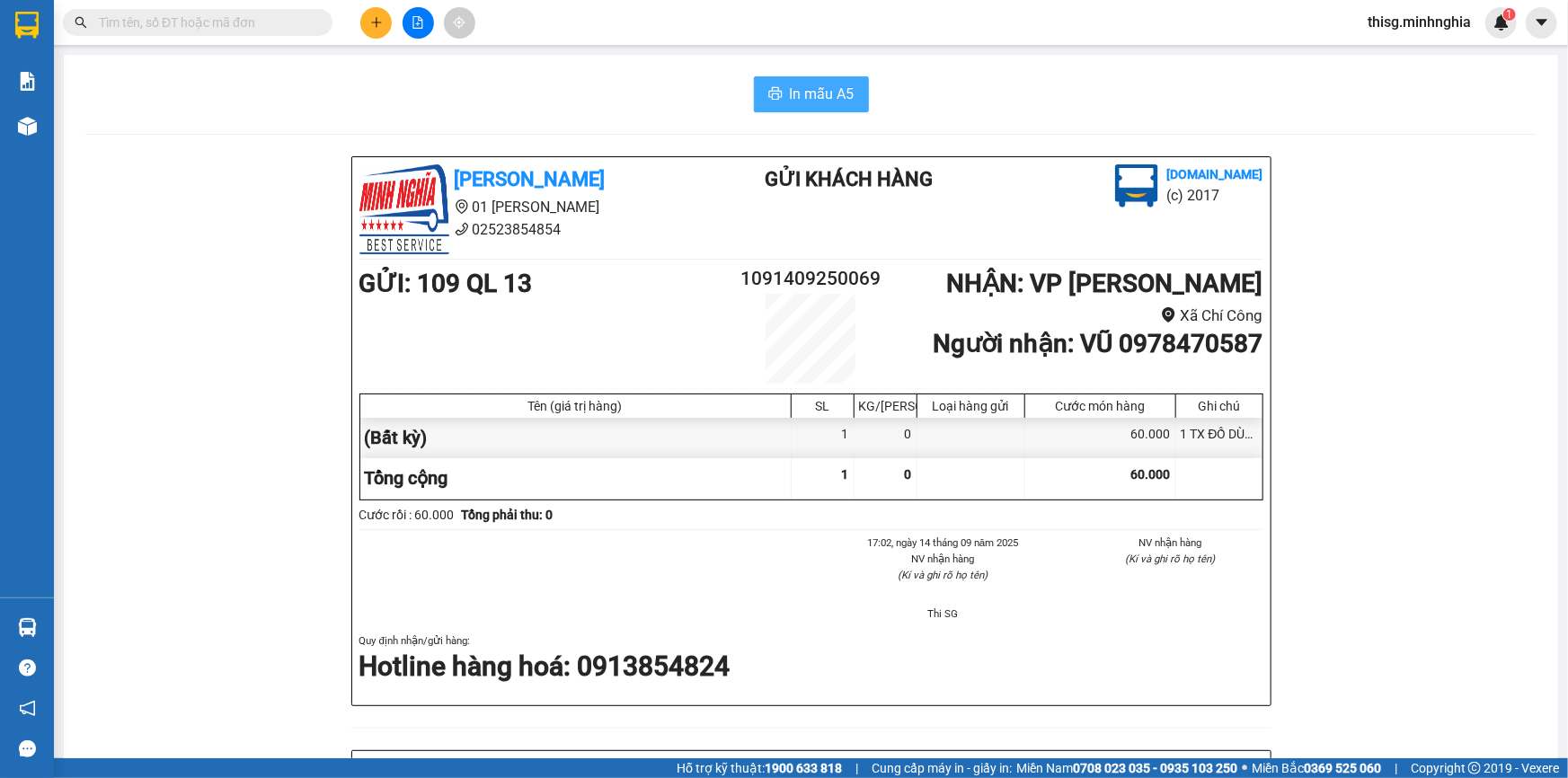
click at [793, 101] on span "In mẫu A5" at bounding box center [822, 93] width 64 height 23
click at [370, 20] on icon "plus" at bounding box center [377, 23] width 13 height 13
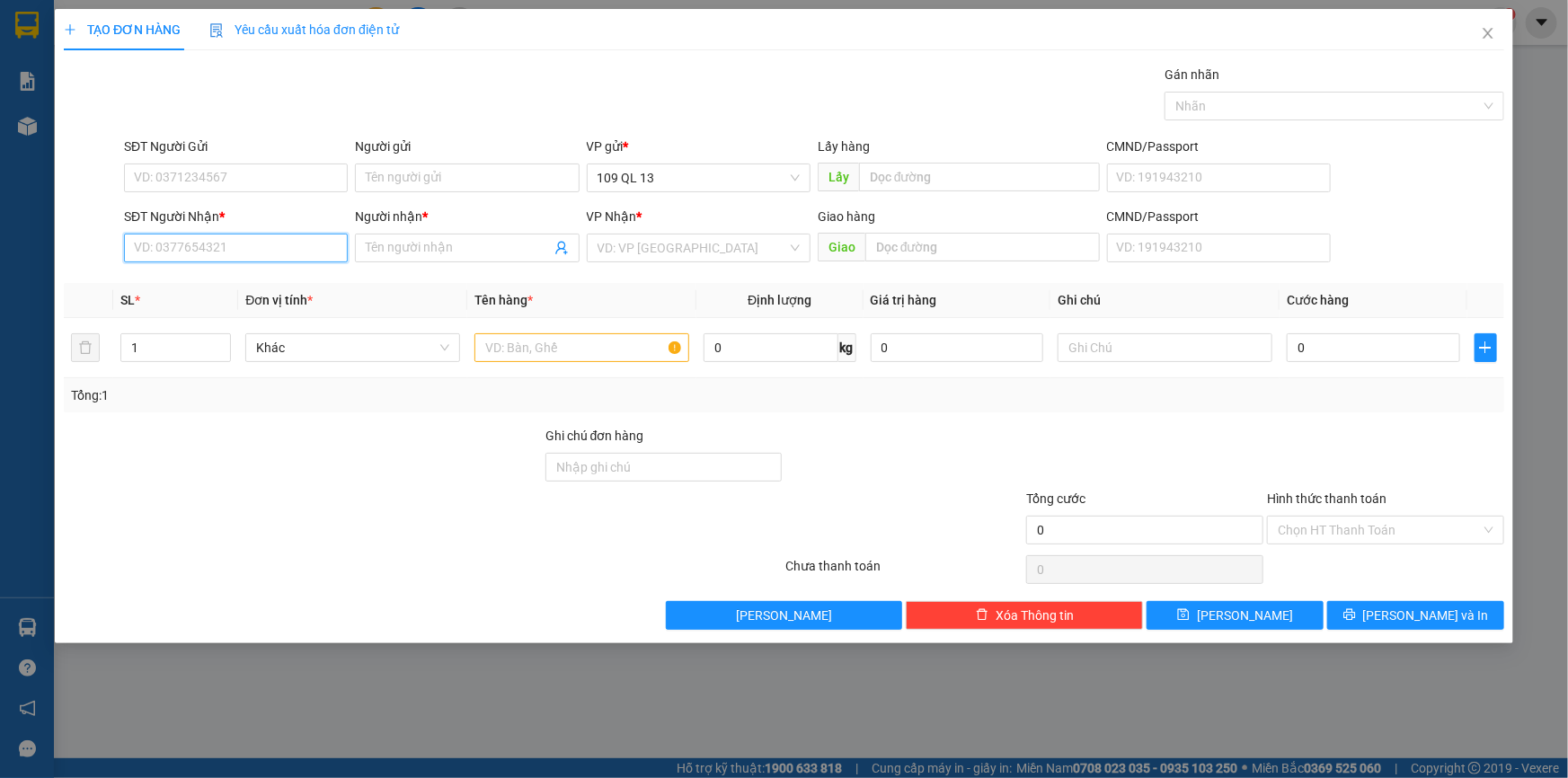
click at [309, 249] on input "SĐT Người Nhận *" at bounding box center [236, 248] width 224 height 29
click at [697, 261] on div "VD: VP [GEOGRAPHIC_DATA]" at bounding box center [698, 248] width 224 height 29
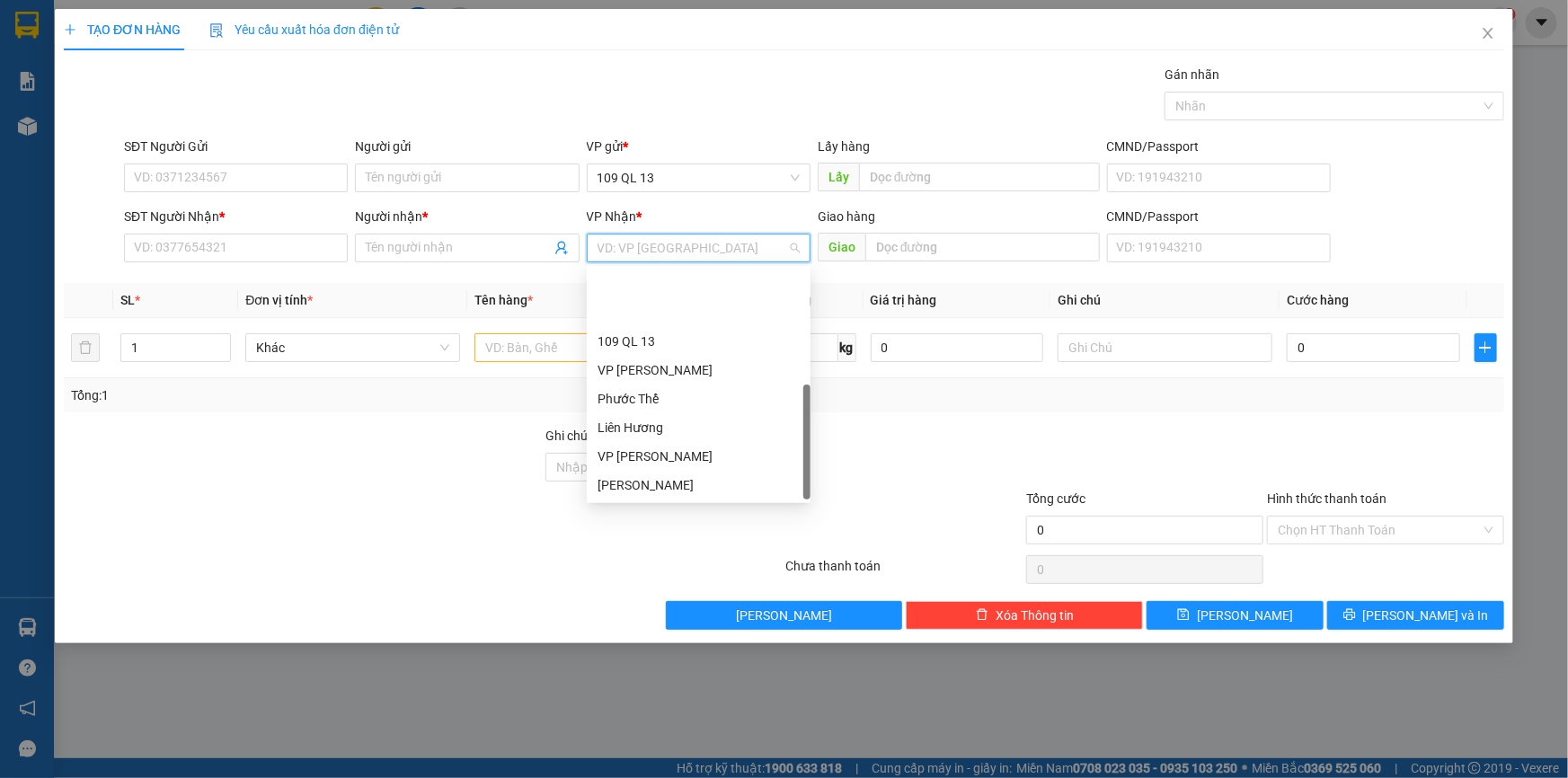
scroll to position [85, 0]
click at [674, 332] on div "Liên Hương" at bounding box center [698, 342] width 202 height 20
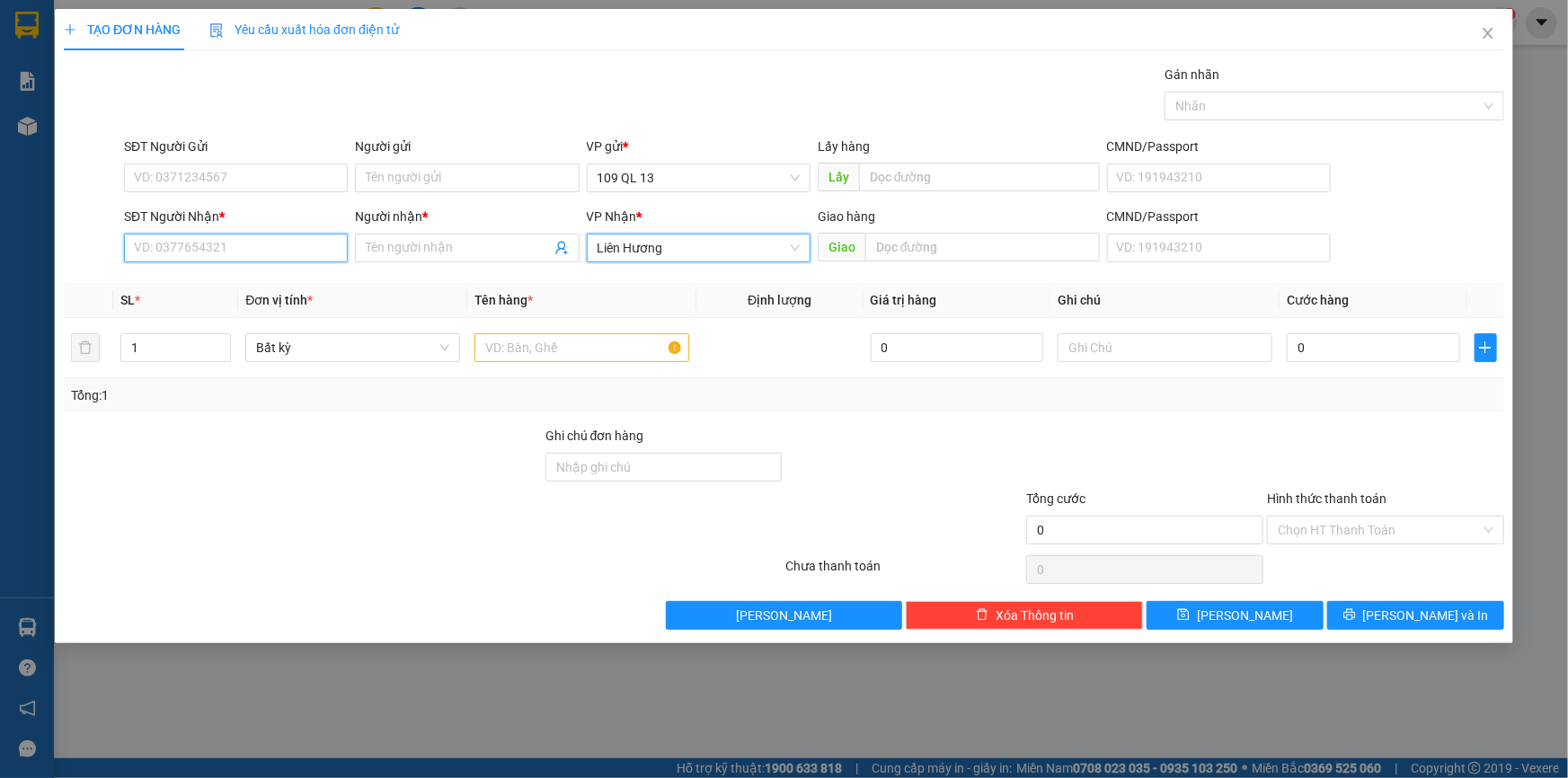
click at [225, 251] on input "SĐT Người Nhận *" at bounding box center [236, 248] width 224 height 29
type input "0333956039"
click at [424, 247] on input "Người nhận *" at bounding box center [457, 248] width 184 height 20
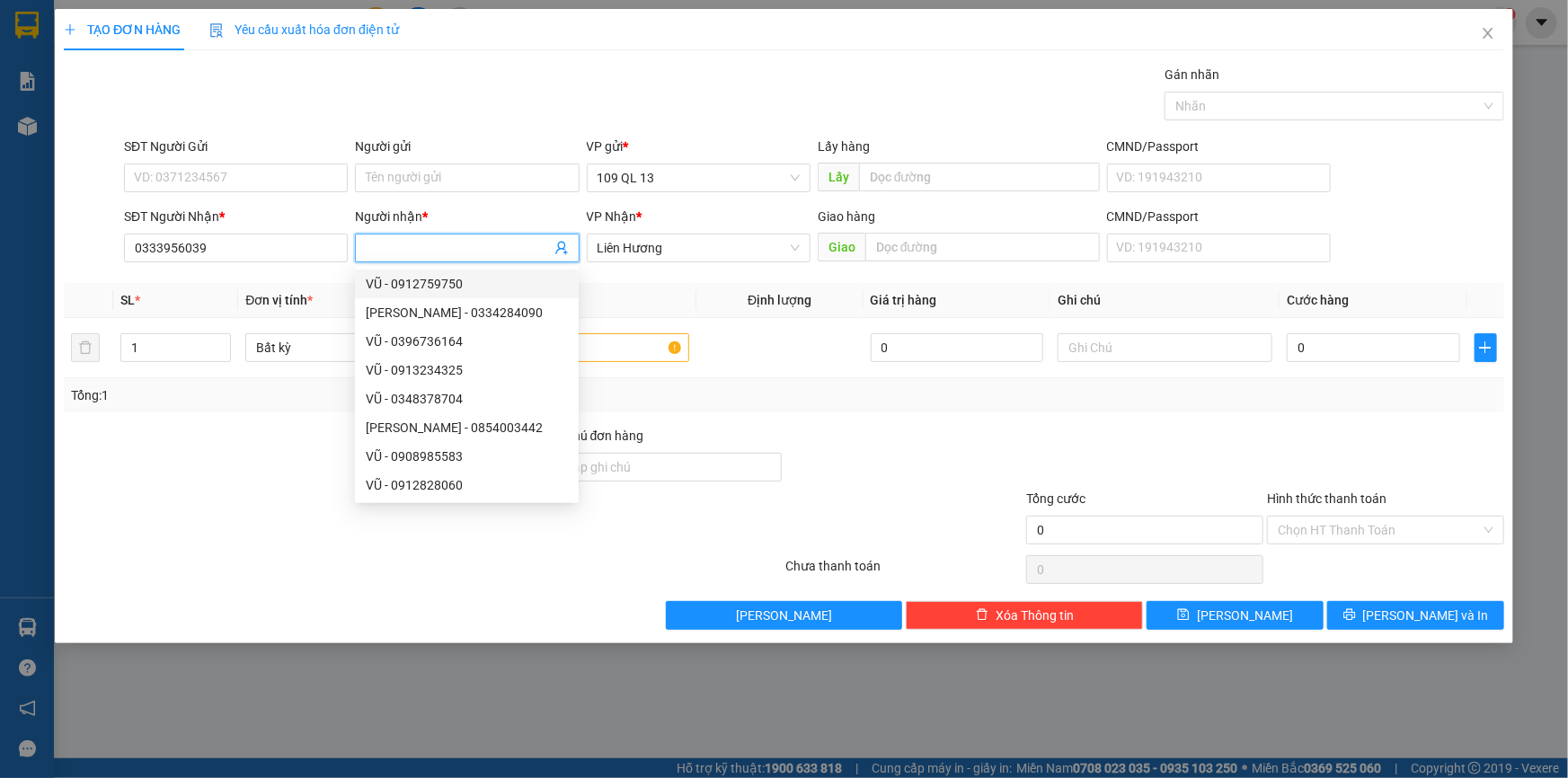
click at [483, 247] on input "Người nhận *" at bounding box center [457, 248] width 184 height 20
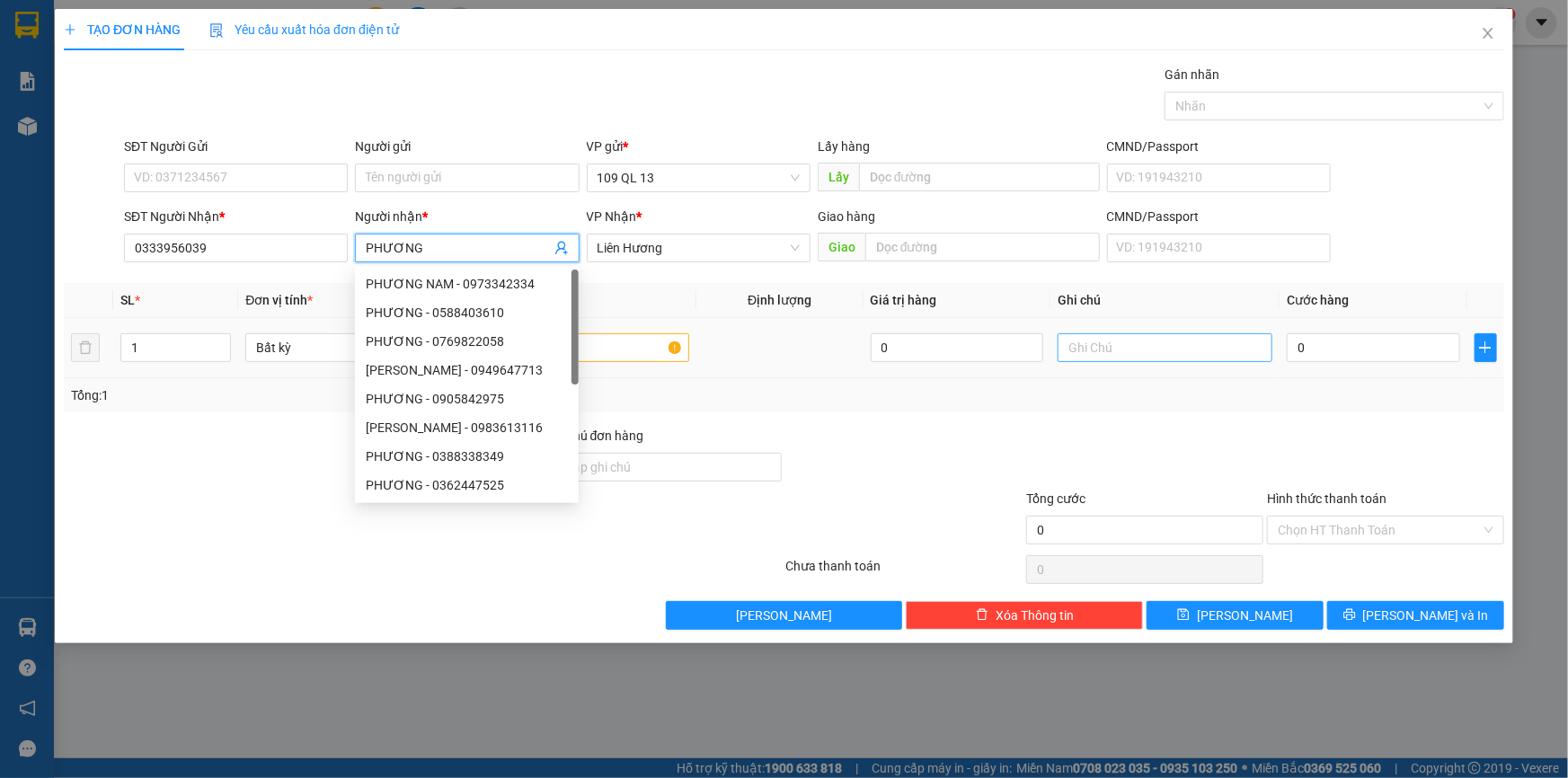
type input "PHƯƠNG"
click at [1169, 358] on input "text" at bounding box center [1165, 348] width 215 height 29
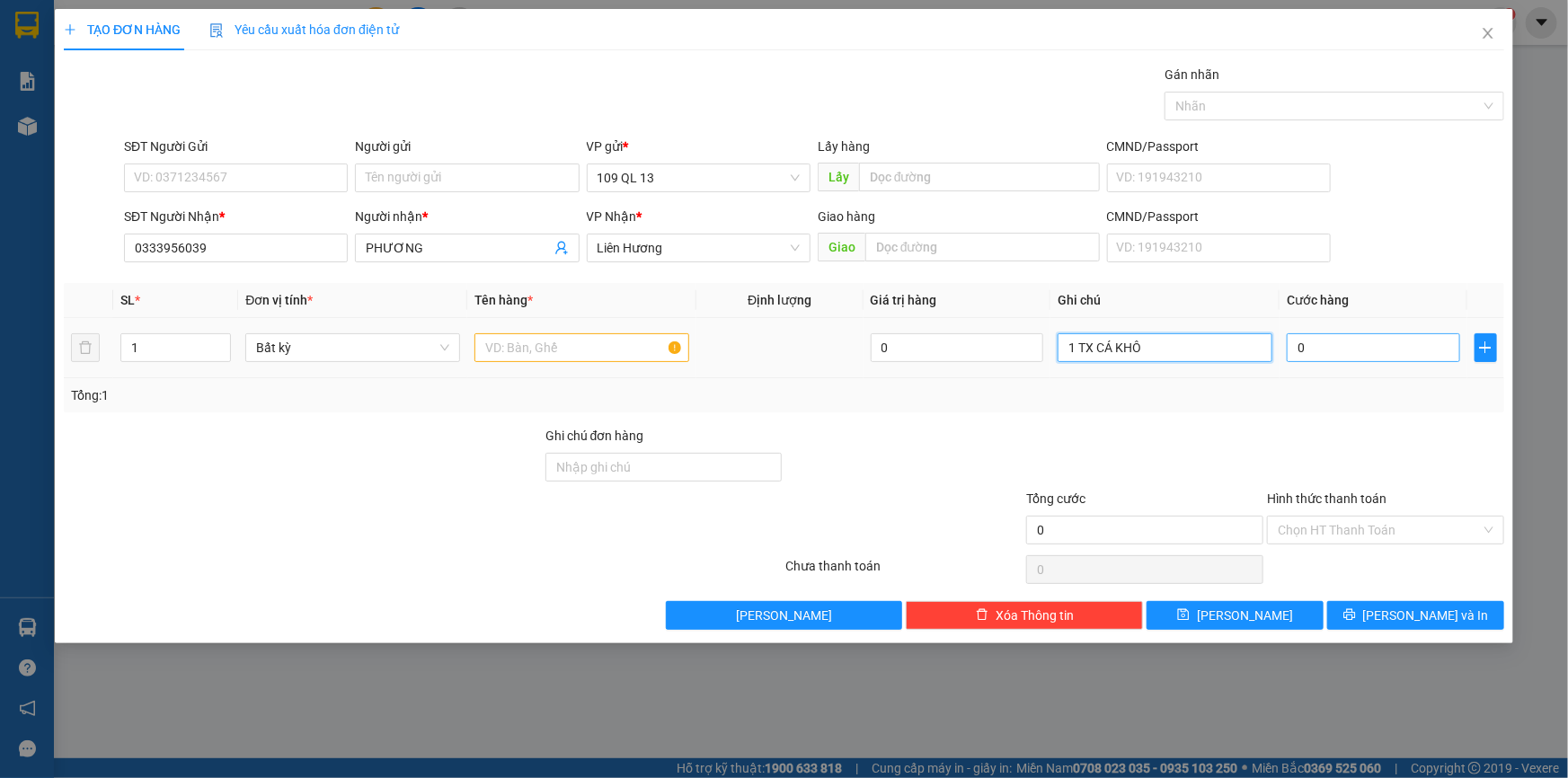
type input "1 TX CÁ KHÔ"
click at [1352, 346] on input "0" at bounding box center [1373, 348] width 173 height 29
type input "4"
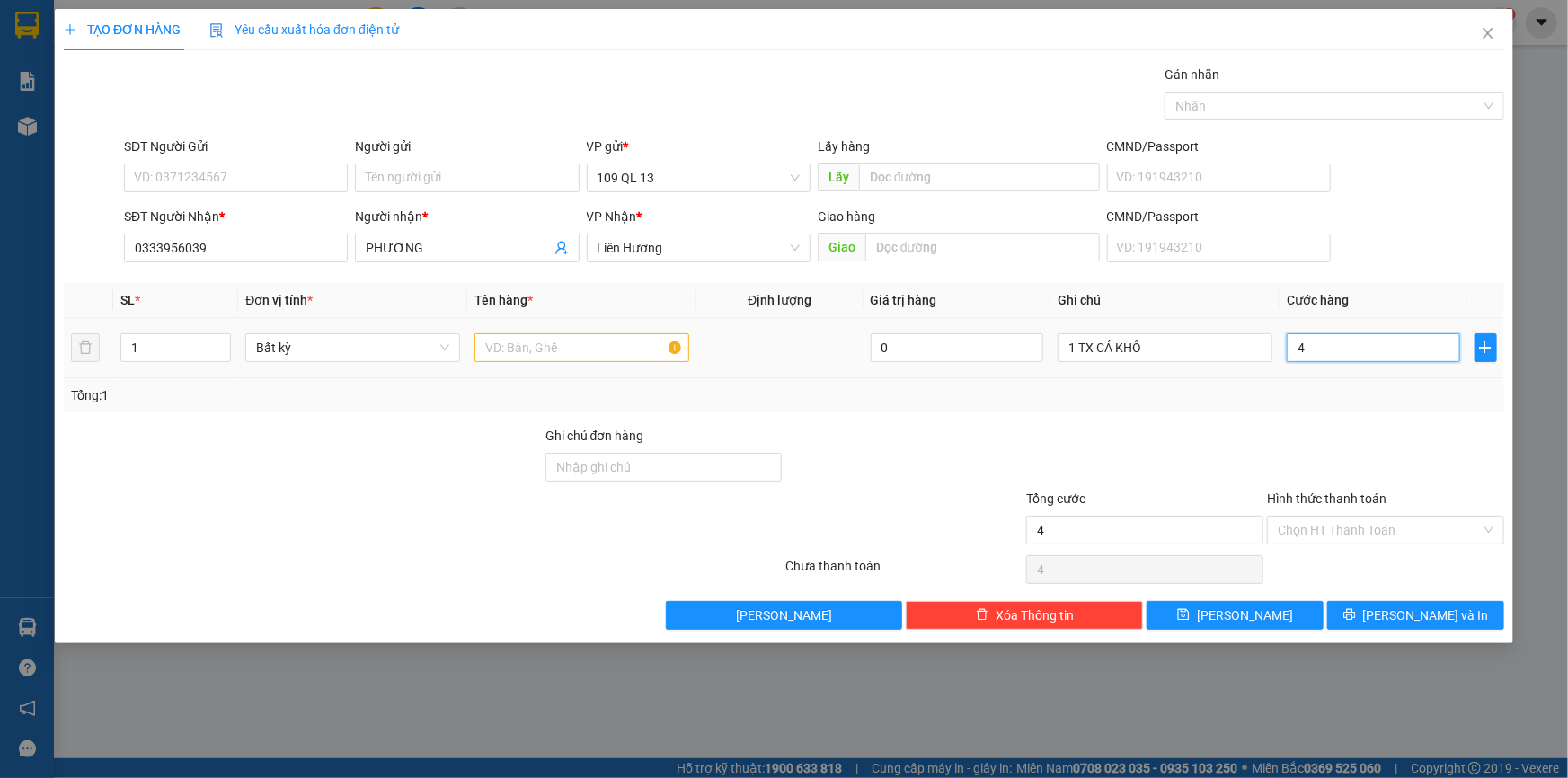
type input "40"
type input "40.000"
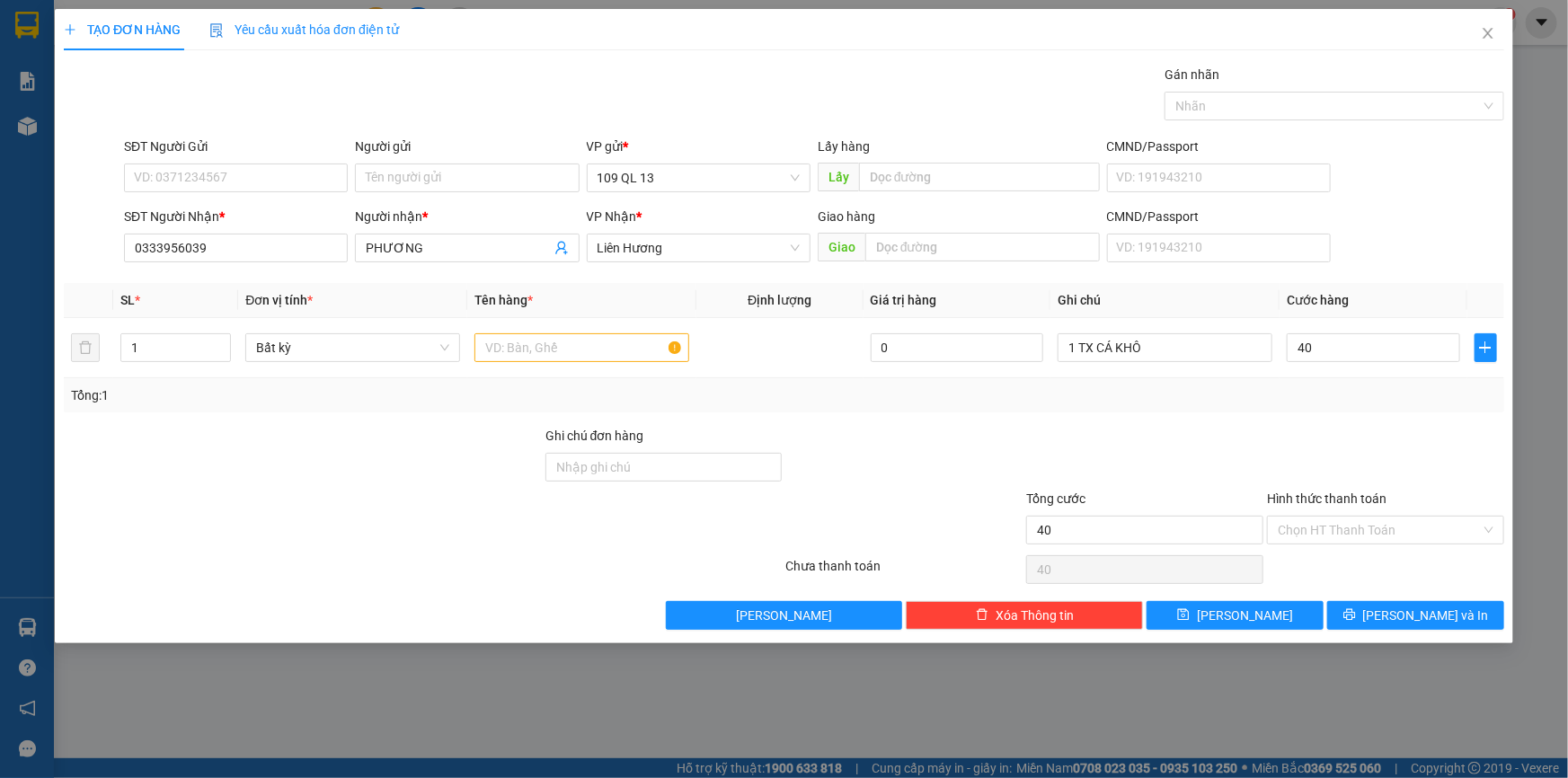
type input "40.000"
click at [1434, 460] on div at bounding box center [1386, 456] width 241 height 62
click at [1435, 526] on input "Hình thức thanh toán" at bounding box center [1380, 530] width 203 height 27
click at [580, 349] on input "text" at bounding box center [582, 348] width 215 height 29
click at [1433, 610] on span "[PERSON_NAME] và In" at bounding box center [1426, 616] width 126 height 20
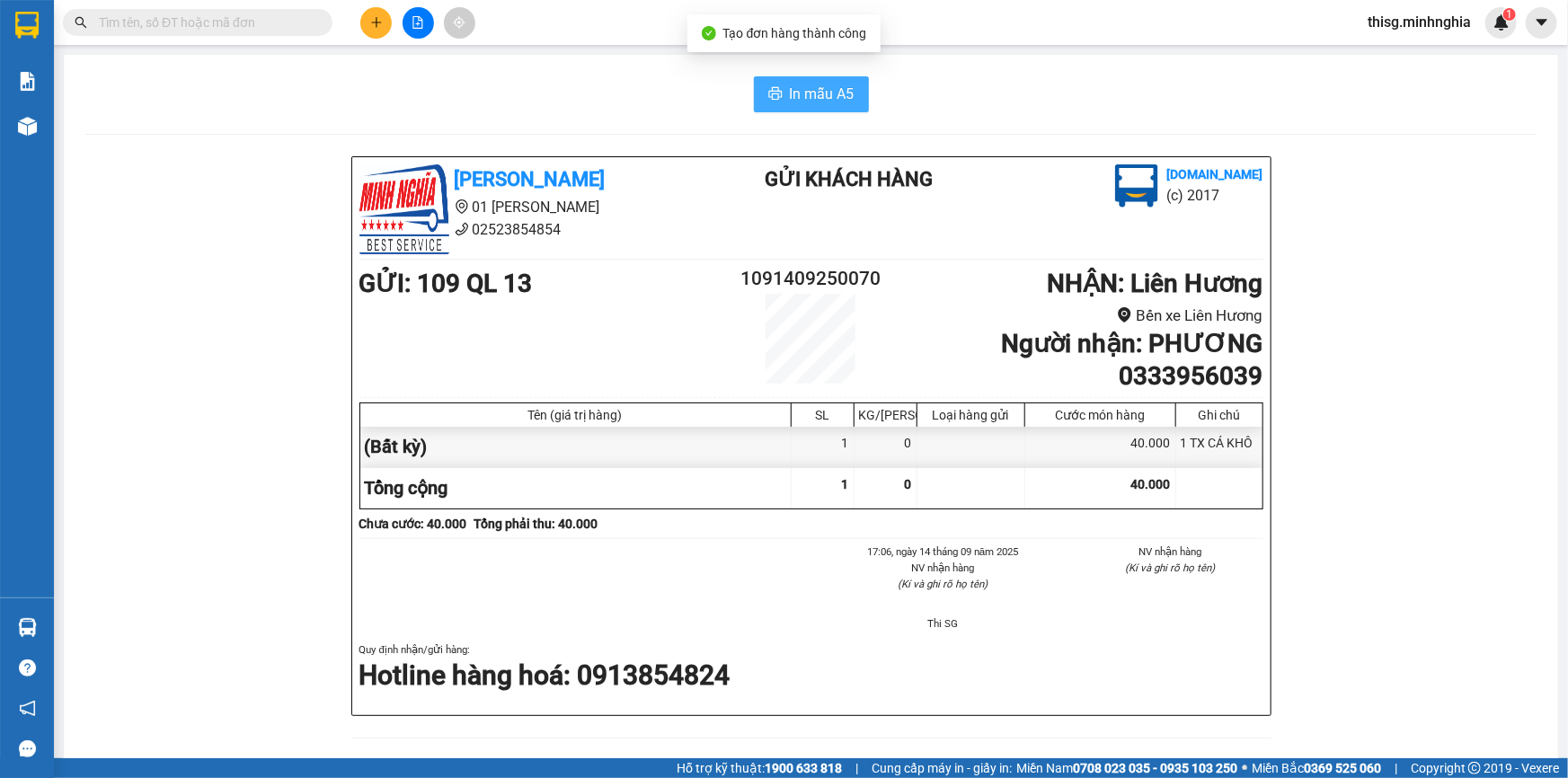
click at [796, 98] on span "In mẫu A5" at bounding box center [822, 93] width 64 height 23
click at [1457, 161] on div "[PERSON_NAME] 01 Đinh Tiên Hoàng 02523854854 Gửi khách hàng [DOMAIN_NAME] (c) 2…" at bounding box center [811, 776] width 1451 height 1239
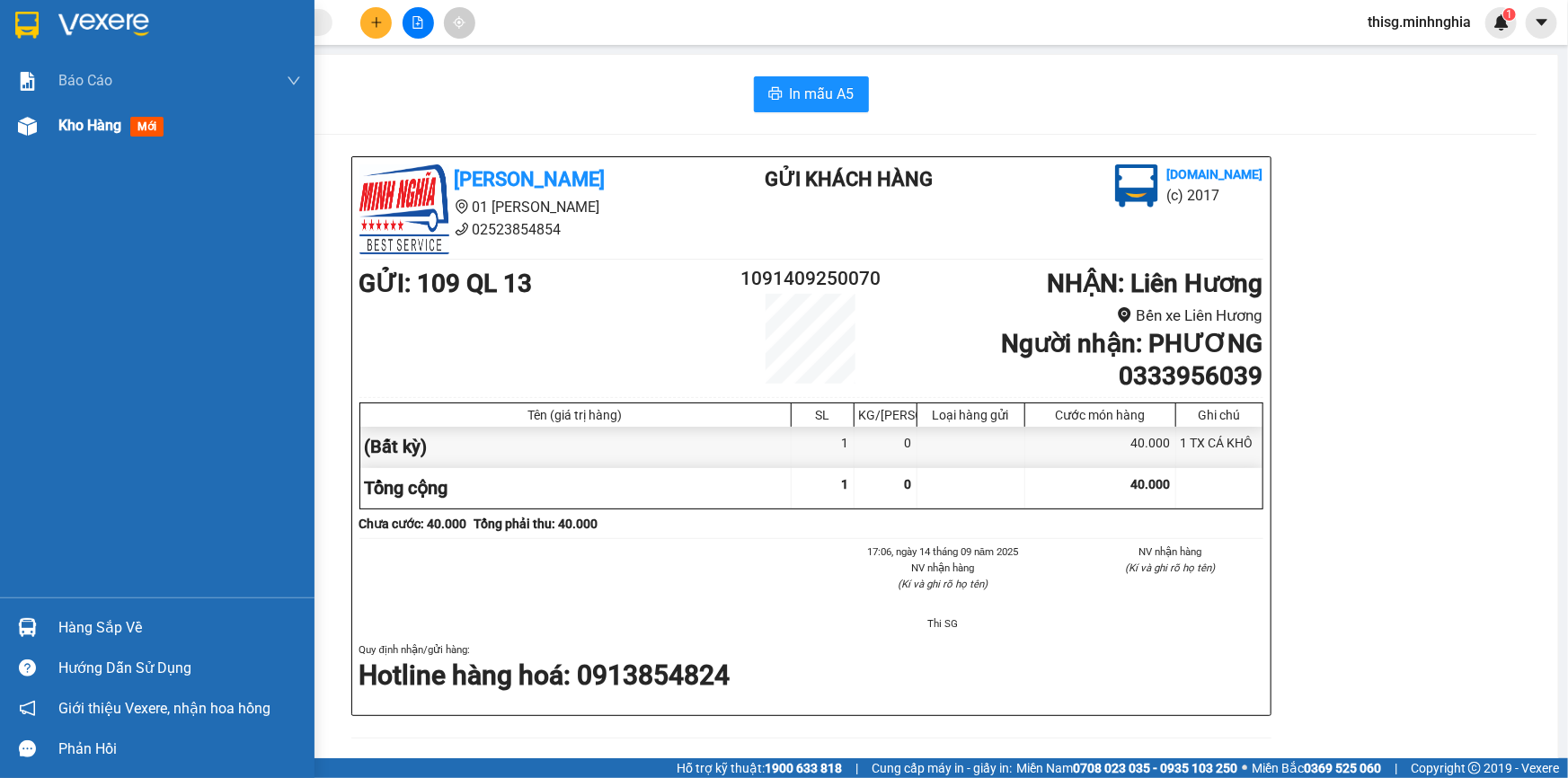
click at [48, 120] on div "Kho hàng mới" at bounding box center [157, 126] width 314 height 45
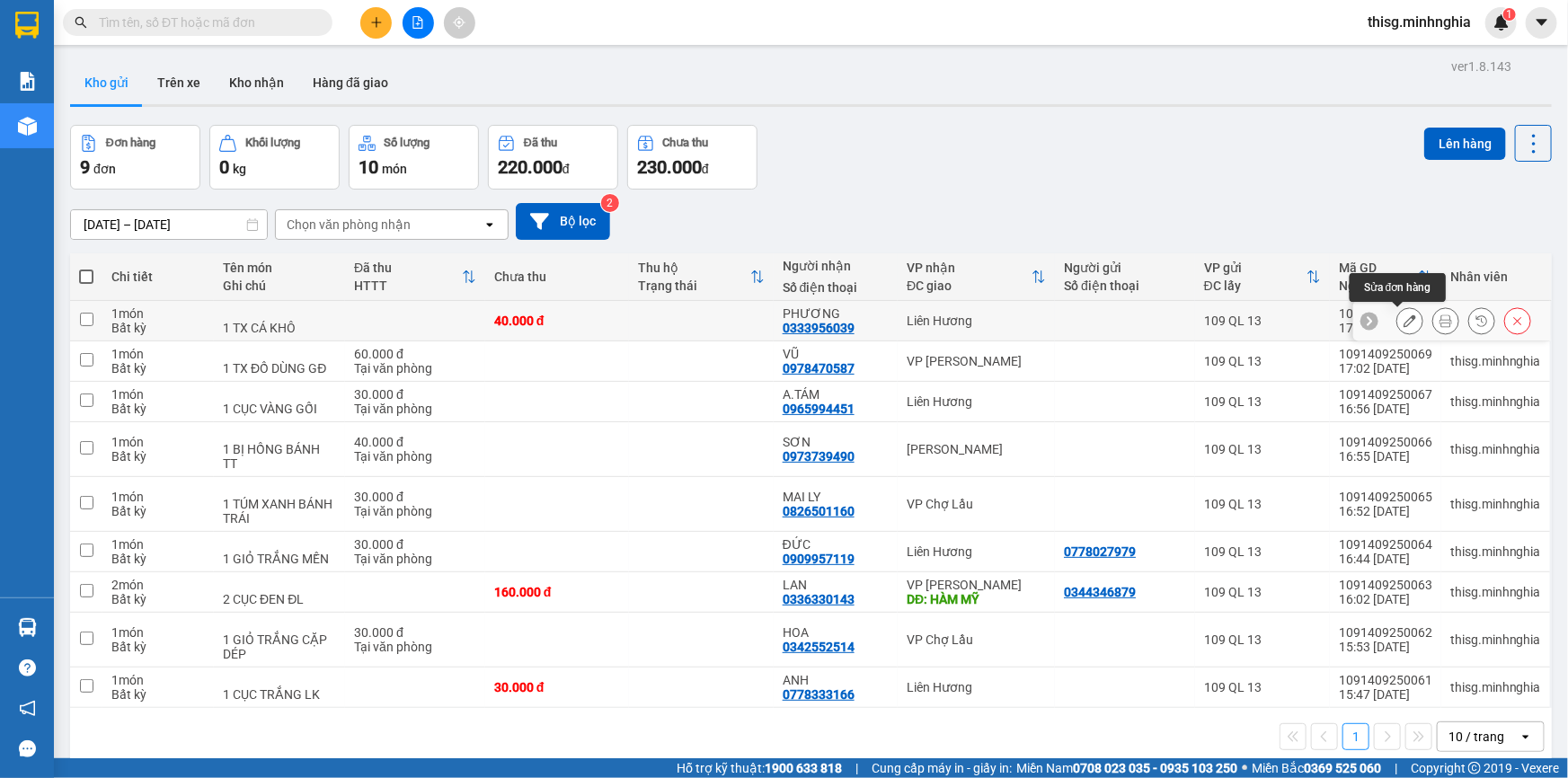
click at [1404, 319] on icon at bounding box center [1410, 321] width 13 height 13
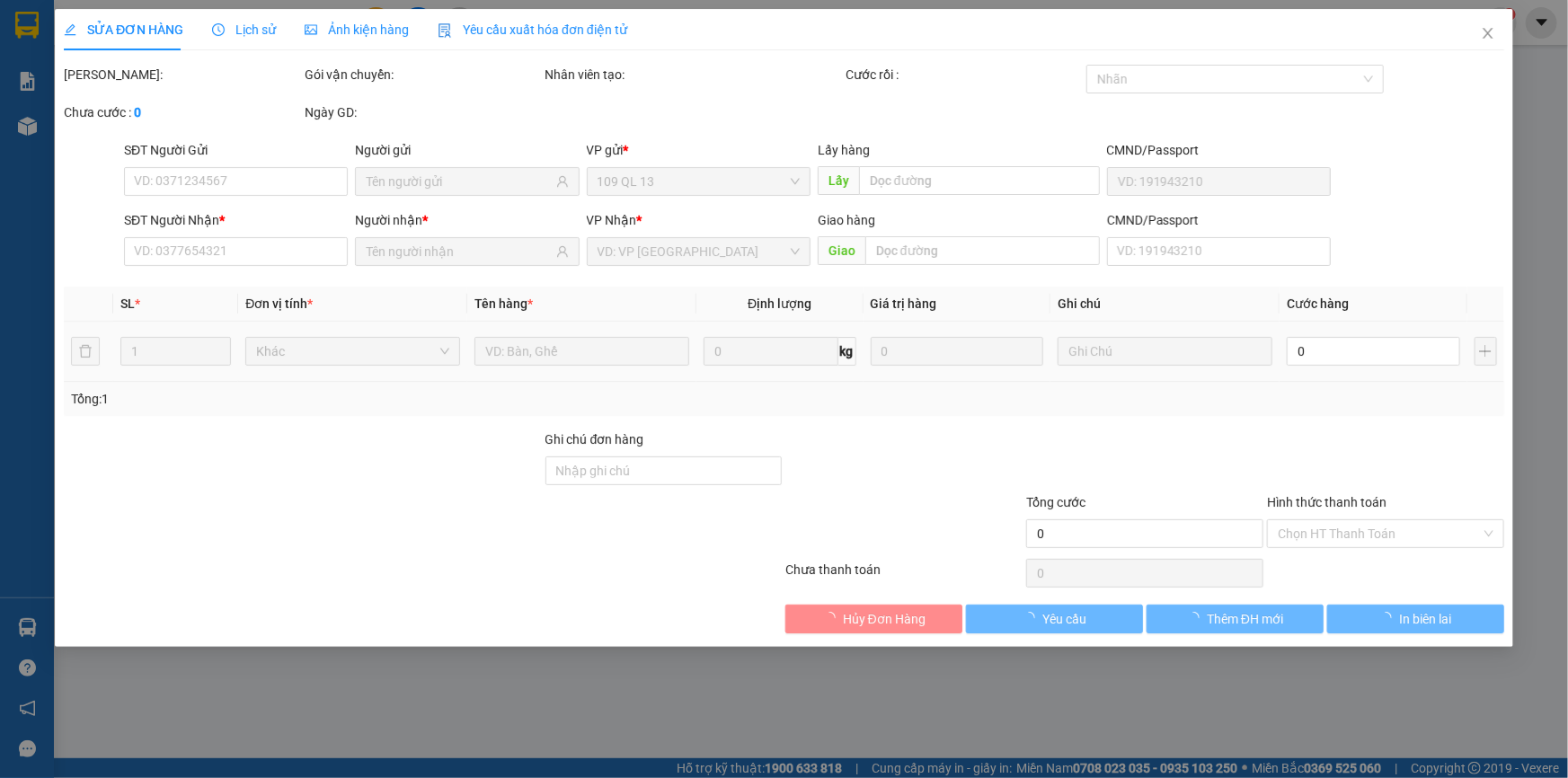
type input "0333956039"
type input "40.000"
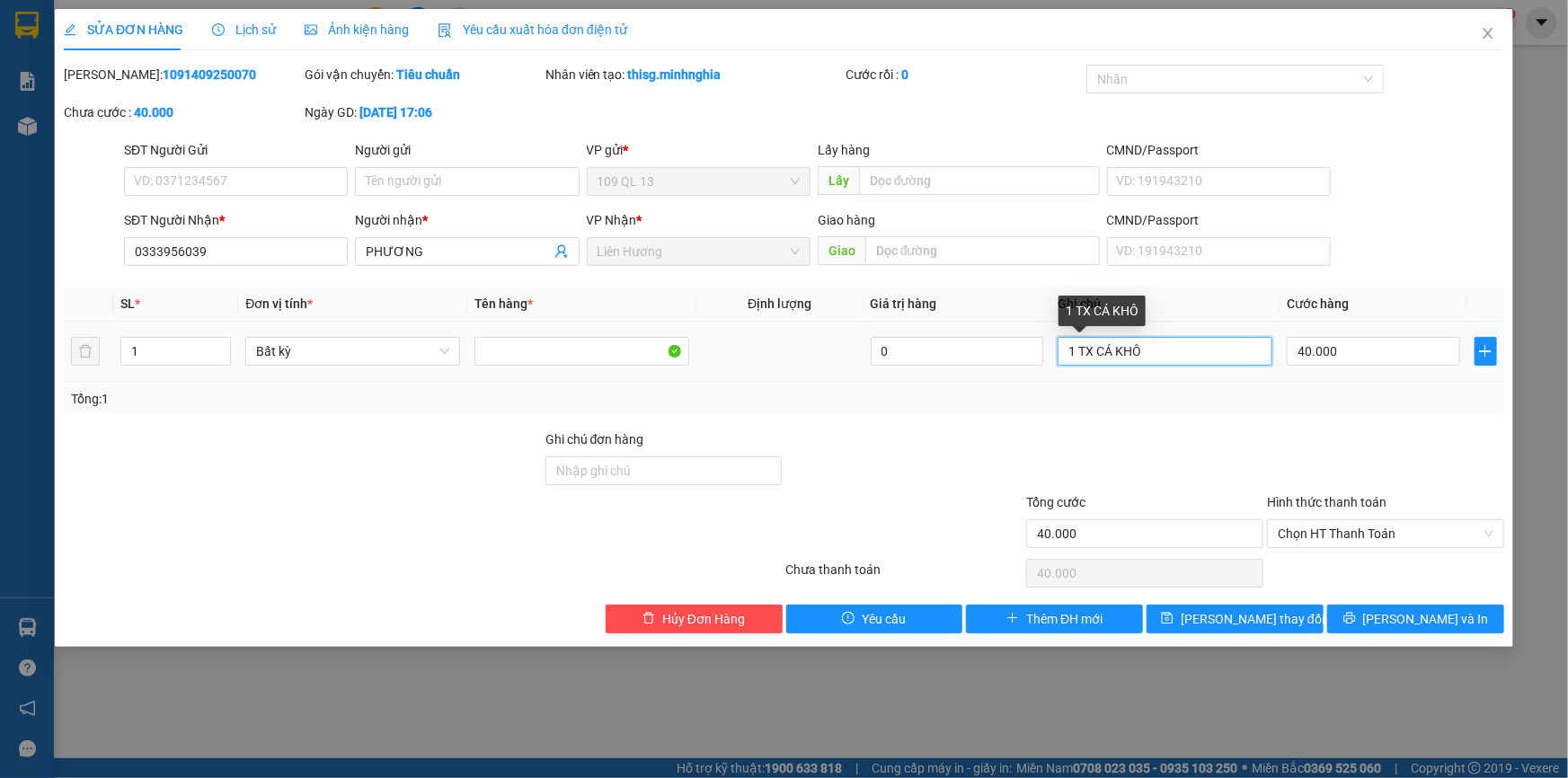
click at [1161, 345] on input "1 TX CÁ KHÔ" at bounding box center [1165, 351] width 215 height 29
type input "1 TX ĐÁ KHÔ"
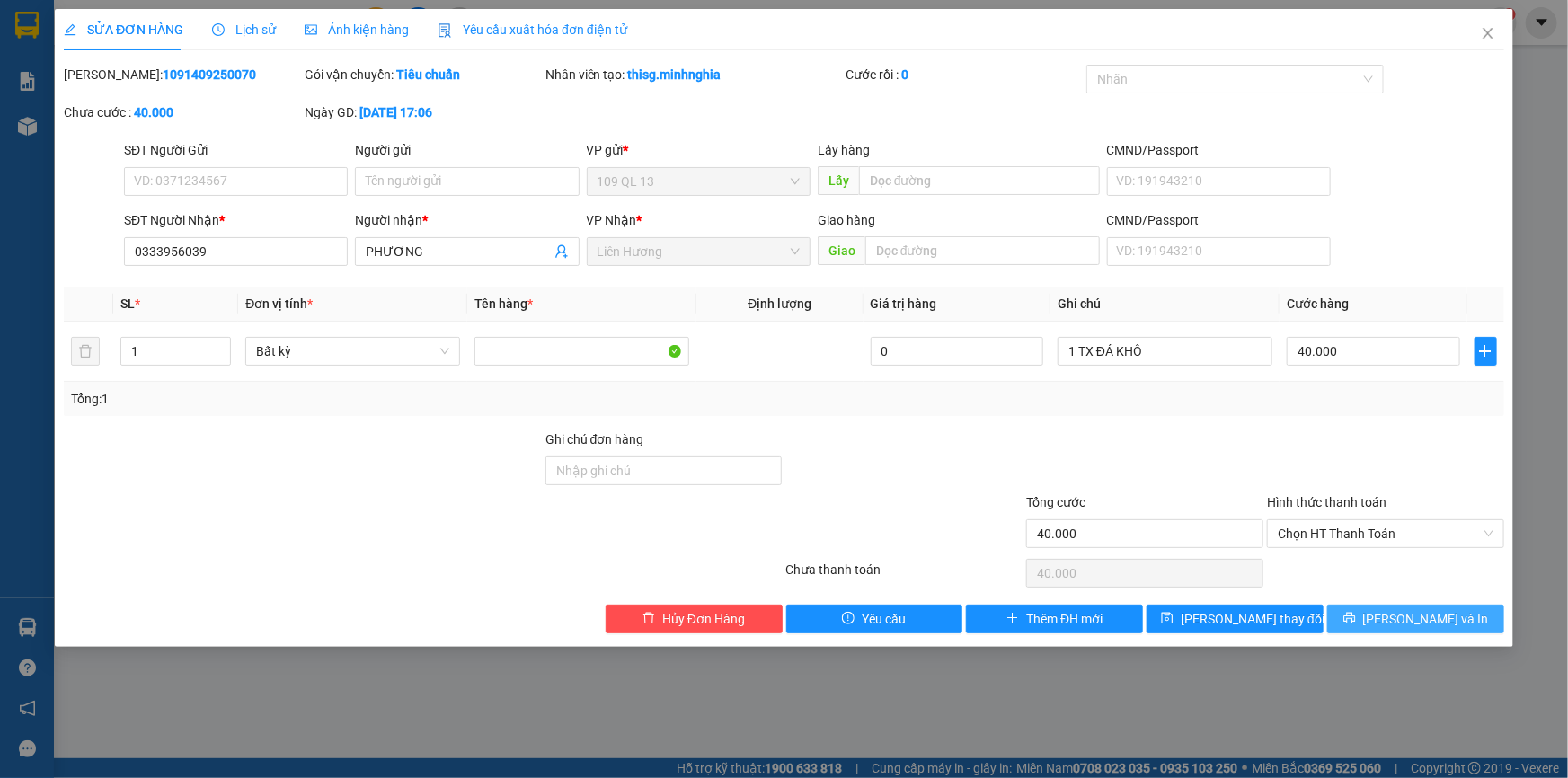
click at [1420, 618] on span "[PERSON_NAME] và In" at bounding box center [1426, 620] width 126 height 20
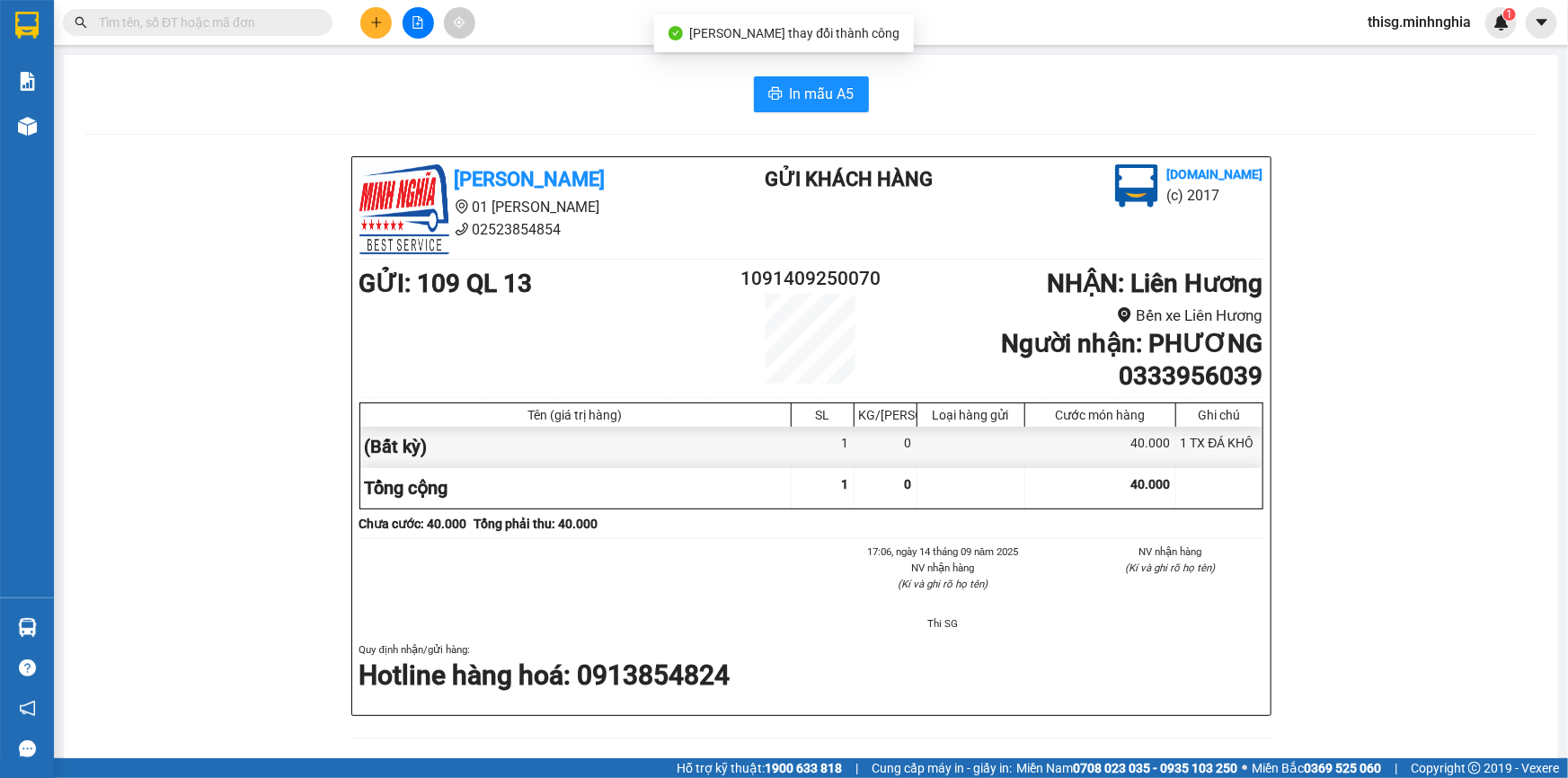
click at [89, 125] on div "In mẫu A5 [PERSON_NAME] 01 Đinh Tiên Hoàng 02523854854 Gửi khách hàng [DOMAIN_N…" at bounding box center [811, 736] width 1495 height 1362
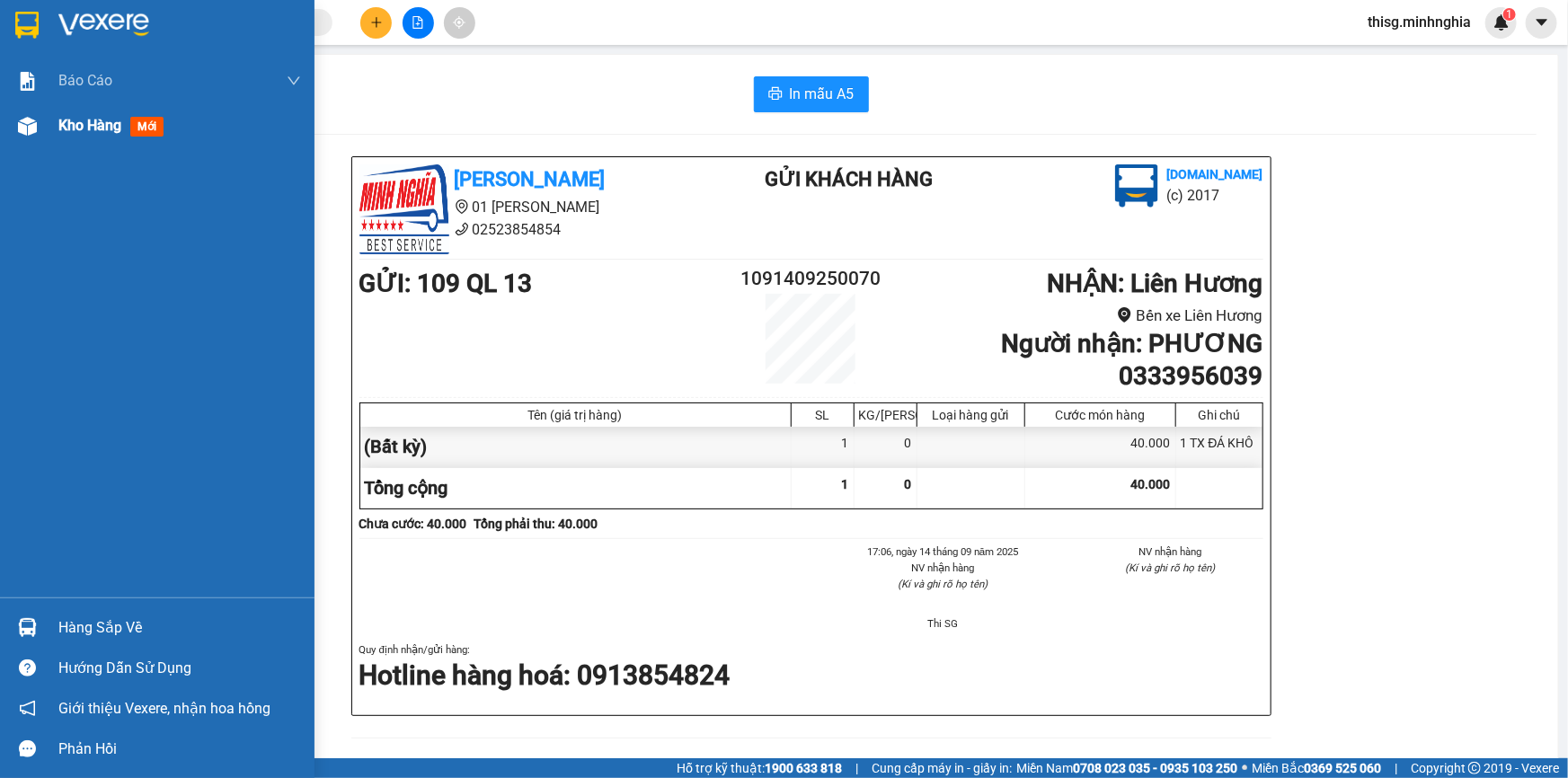
click at [69, 120] on span "Kho hàng" at bounding box center [89, 125] width 63 height 17
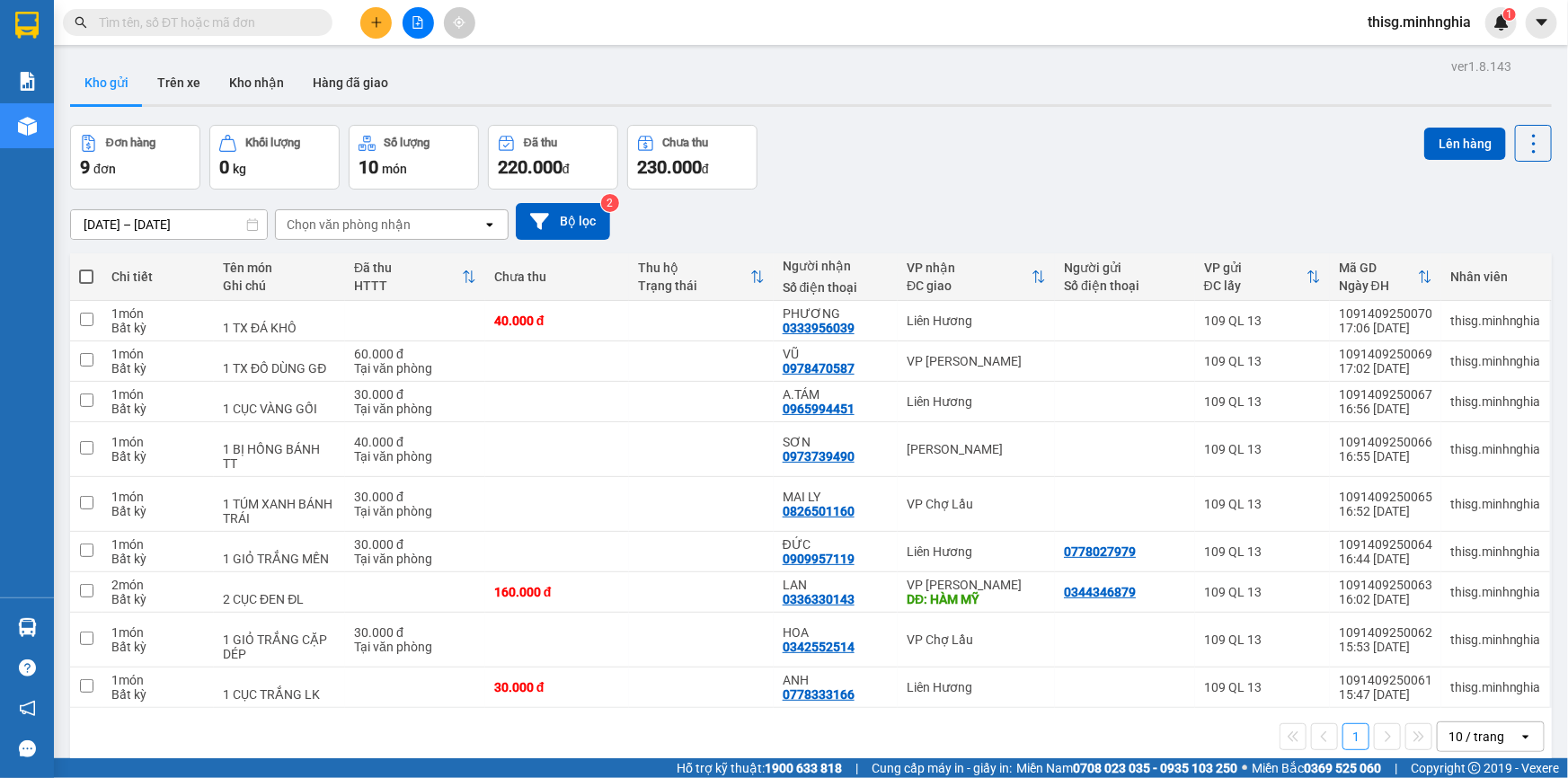
click at [940, 142] on div "Đơn hàng 9 đơn Khối lượng 0 kg Số lượng 10 món Đã thu 220.000 đ Chưa thu 230.00…" at bounding box center [811, 157] width 1482 height 64
click at [395, 43] on div "Kết quả tìm kiếm ( 0 ) Bộ lọc No Data thisg.minhnghia 1" at bounding box center [784, 23] width 1568 height 45
click at [374, 26] on icon "plus" at bounding box center [377, 23] width 13 height 13
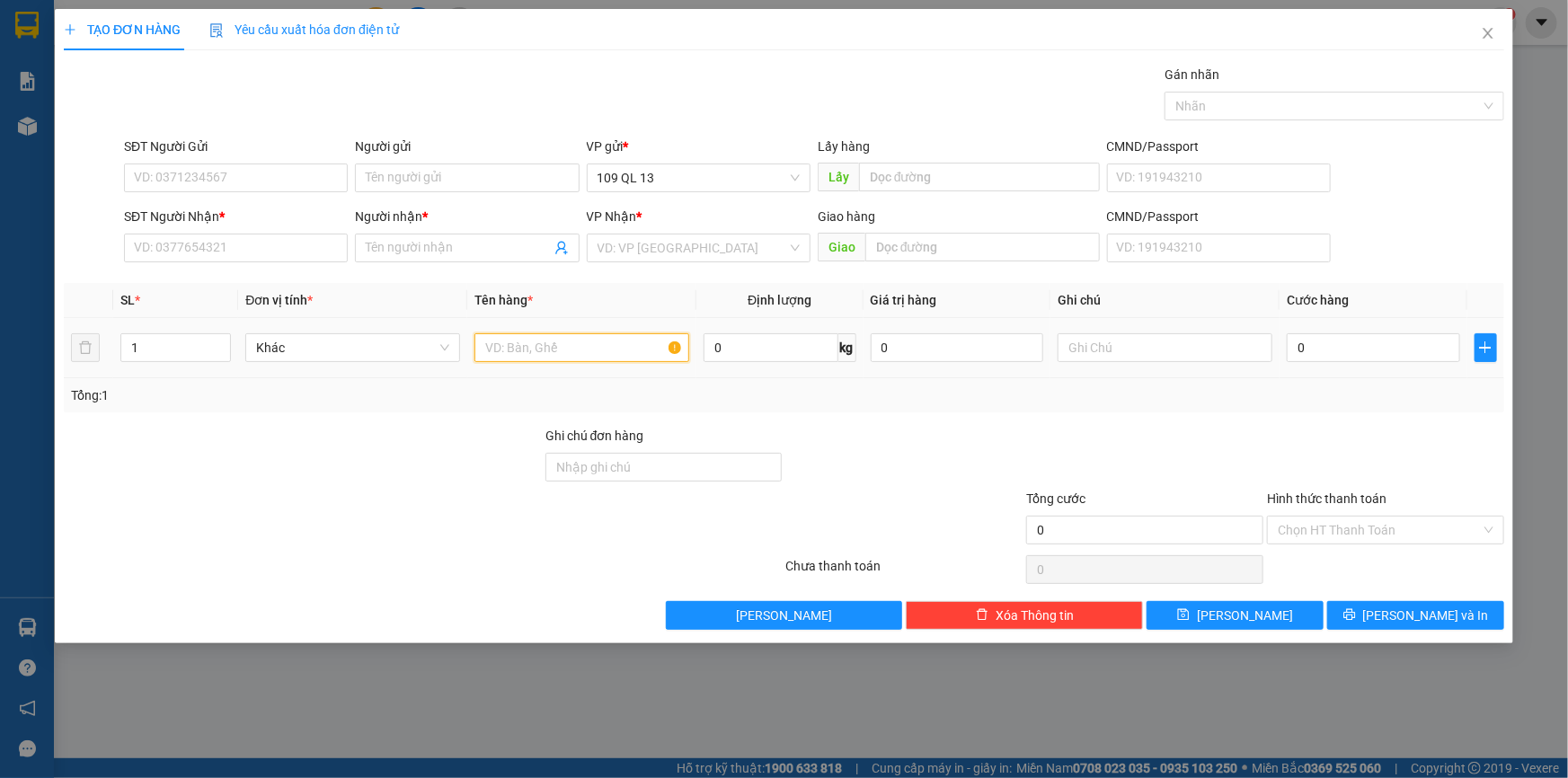
click at [582, 351] on input "text" at bounding box center [582, 348] width 215 height 29
click at [257, 243] on input "SĐT Người Nhận *" at bounding box center [236, 248] width 224 height 29
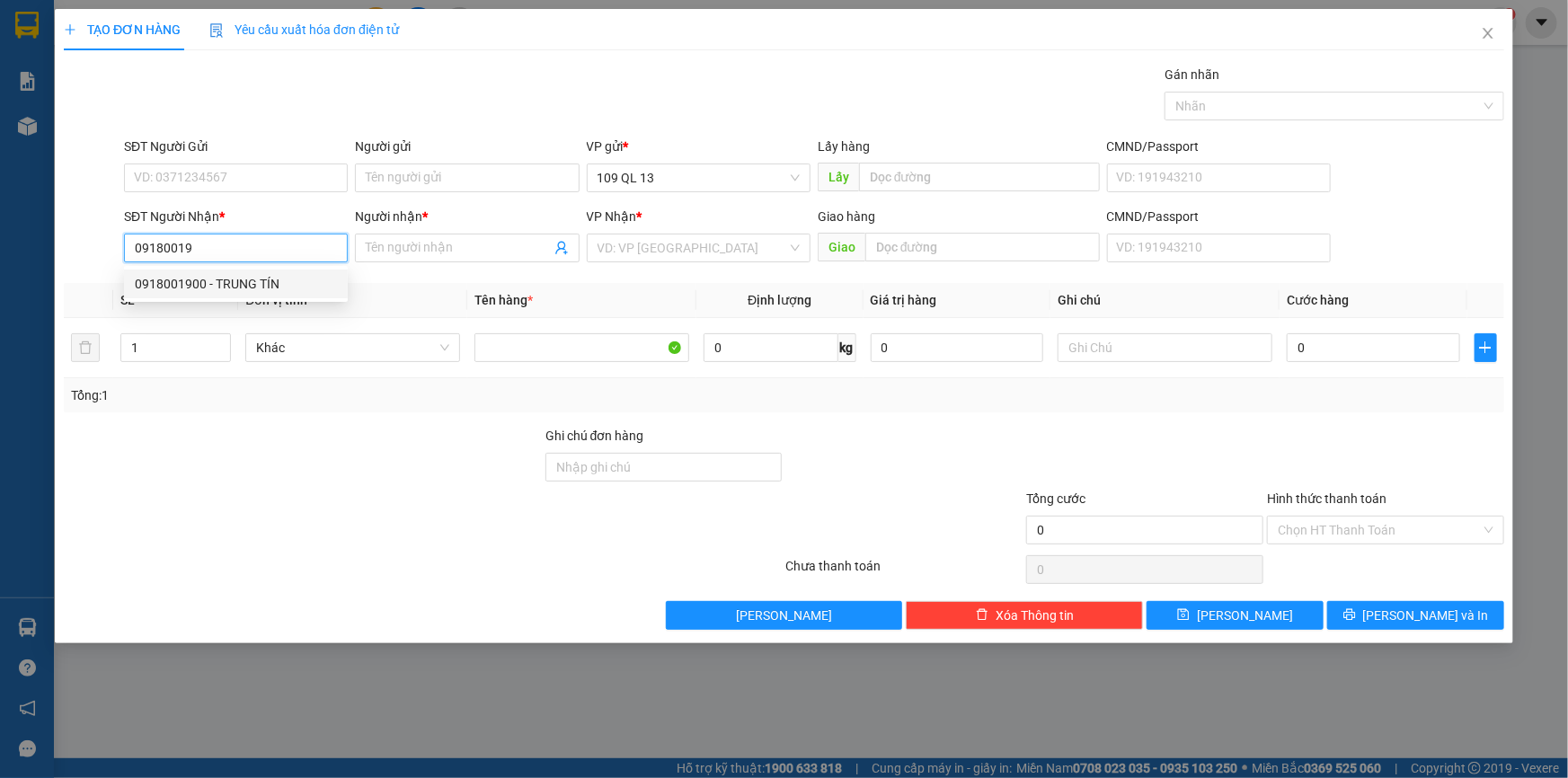
click at [279, 274] on div "0918001900 - TRUNG TÍN" at bounding box center [236, 284] width 202 height 20
type input "0918001900"
type input "TRUNG TÍN"
type input "0918001900"
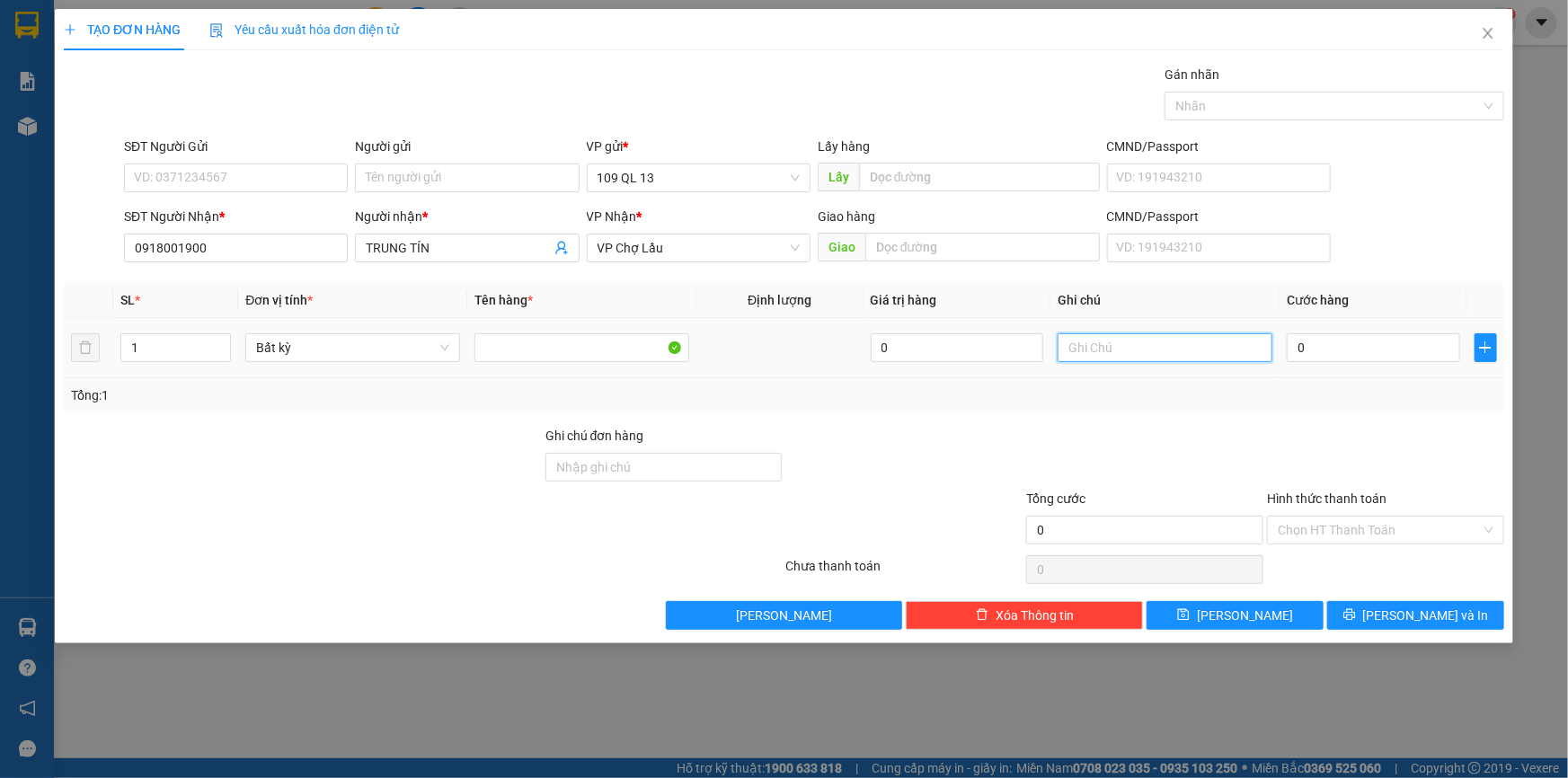
click at [1233, 353] on input "text" at bounding box center [1165, 348] width 215 height 29
type input "1 HỘP ĐEN MK"
click at [1374, 338] on input "0" at bounding box center [1373, 348] width 173 height 29
type input "3"
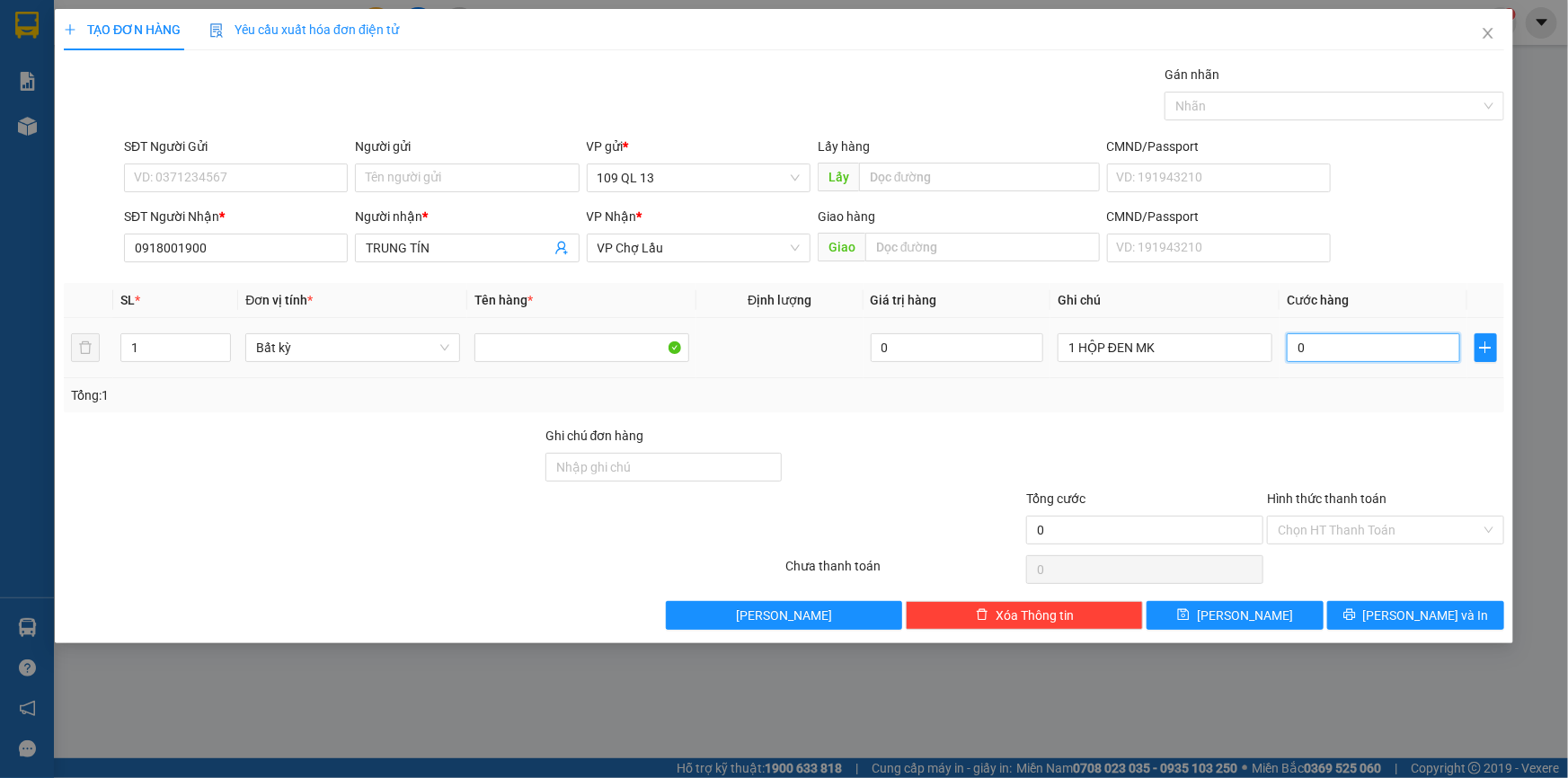
type input "3"
type input "30"
type input "30.000"
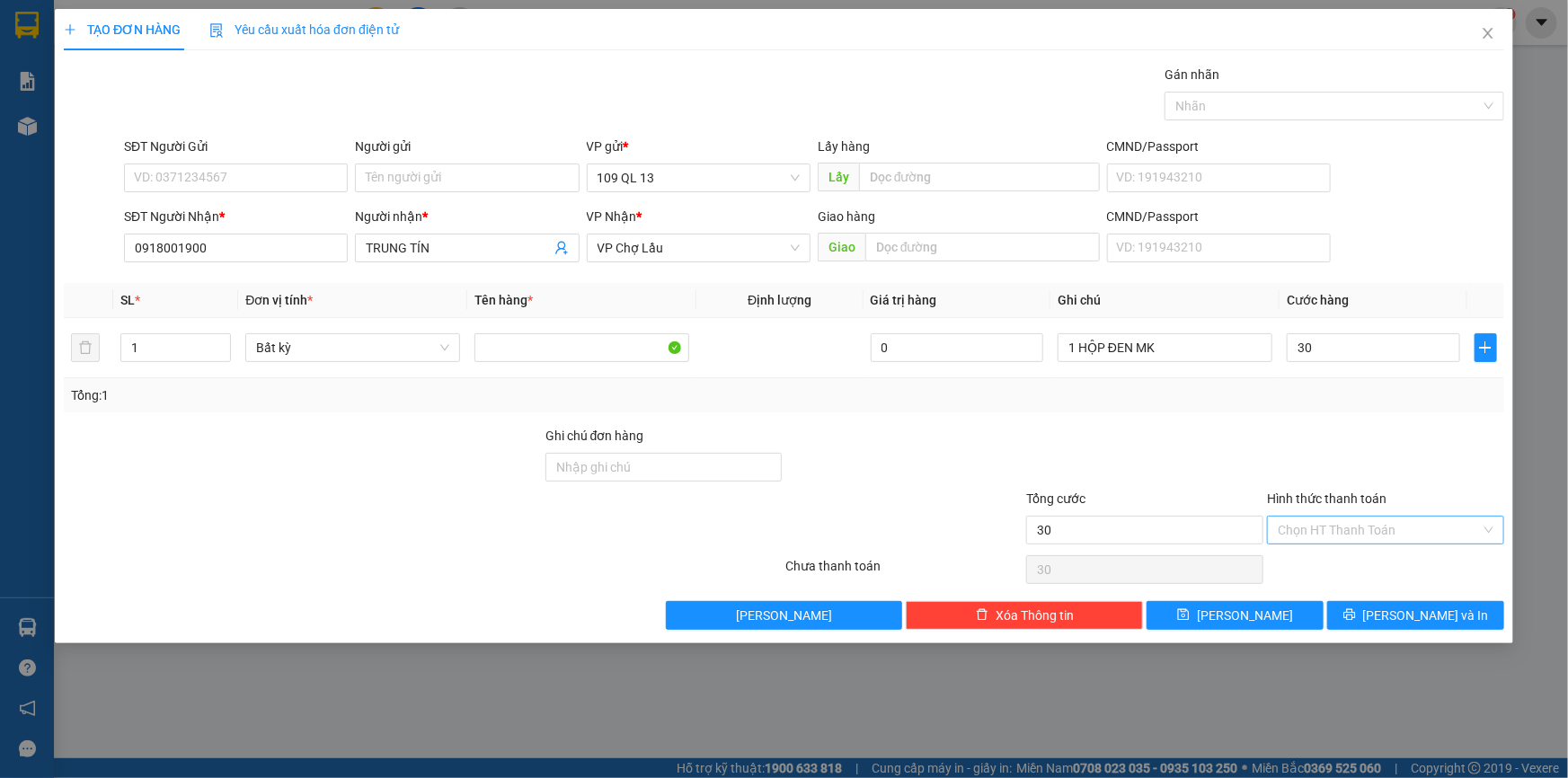
type input "30.000"
click at [1435, 518] on div "Hình thức thanh toán Chọn HT Thanh Toán" at bounding box center [1386, 520] width 237 height 62
click at [1435, 518] on input "Hình thức thanh toán" at bounding box center [1380, 530] width 203 height 27
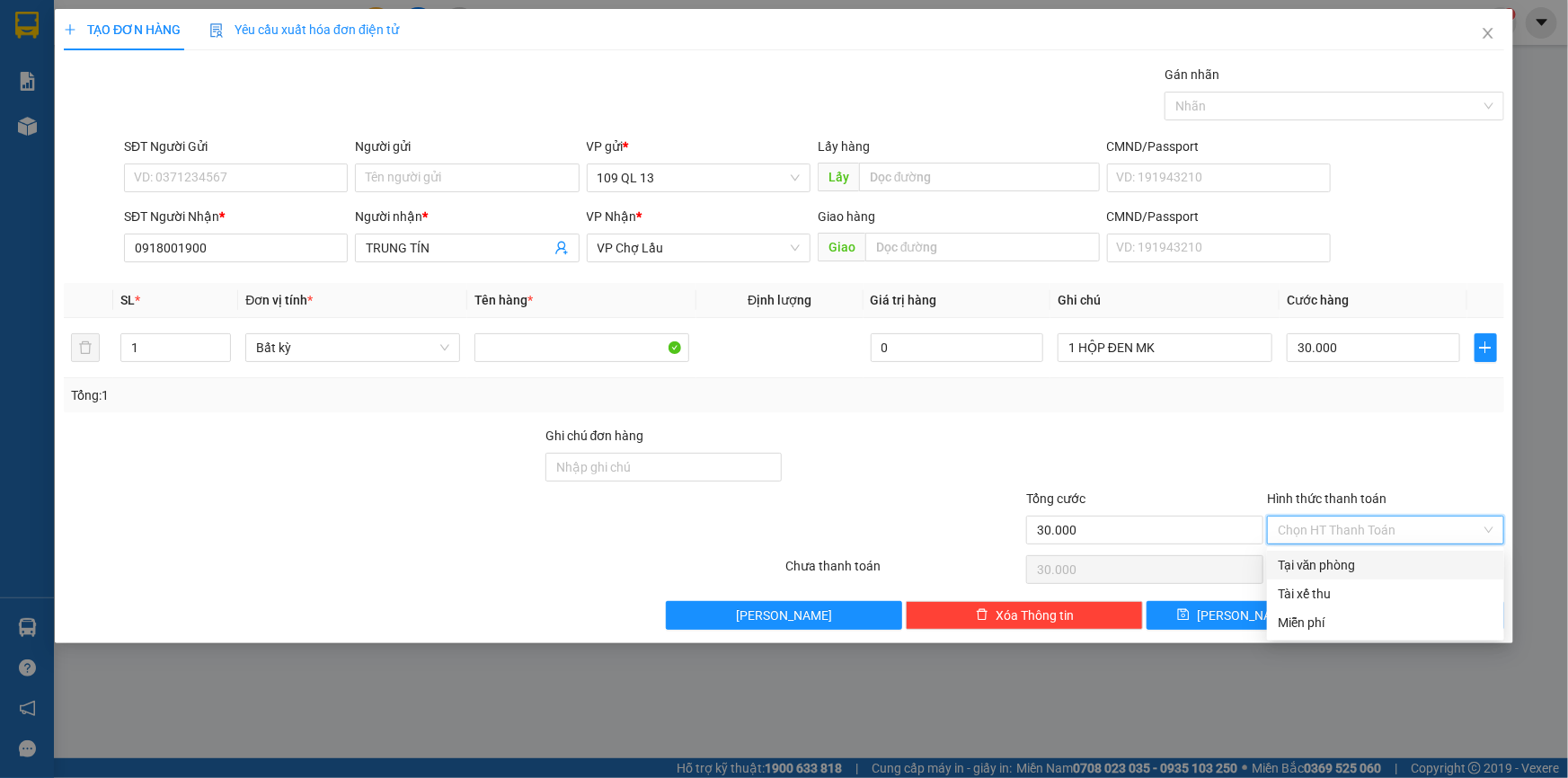
click at [1423, 562] on div "Tại văn phòng" at bounding box center [1386, 565] width 216 height 20
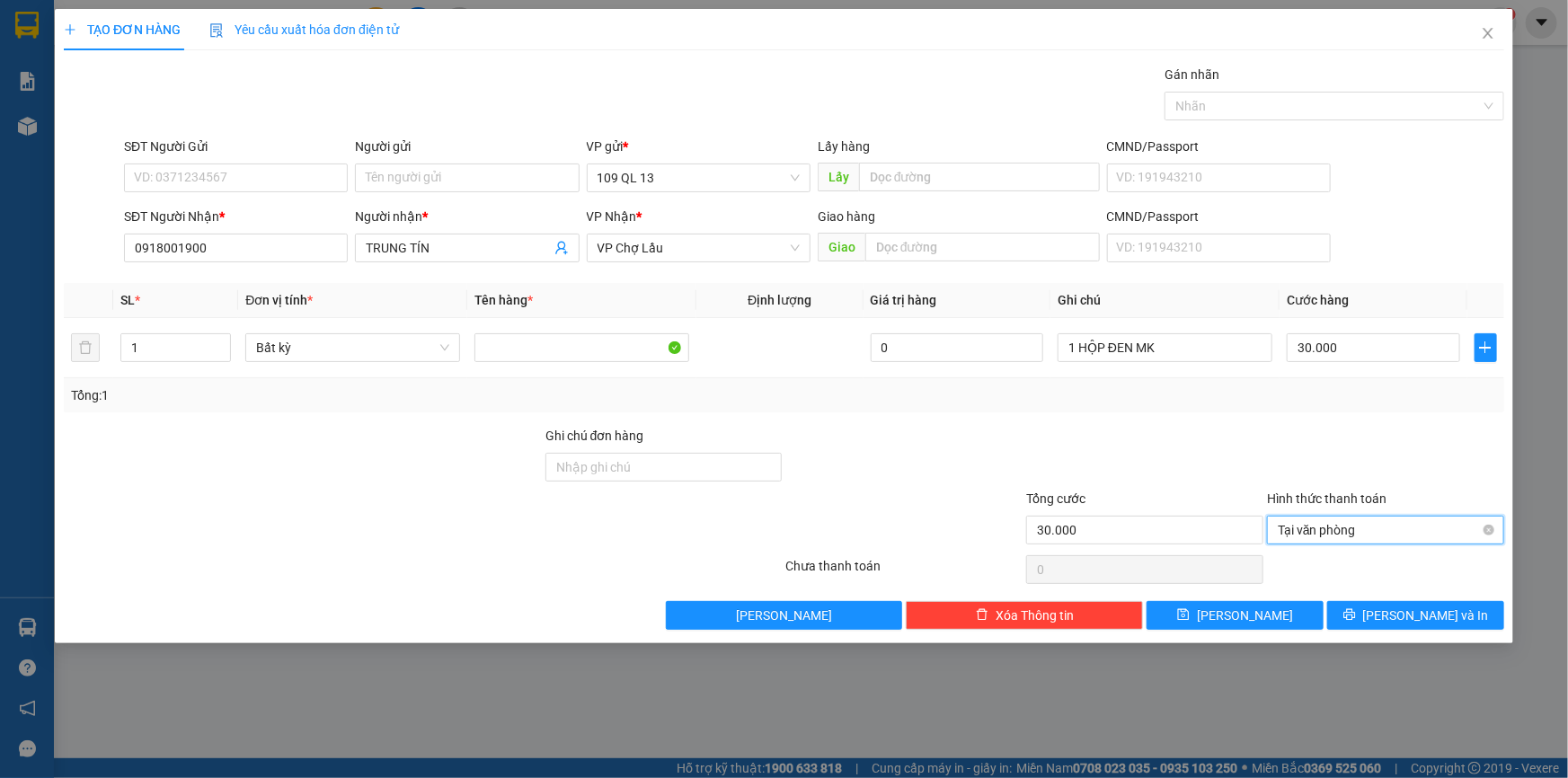
click at [1413, 523] on span "Tại văn phòng" at bounding box center [1386, 530] width 216 height 27
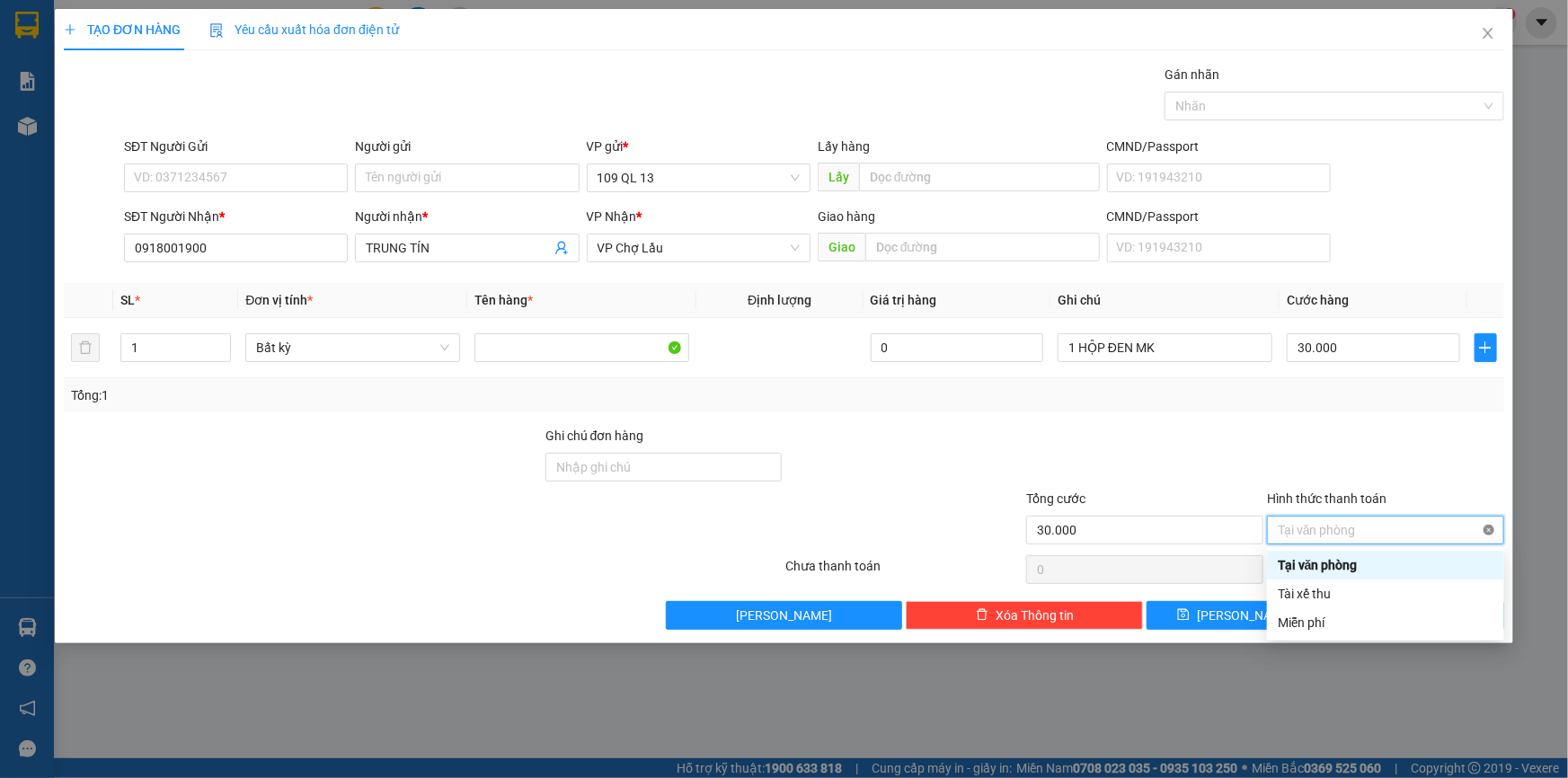
type input "30.000"
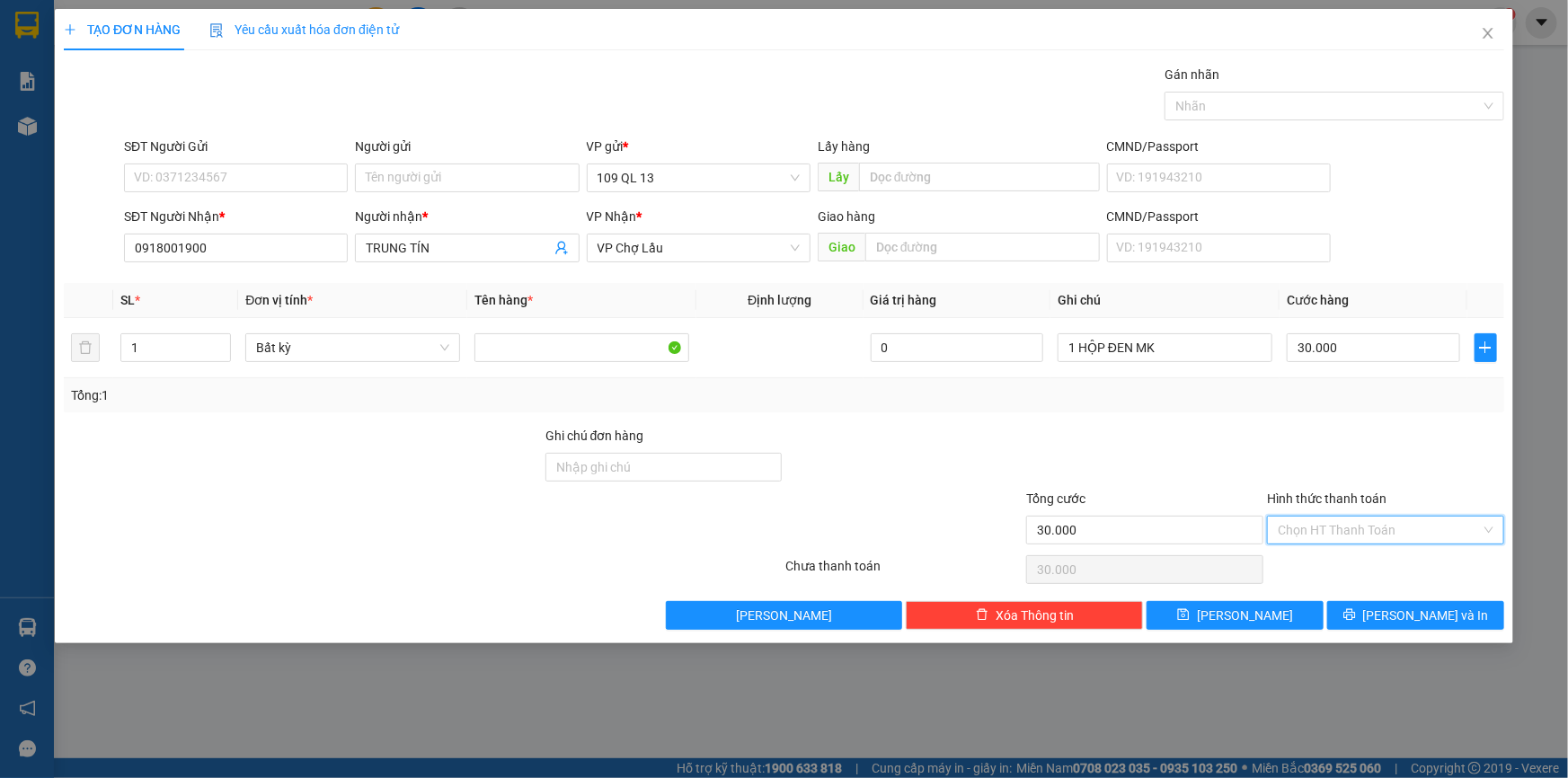
click at [1466, 439] on div at bounding box center [1386, 456] width 241 height 62
click at [1467, 620] on button "[PERSON_NAME] và In" at bounding box center [1415, 616] width 177 height 29
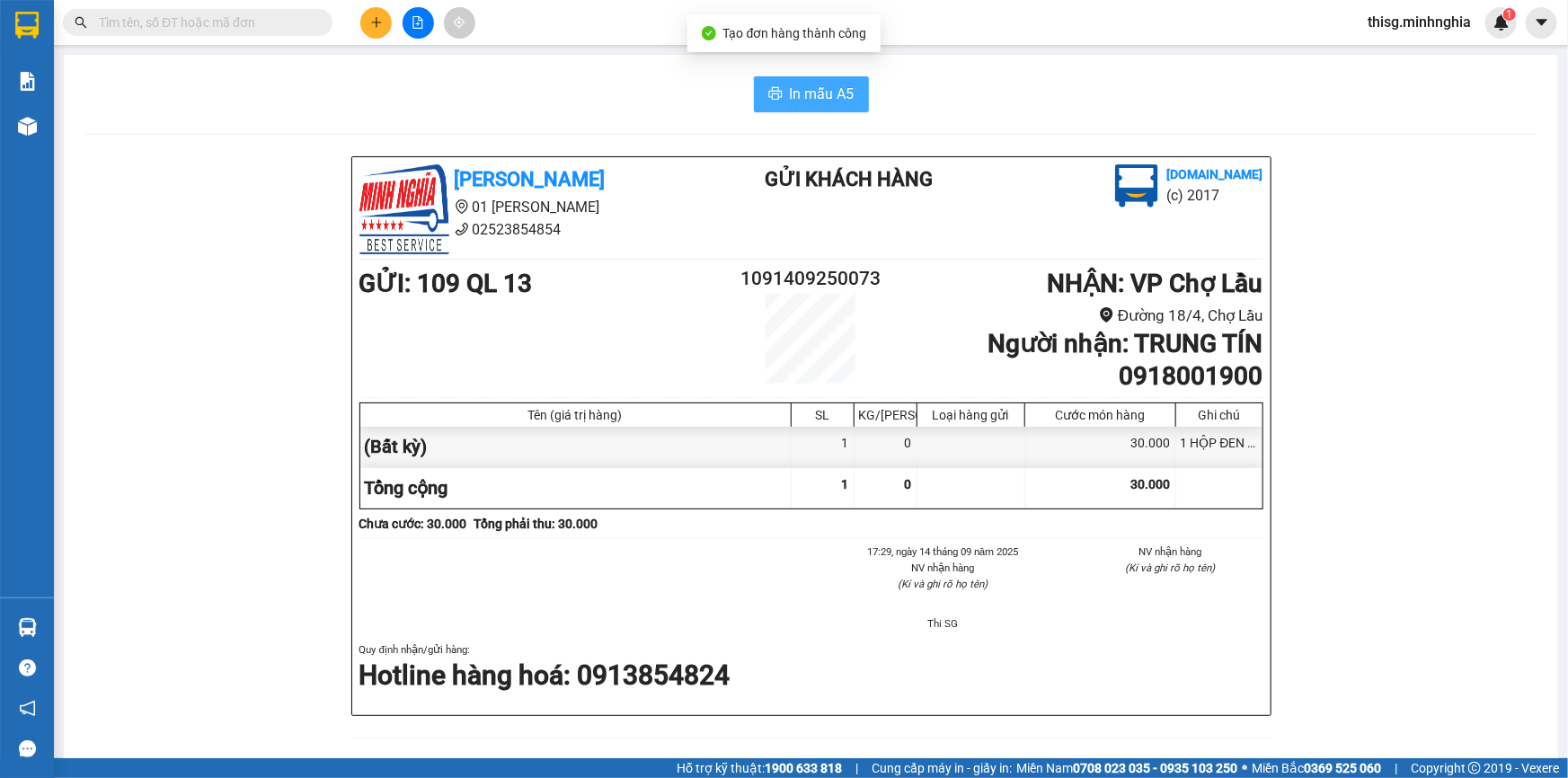
click at [808, 92] on span "In mẫu A5" at bounding box center [822, 93] width 64 height 23
